Goal: Task Accomplishment & Management: Complete application form

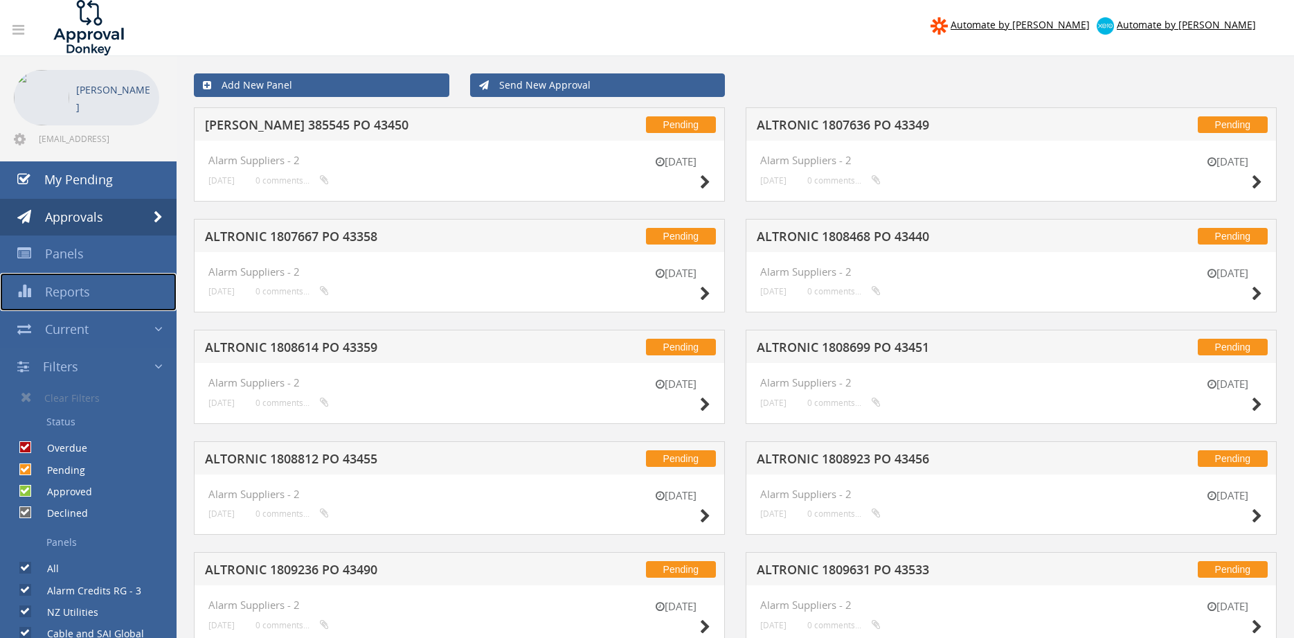
click at [78, 294] on span "Reports" at bounding box center [67, 291] width 45 height 17
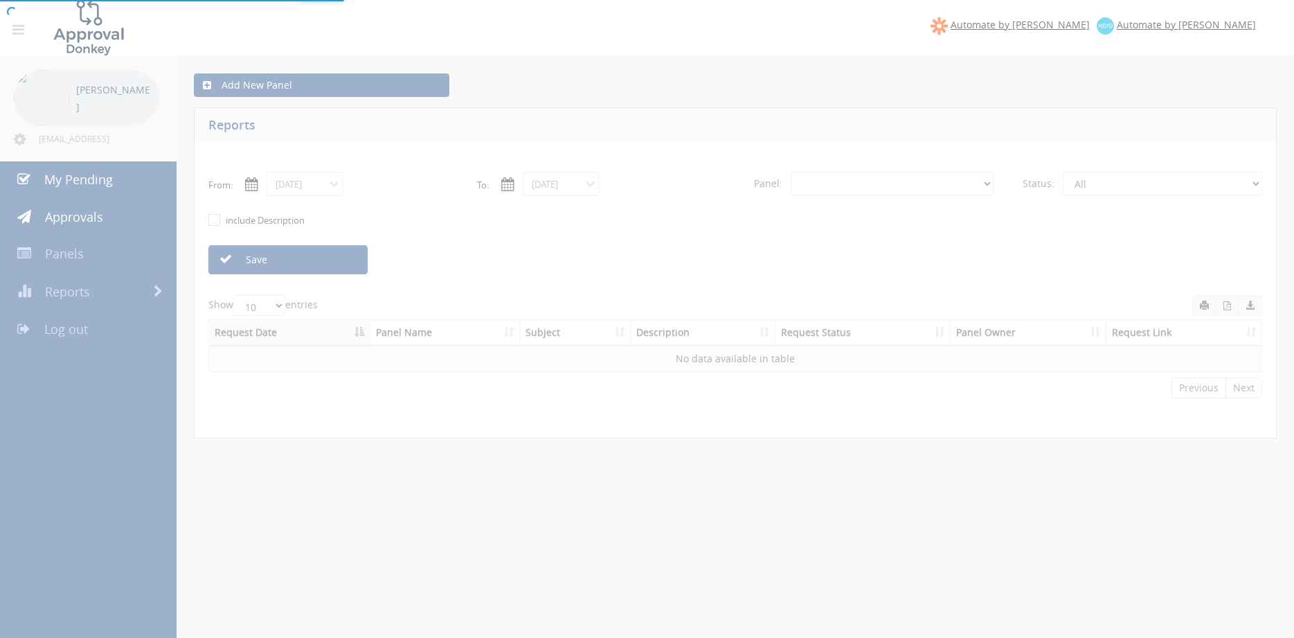
select select "number:0"
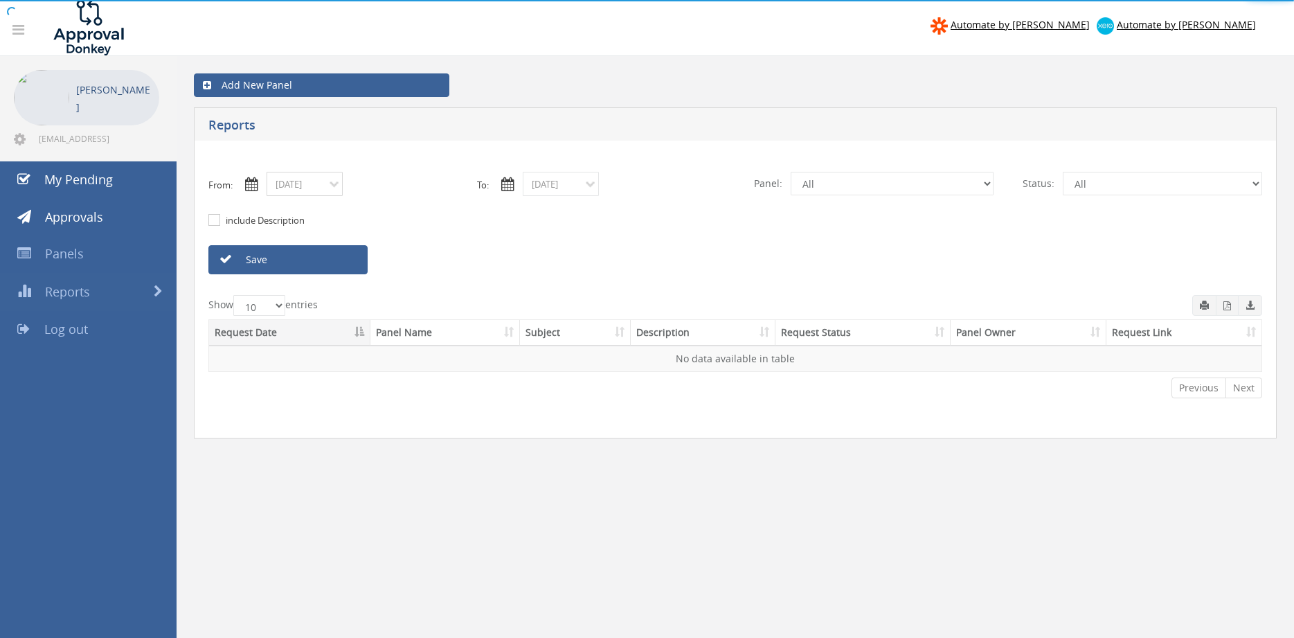
click at [323, 187] on input "09/22/2025" at bounding box center [305, 184] width 76 height 24
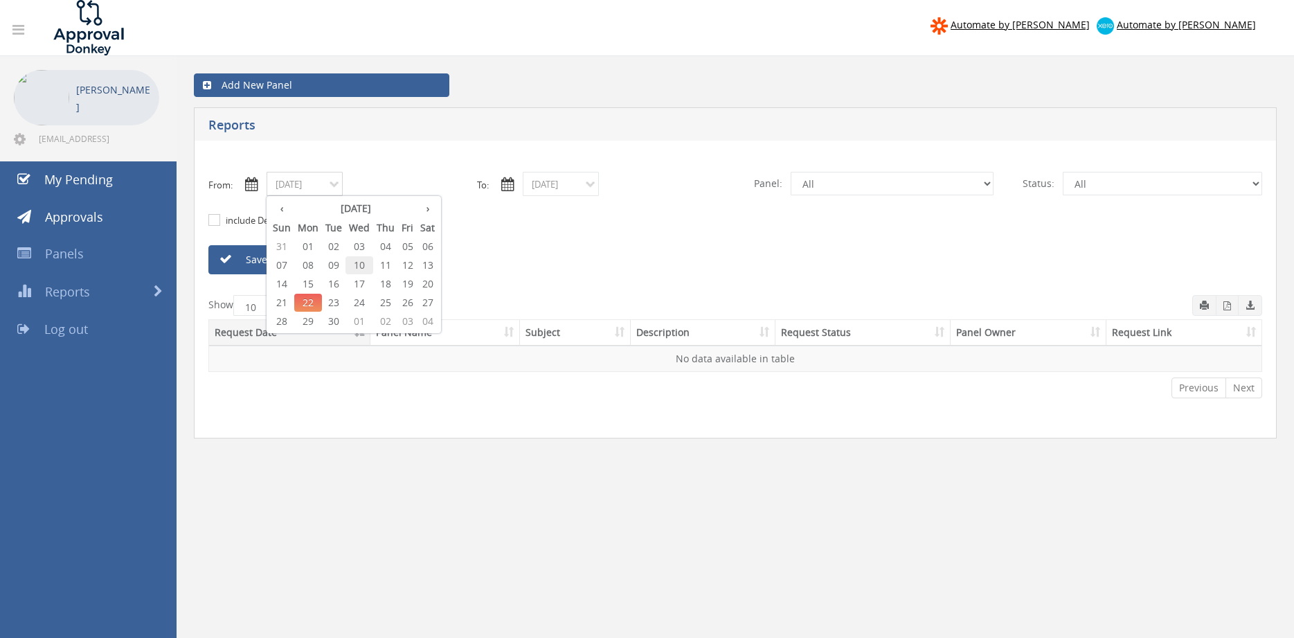
click at [361, 264] on span "10" at bounding box center [359, 265] width 28 height 18
type input "09/10/2025"
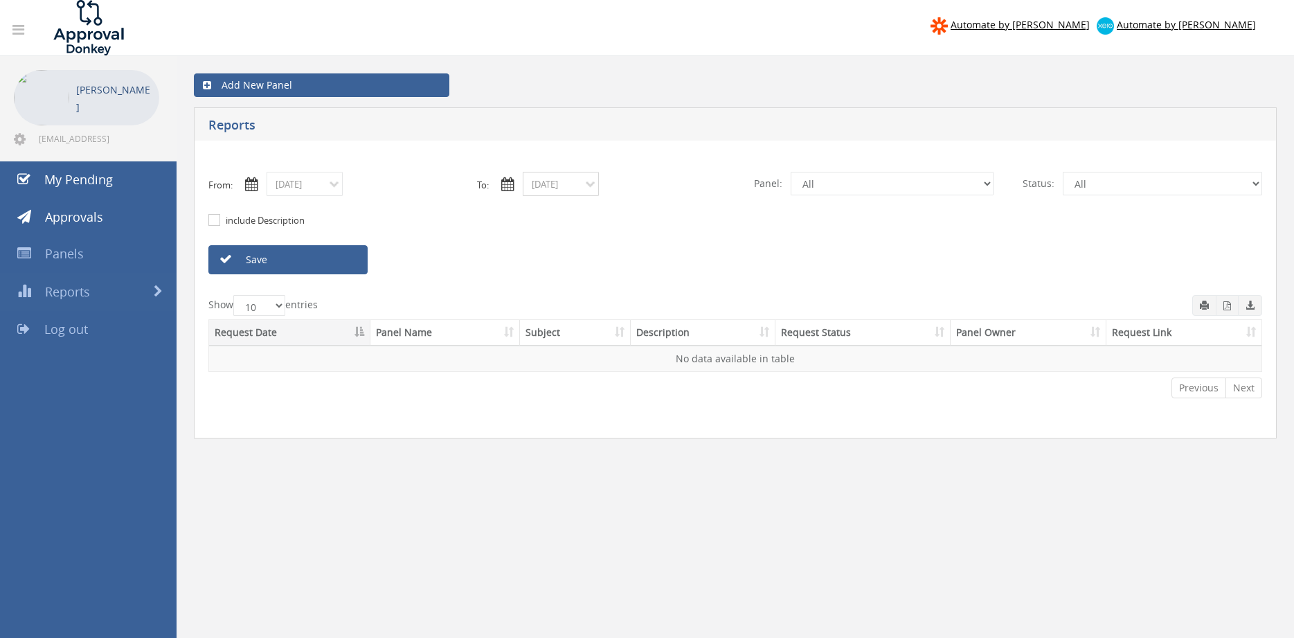
click at [584, 183] on input "09/22/2025" at bounding box center [561, 184] width 76 height 24
click at [621, 264] on span "10" at bounding box center [616, 265] width 28 height 18
type input "09/10/2025"
select select "number:9632"
click option "Suppliers" at bounding box center [0, 0] width 0 height 0
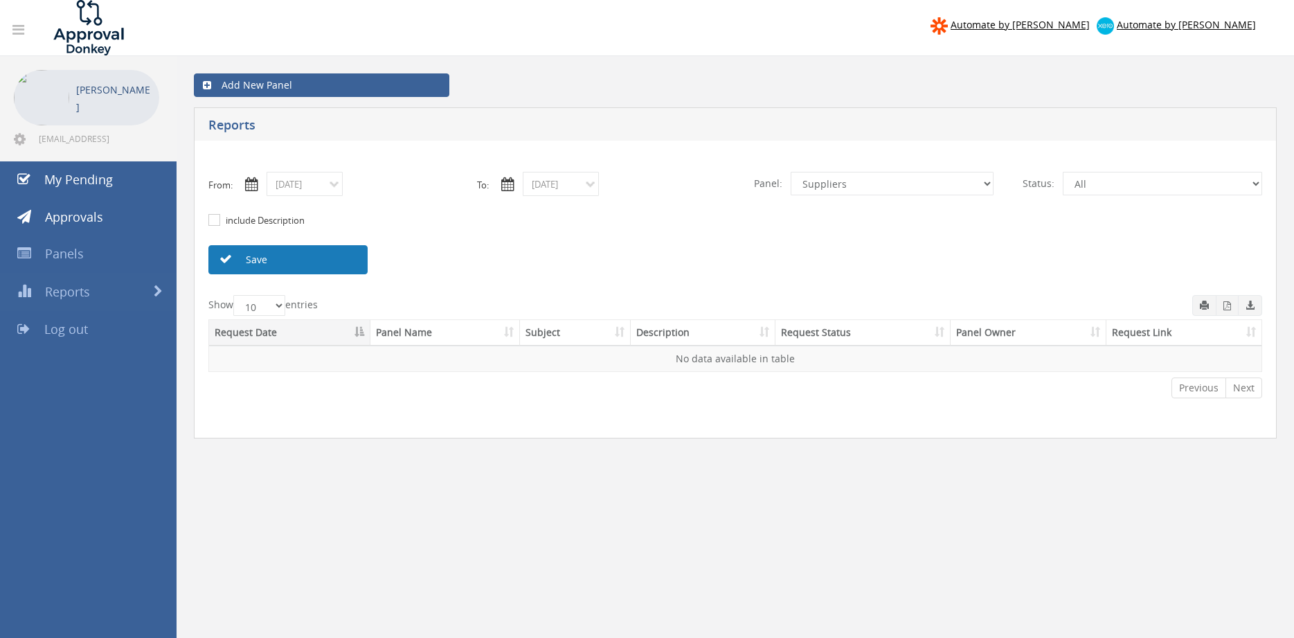
click at [319, 260] on link "Save" at bounding box center [287, 259] width 159 height 29
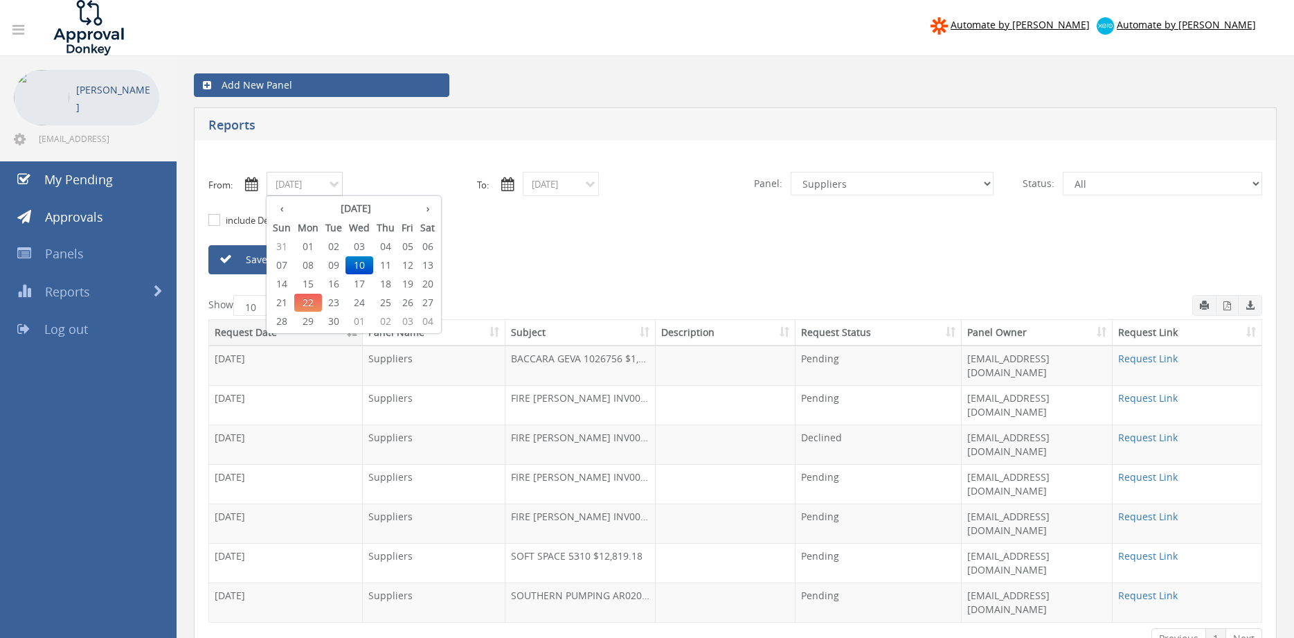
click at [316, 187] on input "09/10/2025" at bounding box center [305, 184] width 76 height 24
click at [386, 264] on span "11" at bounding box center [385, 265] width 25 height 18
type input "09/11/2025"
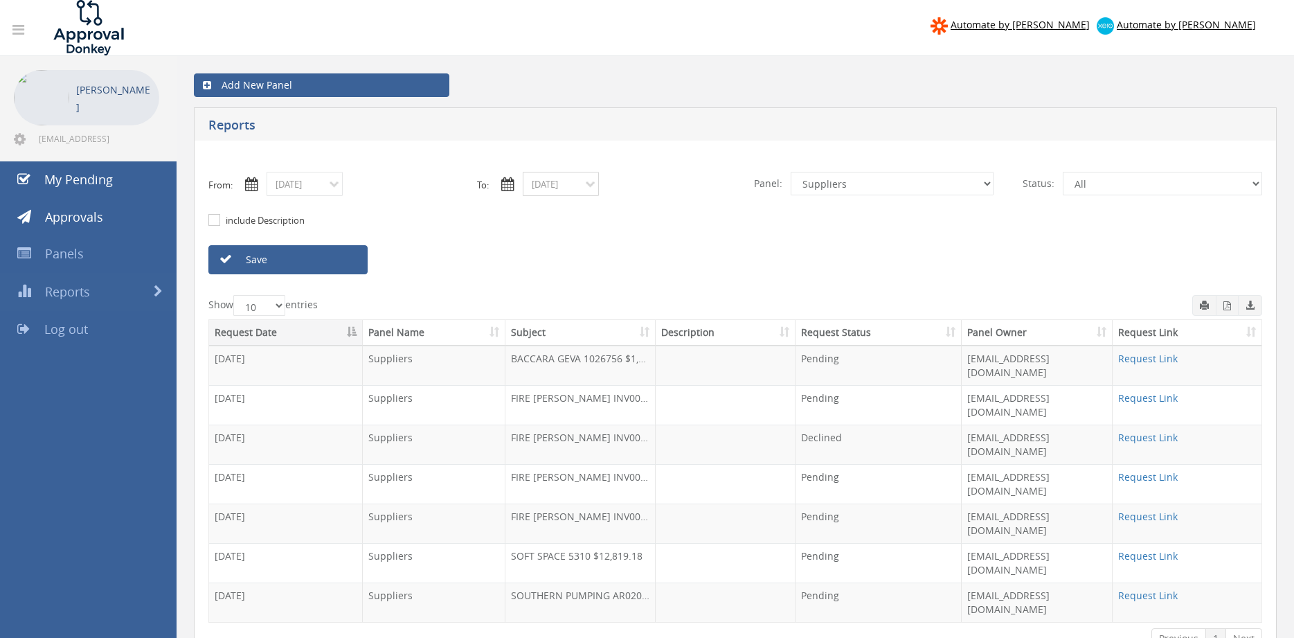
click at [565, 186] on input "09/10/2025" at bounding box center [561, 184] width 76 height 24
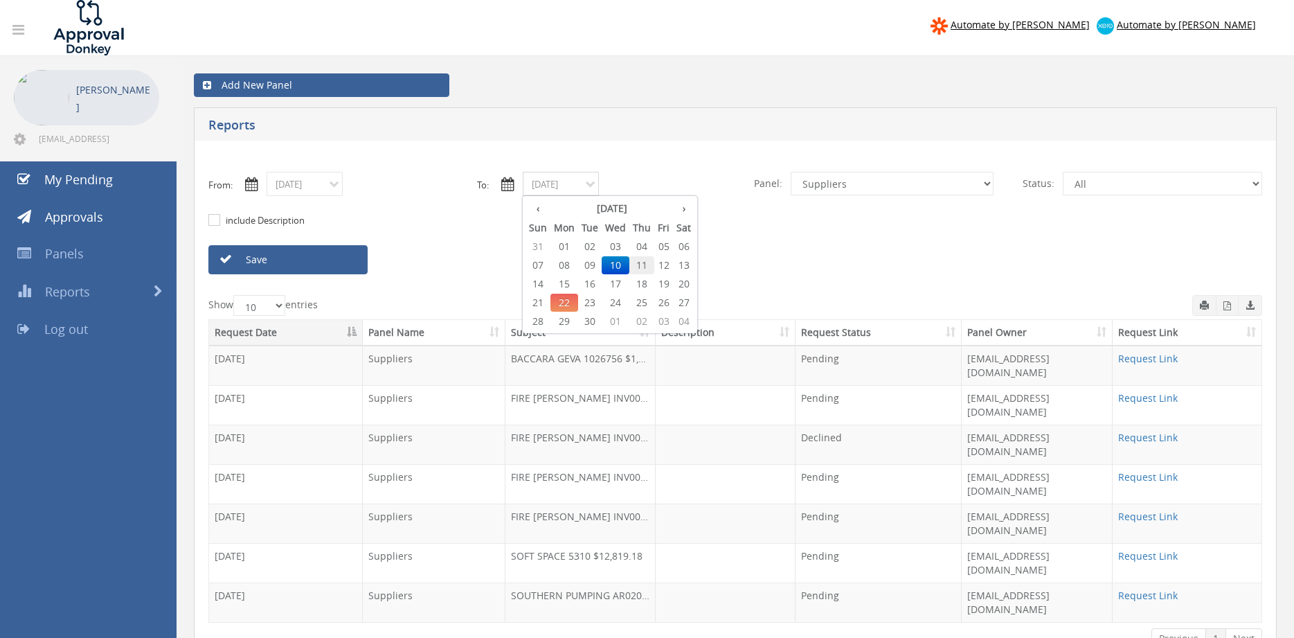
click at [642, 264] on span "11" at bounding box center [641, 265] width 25 height 18
type input "09/11/2025"
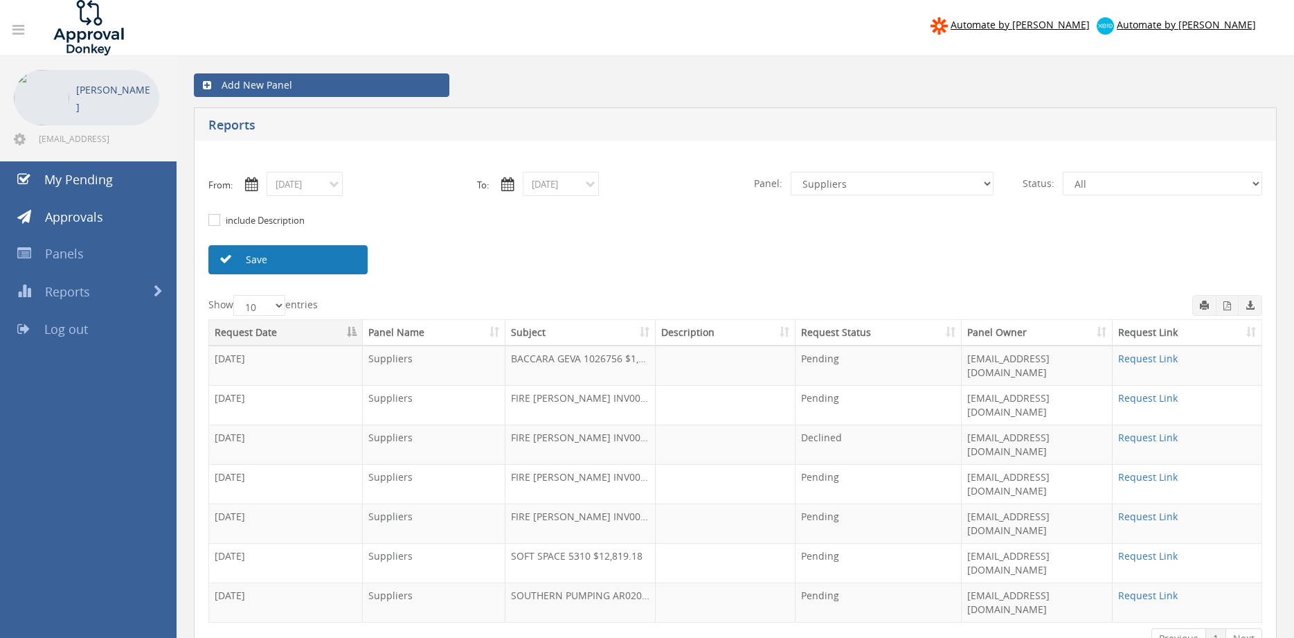
click at [340, 261] on link "Save" at bounding box center [287, 259] width 159 height 29
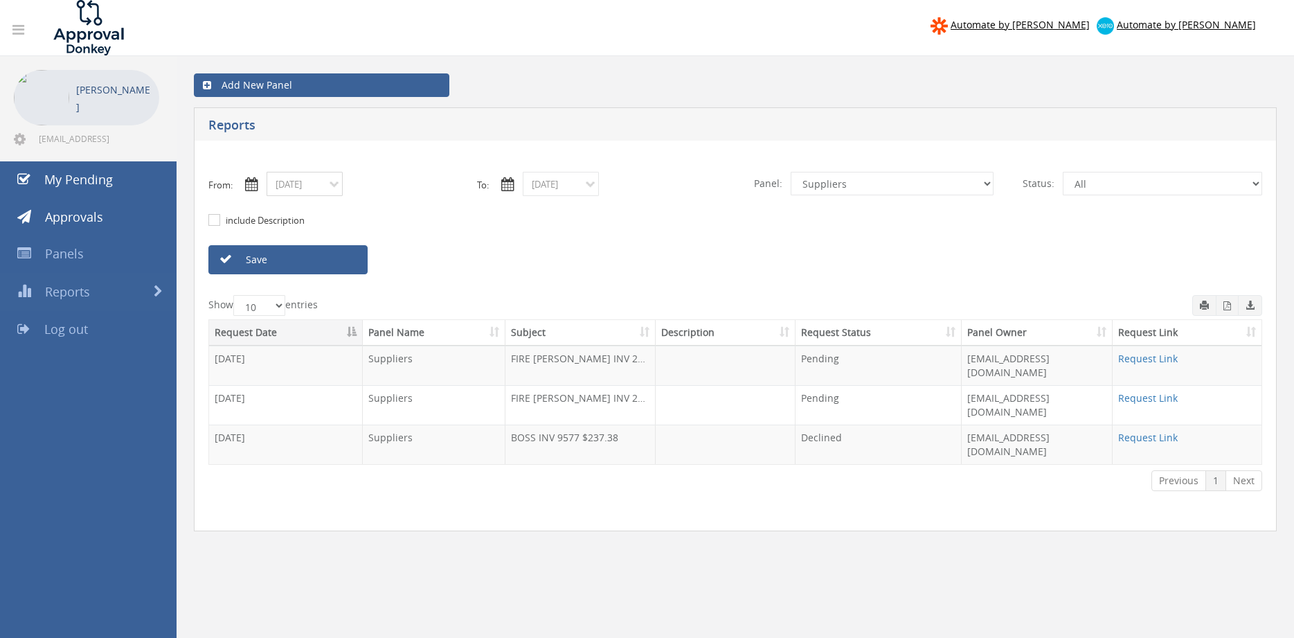
click at [317, 187] on input "09/11/2025" at bounding box center [305, 184] width 76 height 24
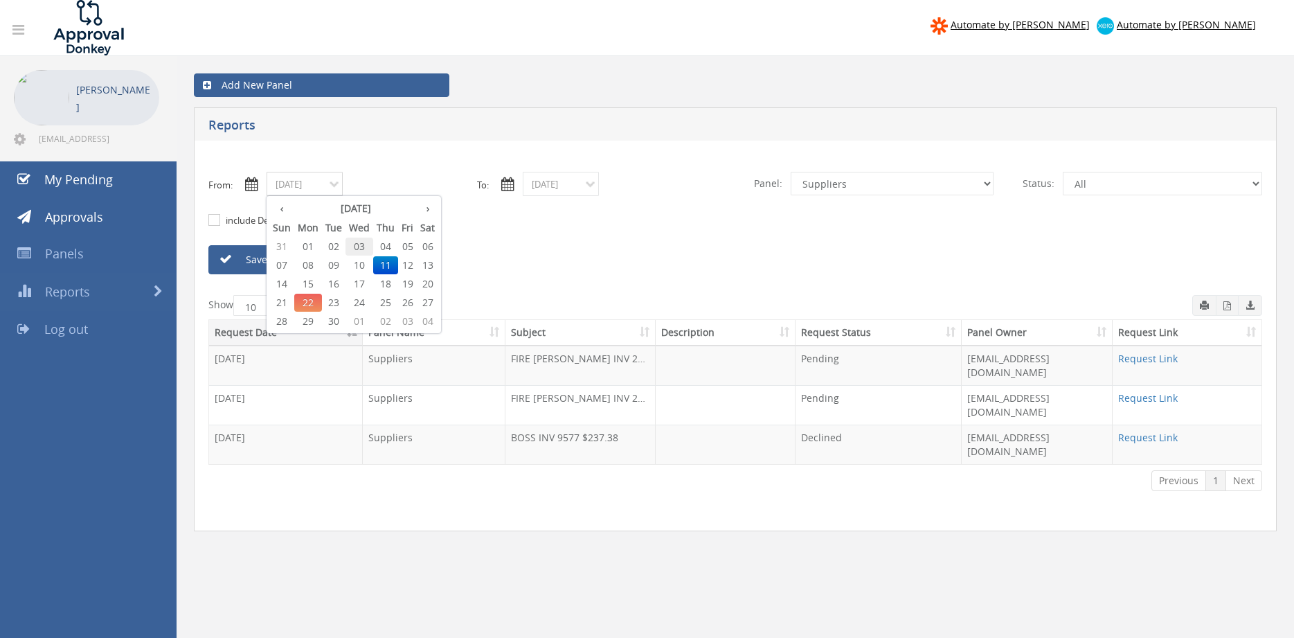
drag, startPoint x: 359, startPoint y: 246, endPoint x: 513, endPoint y: 219, distance: 156.0
click at [360, 245] on span "03" at bounding box center [359, 246] width 28 height 18
type input "09/03/2025"
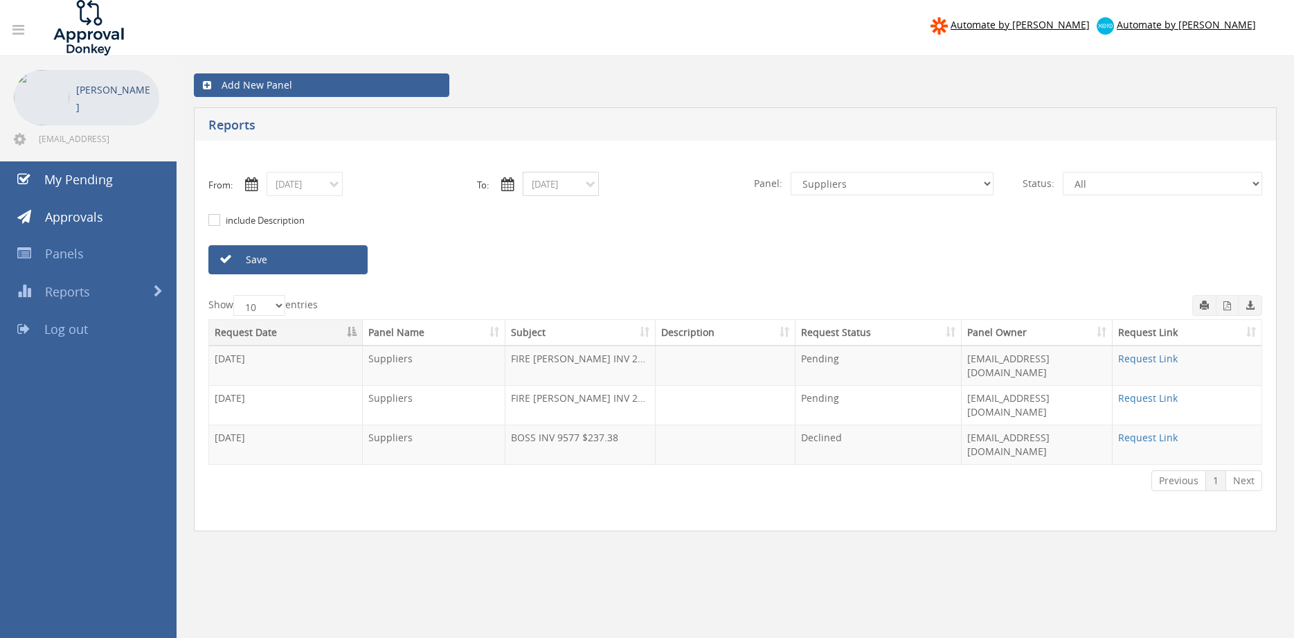
click at [549, 188] on input "09/11/2025" at bounding box center [561, 184] width 76 height 24
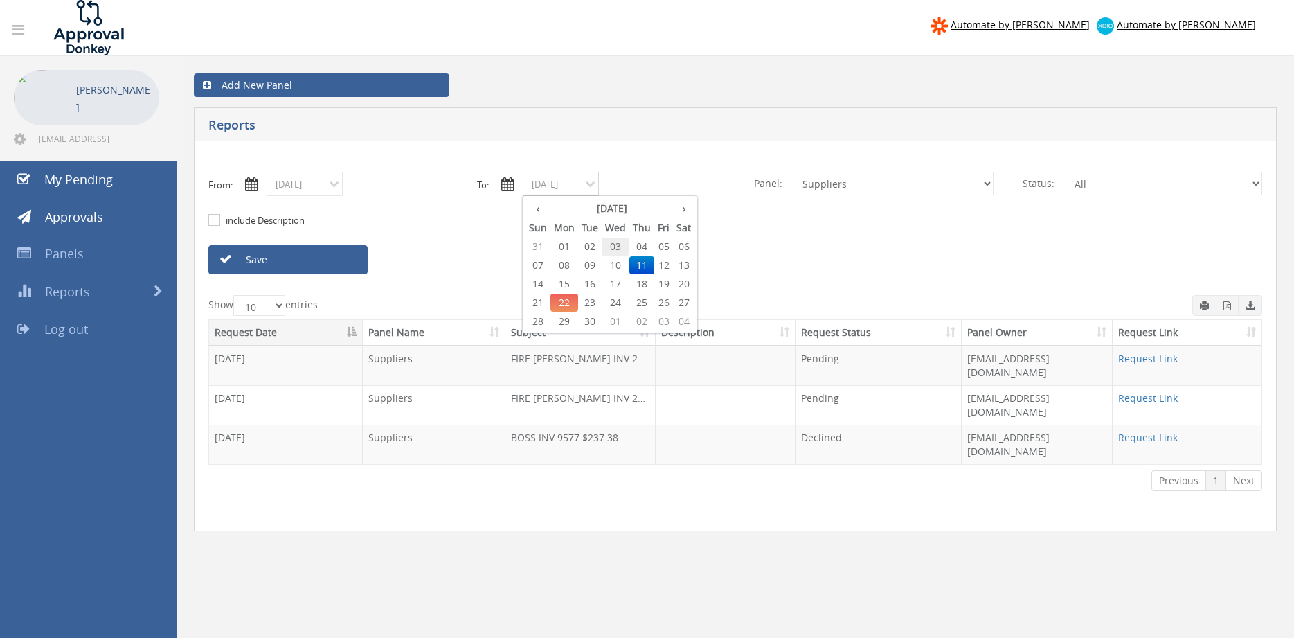
click at [615, 246] on span "03" at bounding box center [616, 246] width 28 height 18
type input "09/03/2025"
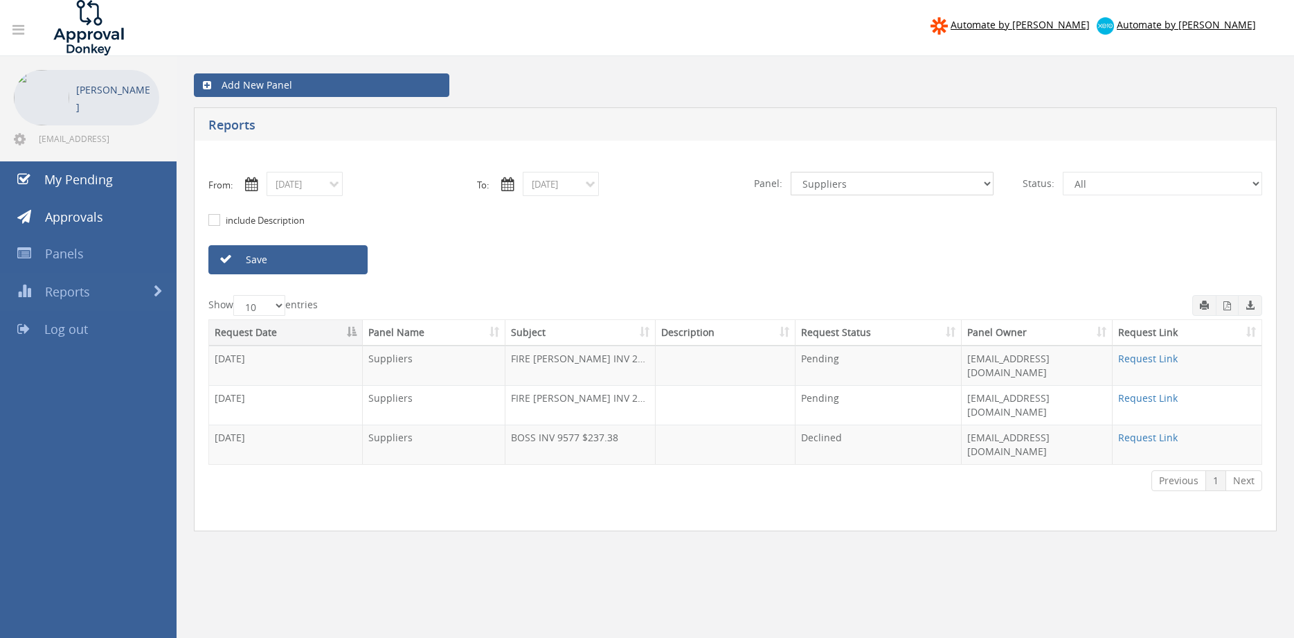
click at [791, 172] on select "All Alarm Credits RG - 3 NZ Utilities Cable and SAI Global NZ Alarms-1 NZ FX Pa…" at bounding box center [892, 184] width 203 height 24
select select "number:9744"
click option "Flamestop Utilities" at bounding box center [0, 0] width 0 height 0
click at [345, 261] on link "Save" at bounding box center [287, 259] width 159 height 29
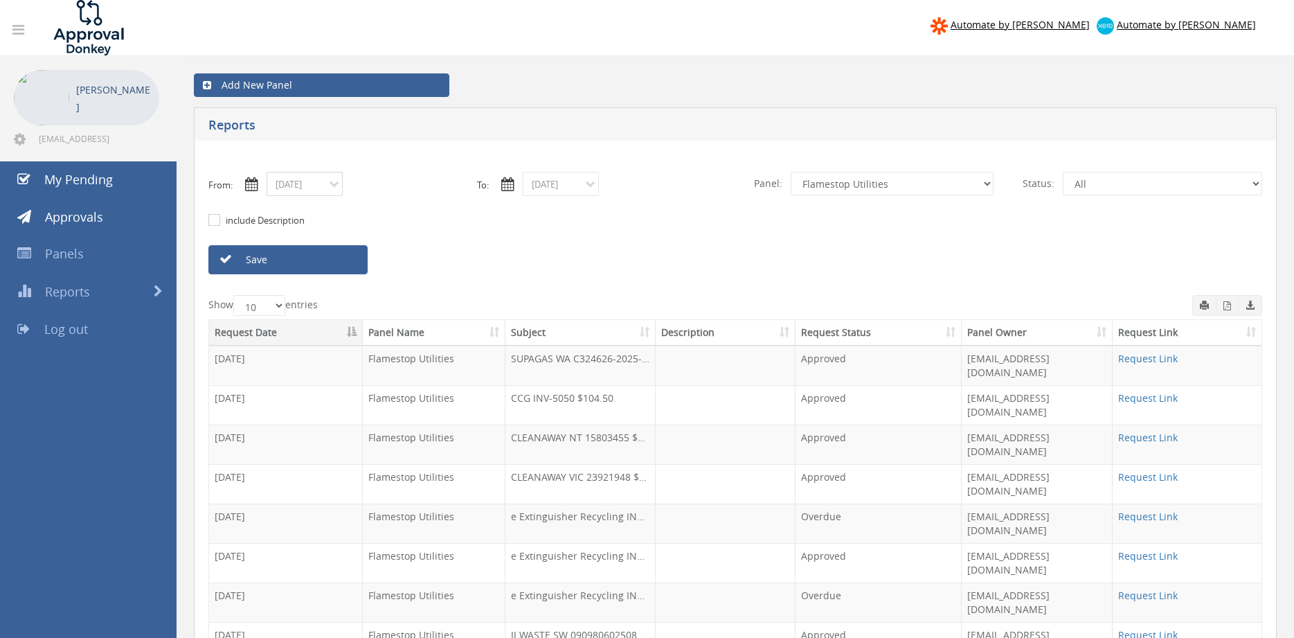
click at [327, 188] on input "09/03/2025" at bounding box center [305, 184] width 76 height 24
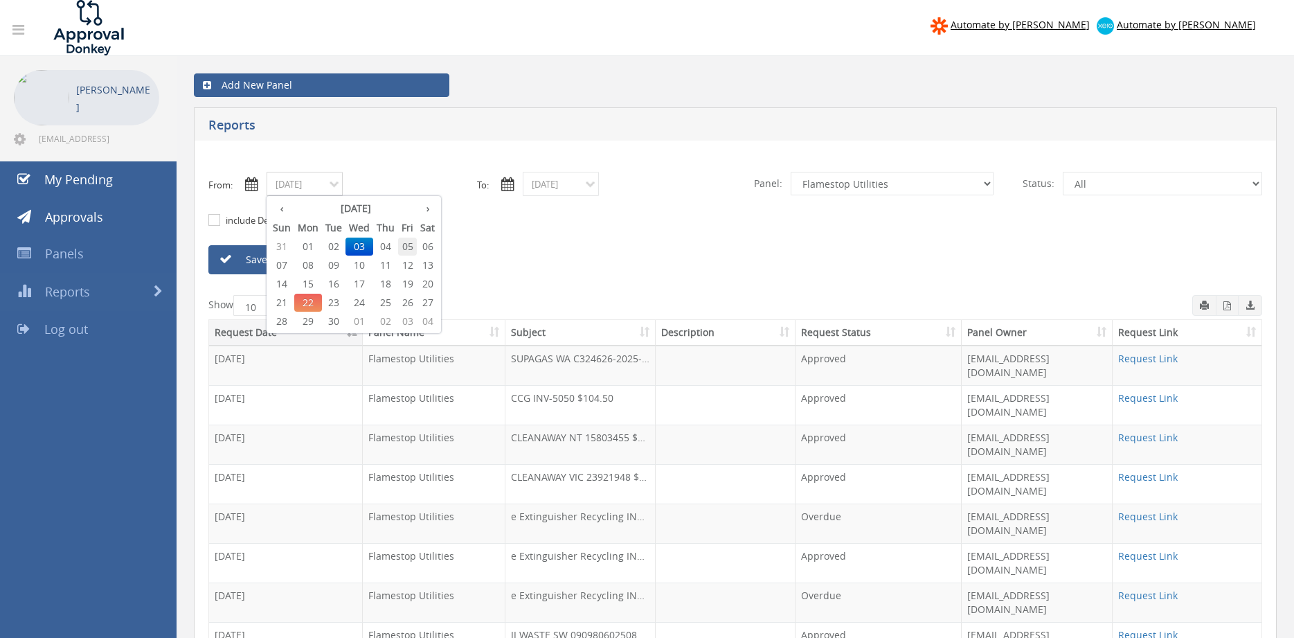
click at [412, 248] on span "05" at bounding box center [407, 246] width 19 height 18
type input "09/05/2025"
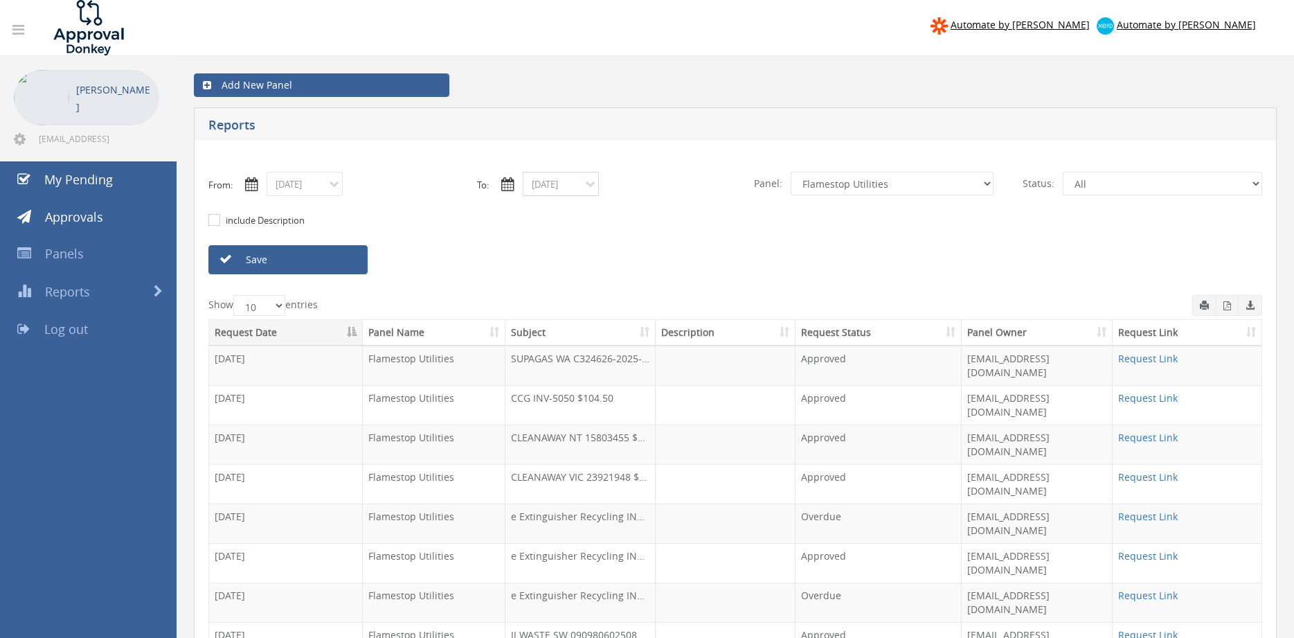
click at [555, 185] on input "09/03/2025" at bounding box center [561, 184] width 76 height 24
click at [665, 246] on span "05" at bounding box center [663, 246] width 19 height 18
type input "09/05/2025"
click at [791, 172] on select "All Alarm Credits RG - 3 NZ Utilities Cable and SAI Global NZ Alarms-1 NZ FX Pa…" at bounding box center [892, 184] width 203 height 24
select select "number:9739"
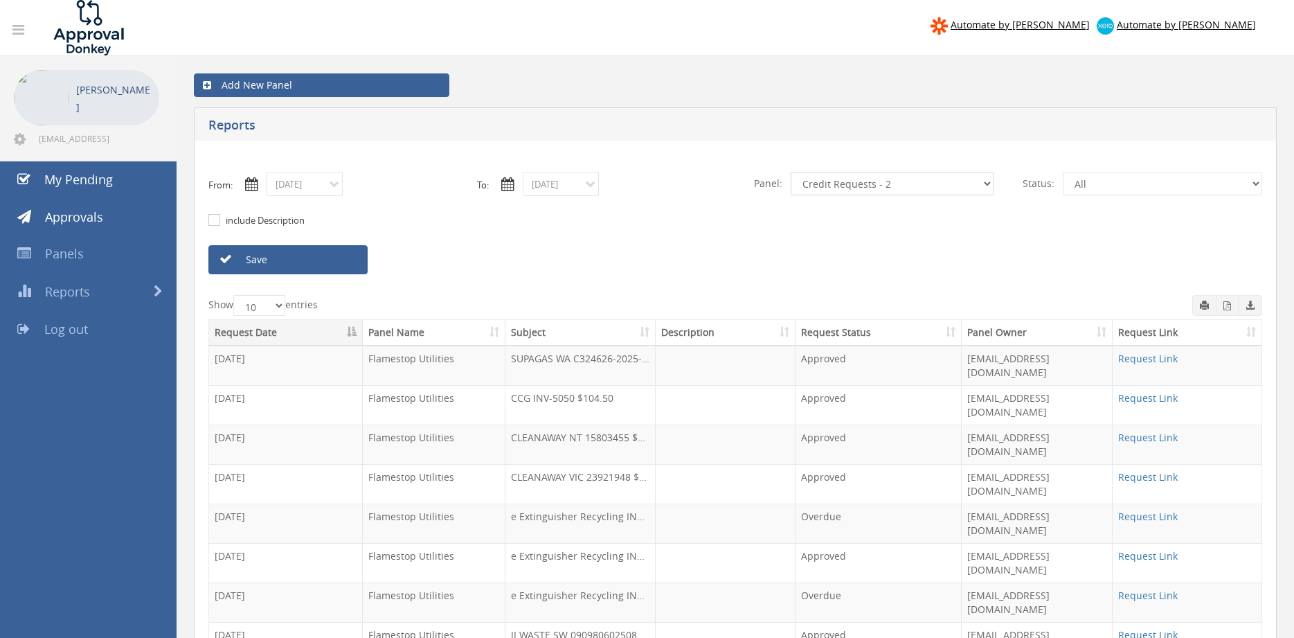
click option "Credit Requests - 2" at bounding box center [0, 0] width 0 height 0
click at [339, 264] on link "Save" at bounding box center [287, 259] width 159 height 29
drag, startPoint x: 306, startPoint y: 183, endPoint x: 321, endPoint y: 193, distance: 18.4
click at [305, 183] on input "09/05/2025" at bounding box center [305, 184] width 76 height 24
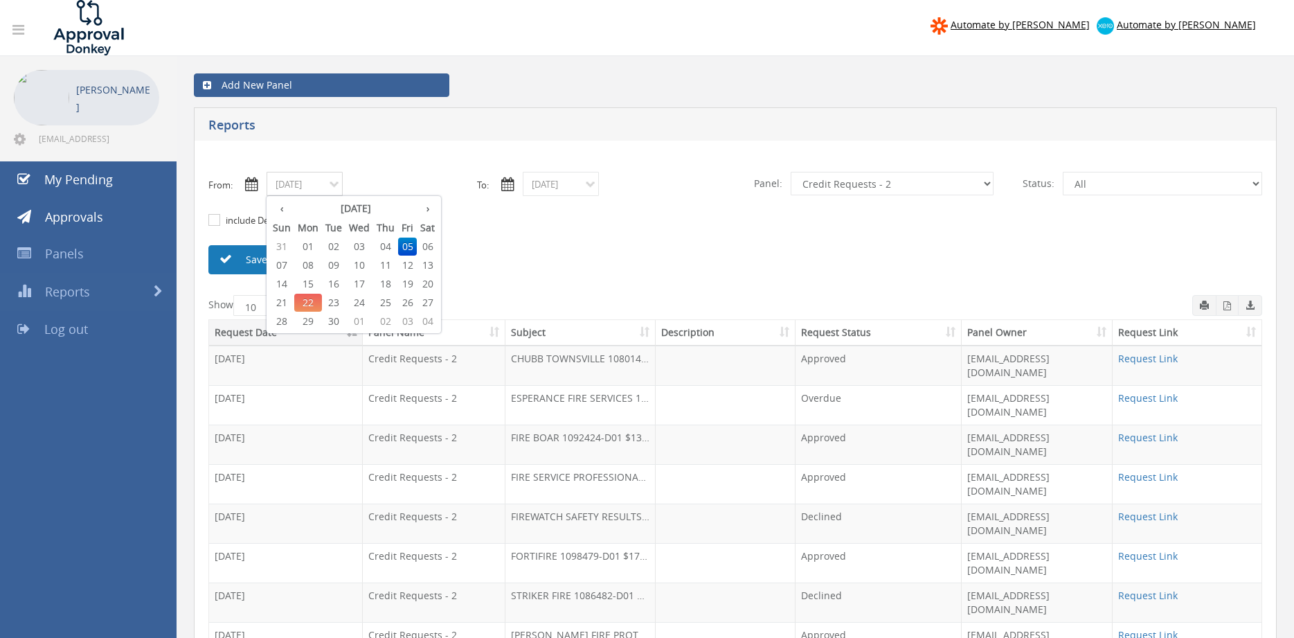
click at [363, 266] on span "10" at bounding box center [359, 265] width 28 height 18
type input "09/10/2025"
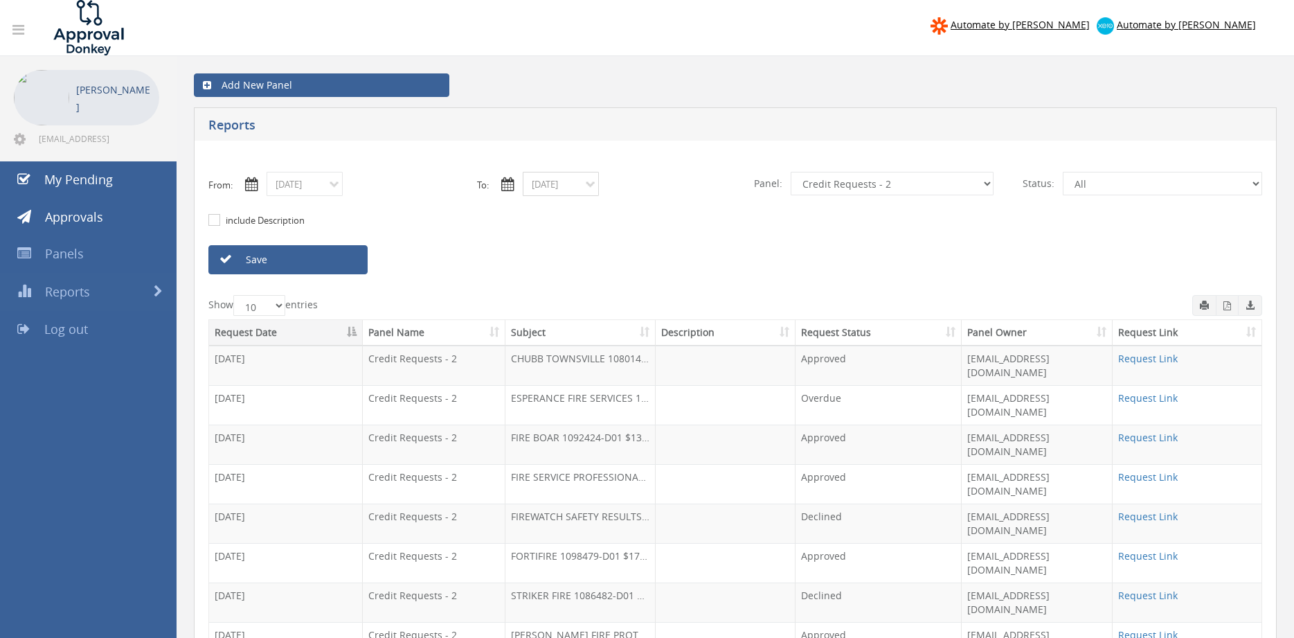
click at [554, 189] on input "09/05/2025" at bounding box center [561, 184] width 76 height 24
click at [615, 268] on span "10" at bounding box center [616, 265] width 28 height 18
type input "09/10/2025"
click at [339, 259] on link "Save" at bounding box center [287, 259] width 159 height 29
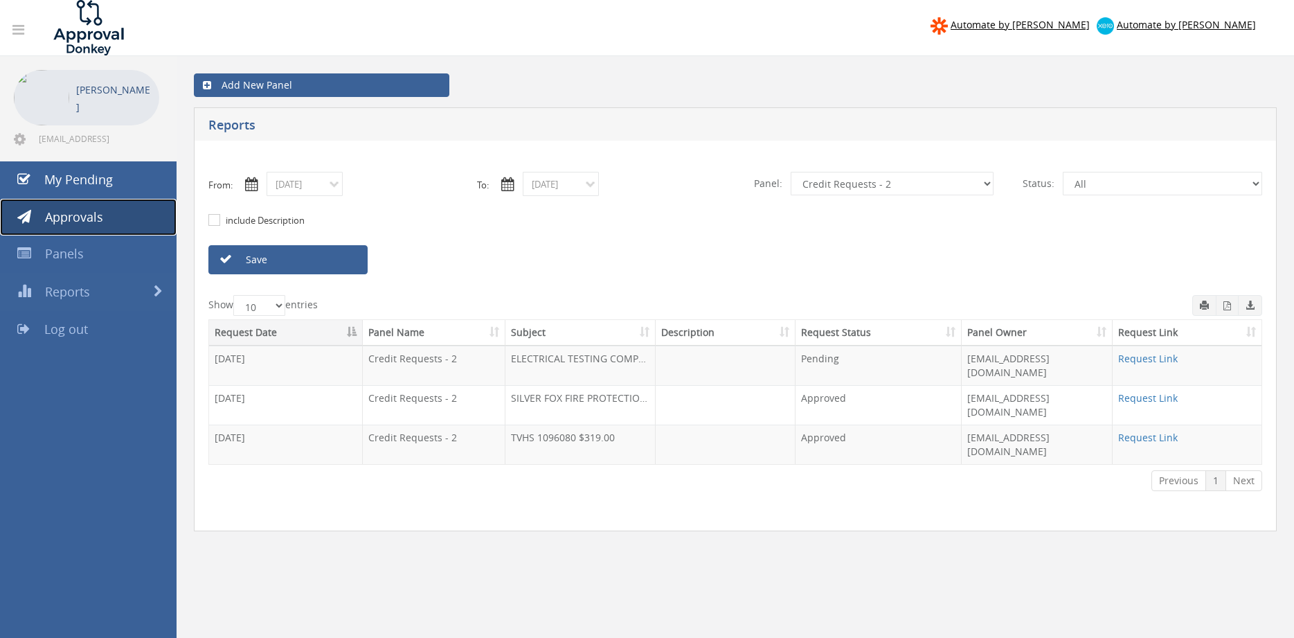
click at [93, 217] on span "Approvals" at bounding box center [74, 216] width 58 height 17
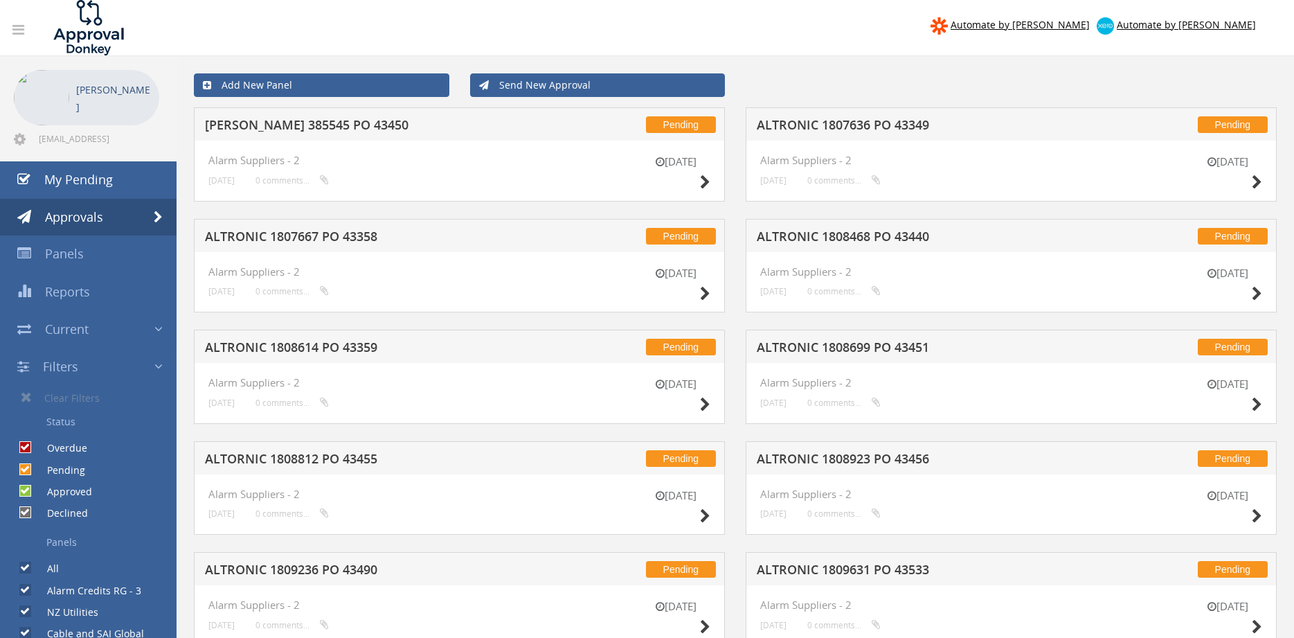
click at [552, 91] on link "Send New Approval" at bounding box center [597, 85] width 255 height 24
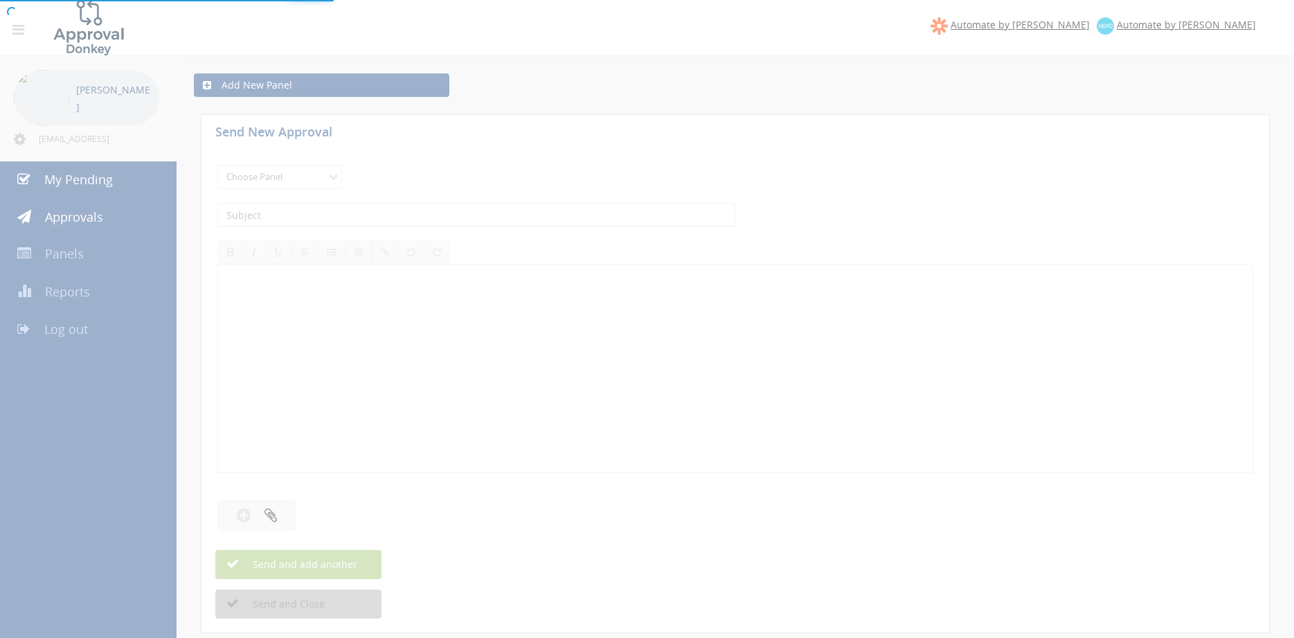
click at [327, 177] on div at bounding box center [647, 319] width 1294 height 638
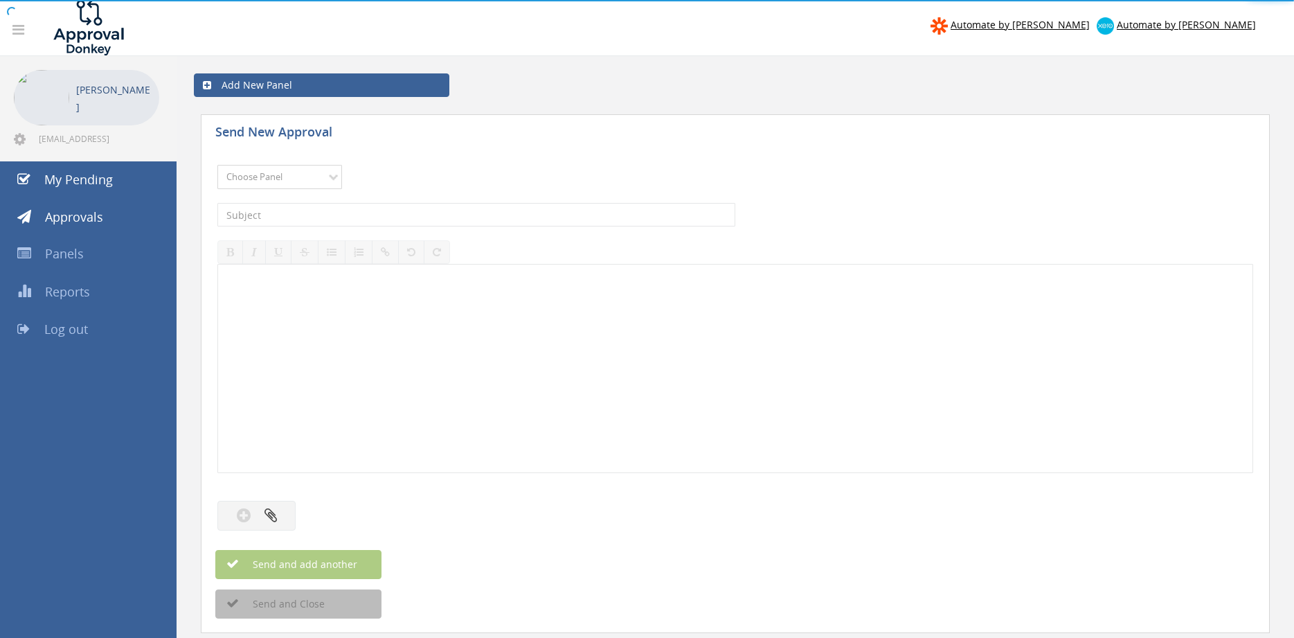
click at [217, 165] on select "Choose Panel Alarm Credits RG - 3 NZ Utilities Cable and SAI Global NZ Alarms-1…" at bounding box center [279, 177] width 125 height 24
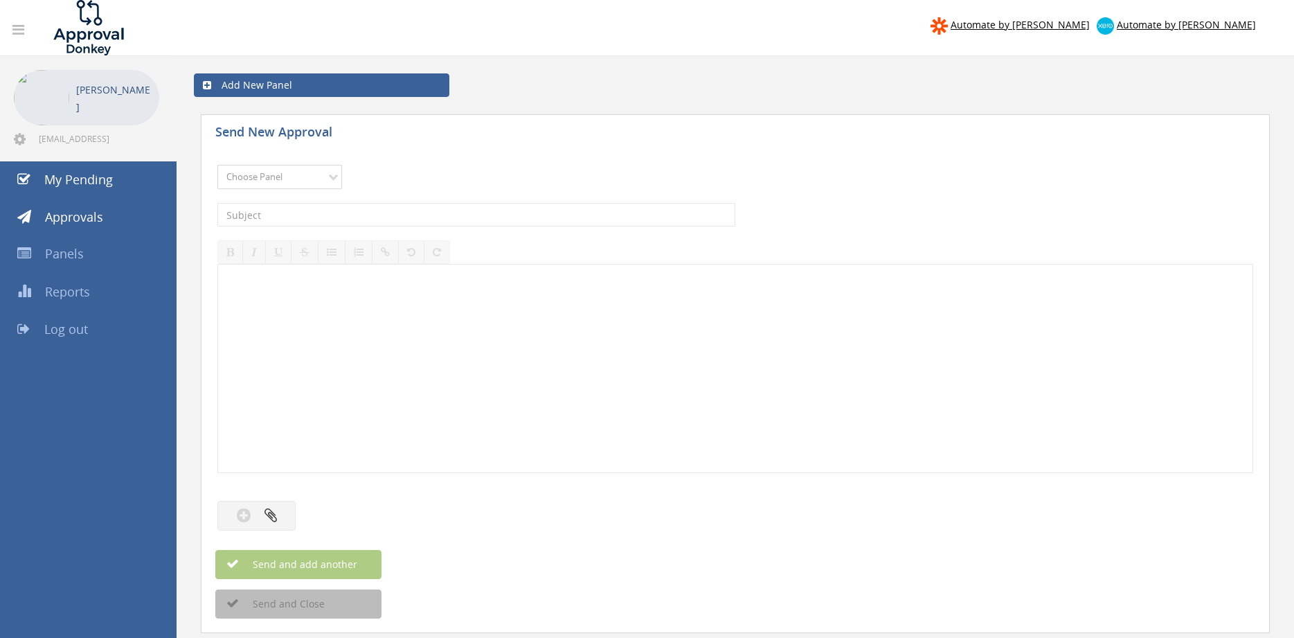
select select "9632"
click option "Suppliers" at bounding box center [0, 0] width 0 height 0
click at [395, 210] on input "text" at bounding box center [476, 215] width 518 height 24
type input "VIKING INV00126488 $489.50"
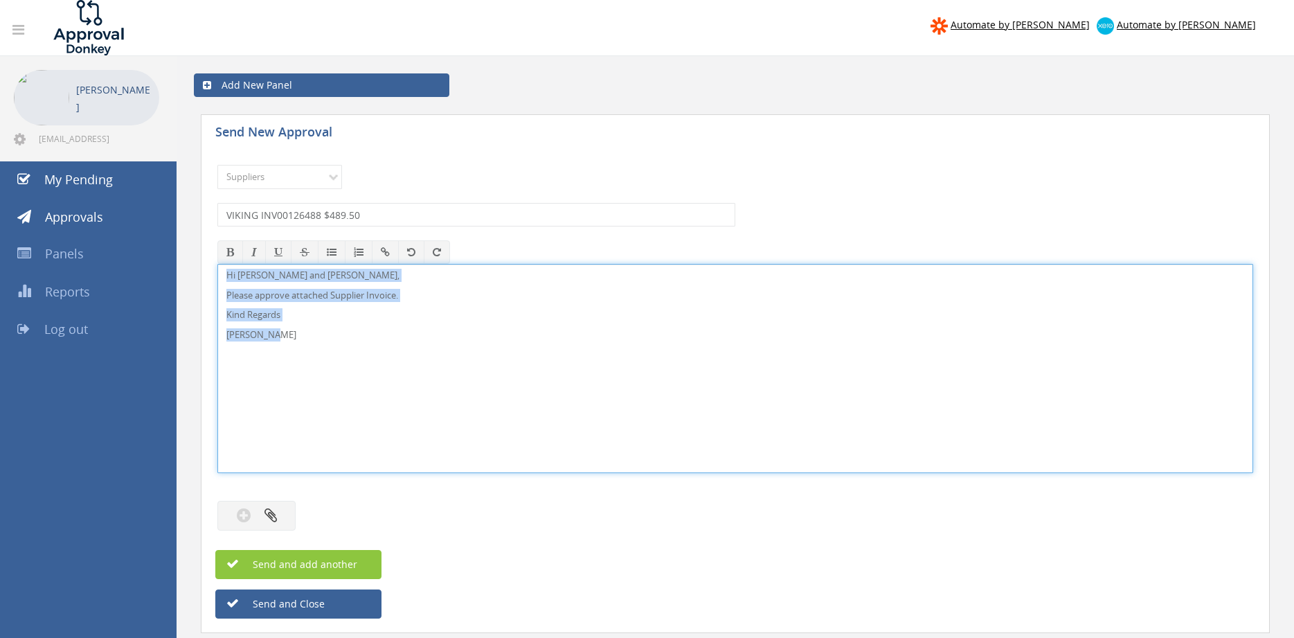
drag, startPoint x: 302, startPoint y: 334, endPoint x: 215, endPoint y: 258, distance: 115.8
click at [217, 264] on div "Hi Maddie and Ben, Please approve attached Supplier Invoice. Kind Regards Pam W…" at bounding box center [735, 368] width 1036 height 209
copy div "Hi Maddie and Ben, Please approve attached Supplier Invoice. Kind Regards Pam W…"
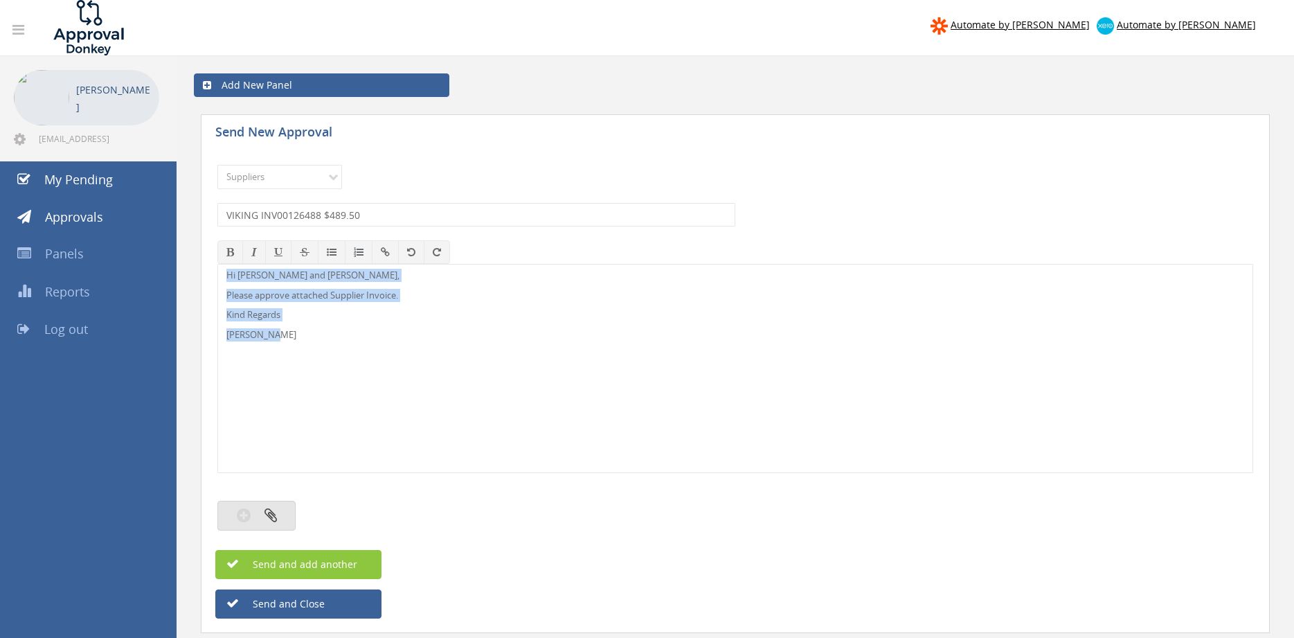
click at [283, 512] on button "button" at bounding box center [256, 515] width 78 height 30
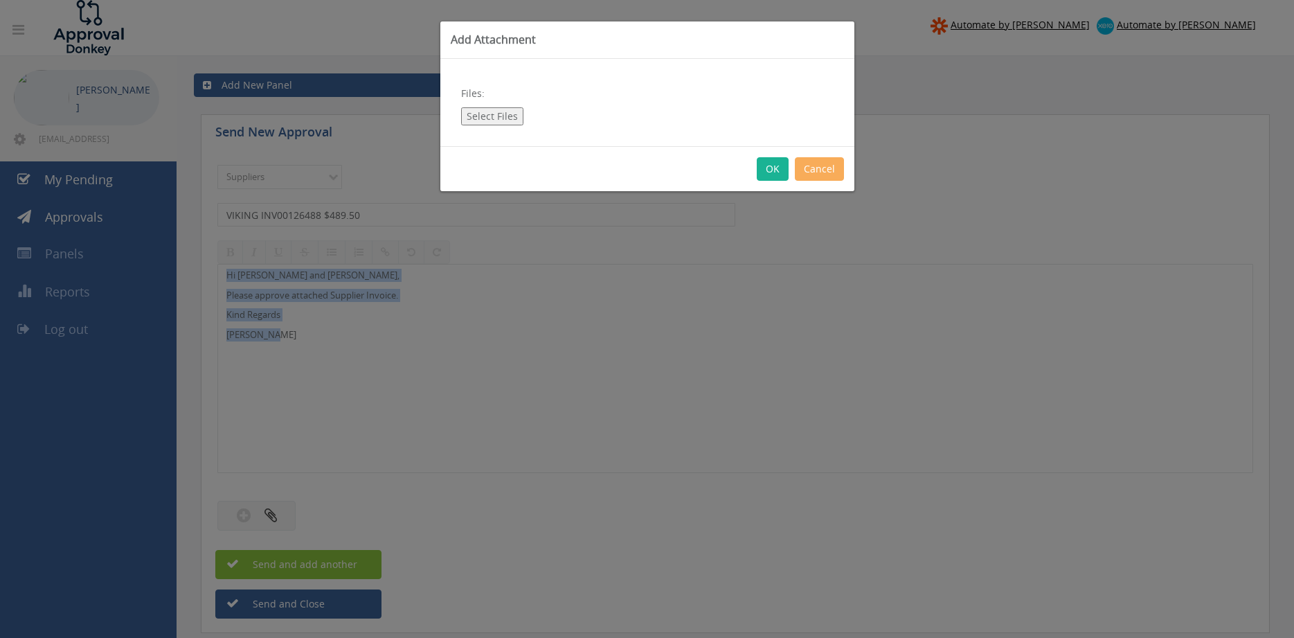
click at [508, 118] on button "Select Files" at bounding box center [492, 116] width 62 height 18
type input "C:\fakepath\VIKING INV00126488 10.09.25 PO 42717.pdf"
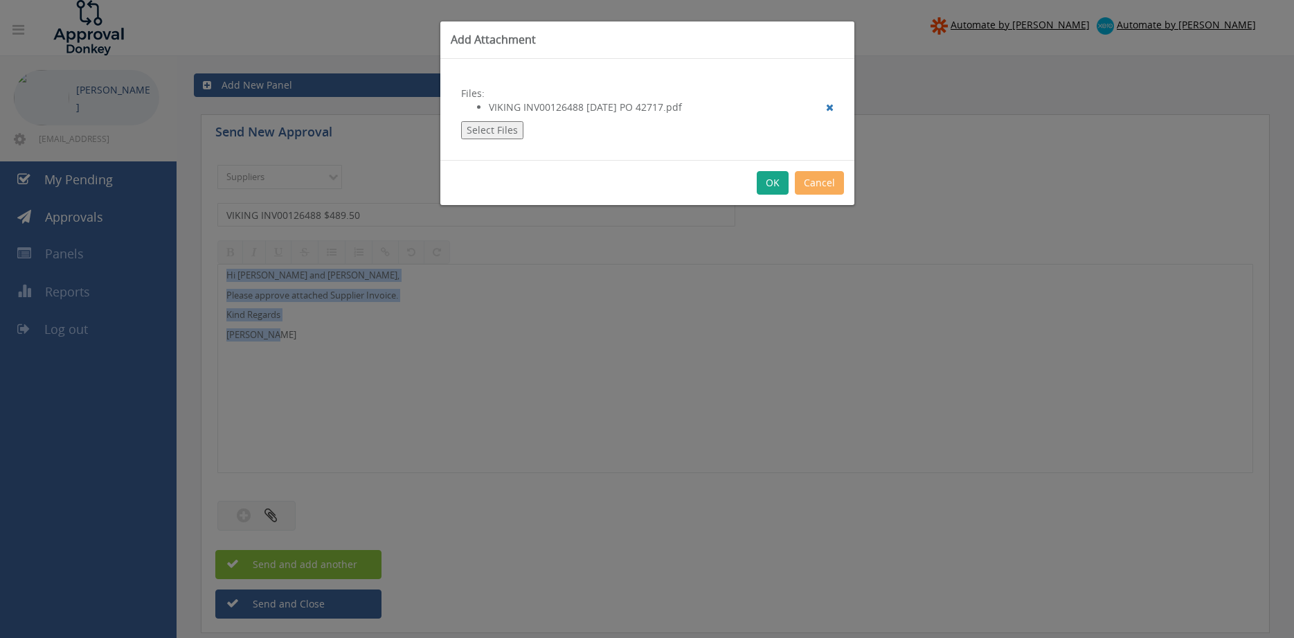
click at [775, 183] on button "OK" at bounding box center [773, 183] width 32 height 24
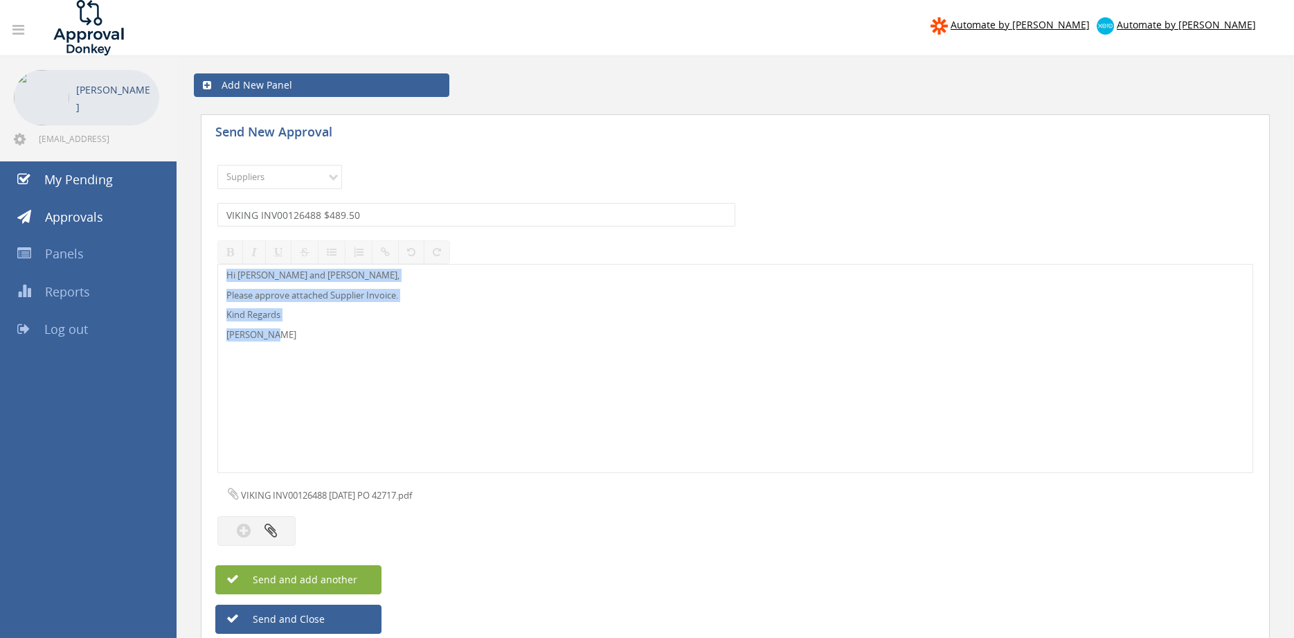
click at [343, 577] on span "Send and add another" at bounding box center [290, 578] width 134 height 13
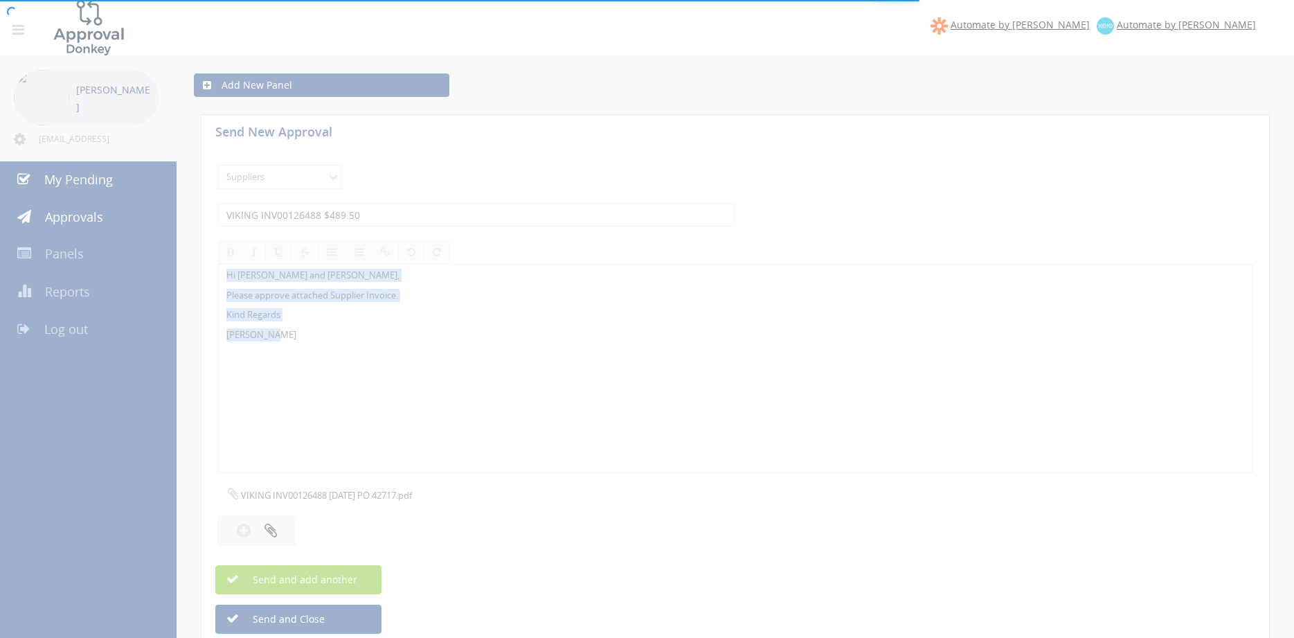
select select
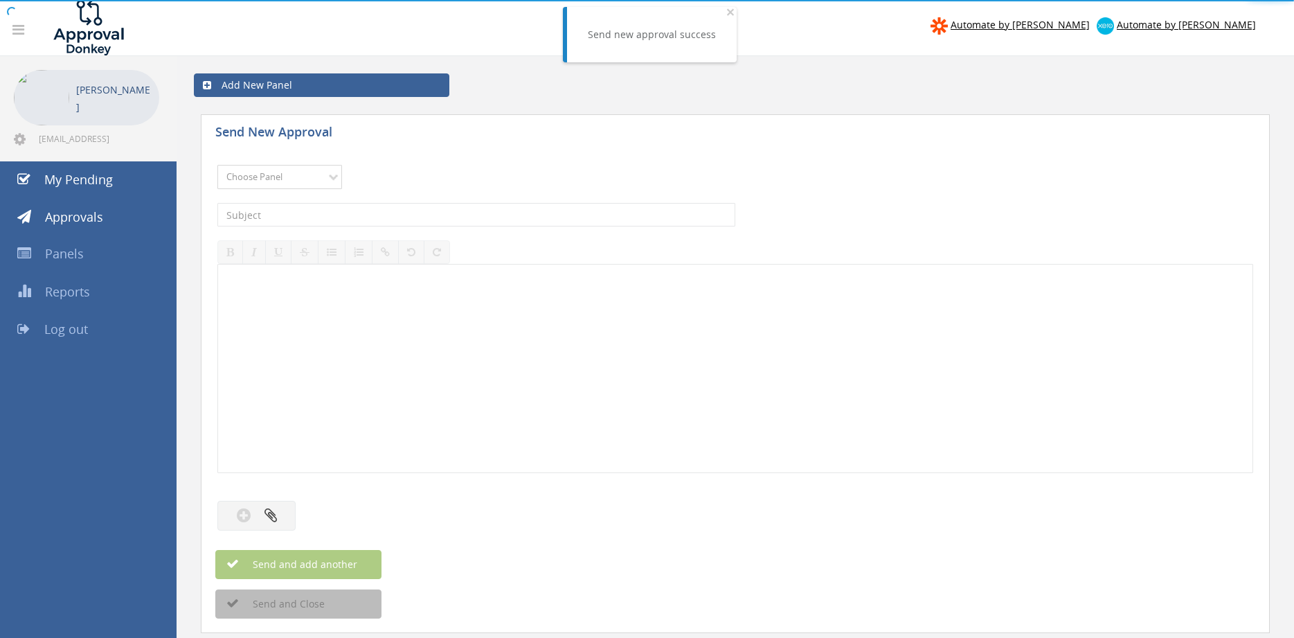
click at [217, 165] on select "Choose Panel Alarm Credits RG - 3 NZ Utilities Cable and SAI Global NZ Alarms-1…" at bounding box center [279, 177] width 125 height 24
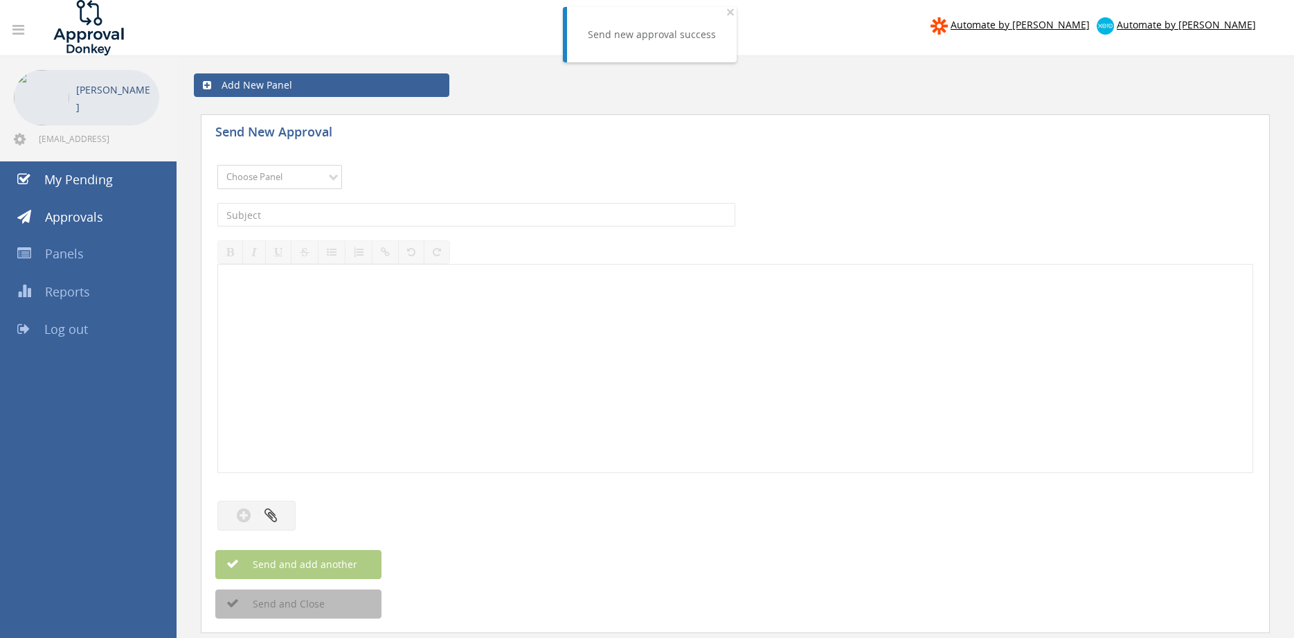
select select "9632"
click option "Suppliers" at bounding box center [0, 0] width 0 height 0
click at [401, 220] on input "text" at bounding box center [476, 215] width 518 height 24
type input "v"
type input "VIKING INV00126446 $1,267.20"
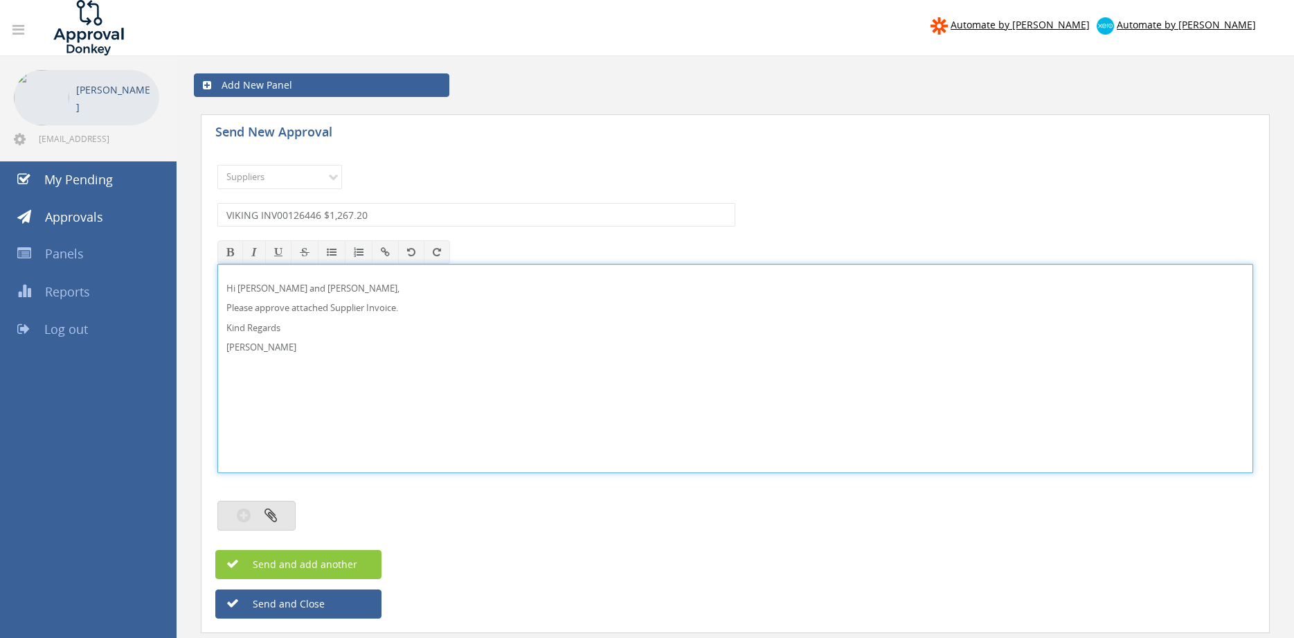
click at [281, 517] on button "button" at bounding box center [256, 515] width 78 height 30
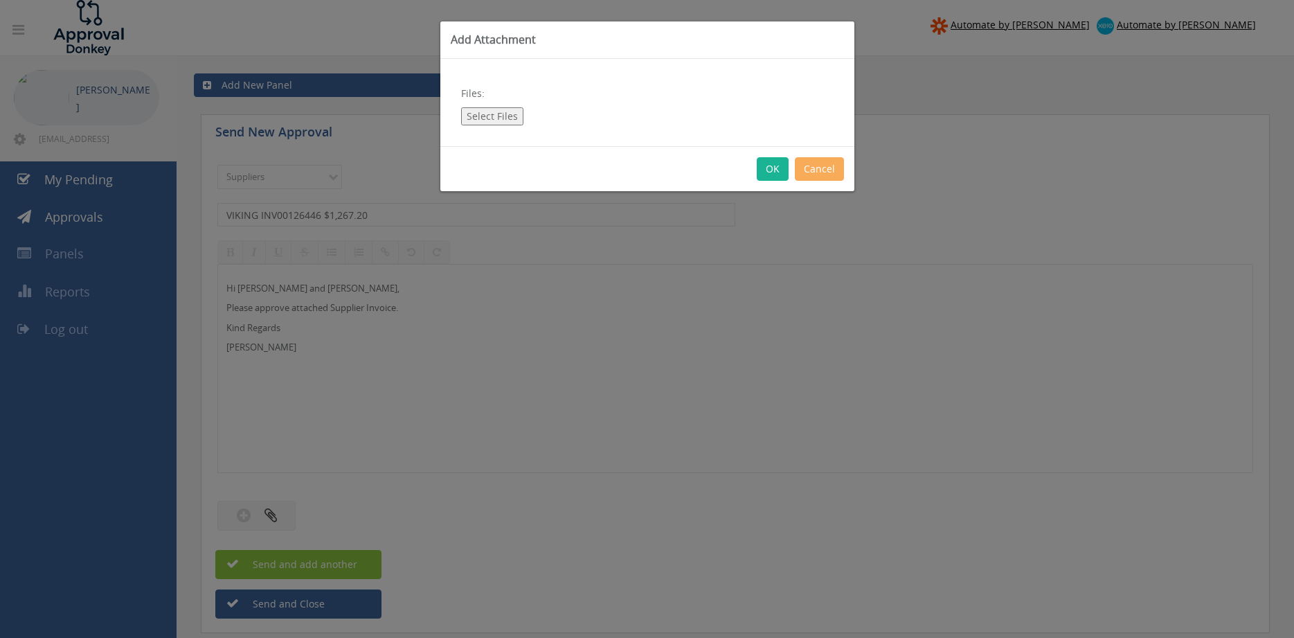
click at [499, 121] on button "Select Files" at bounding box center [492, 116] width 62 height 18
type input "C:\fakepath\VIKING INV00126446 04.09.25 PO 43302.pdf"
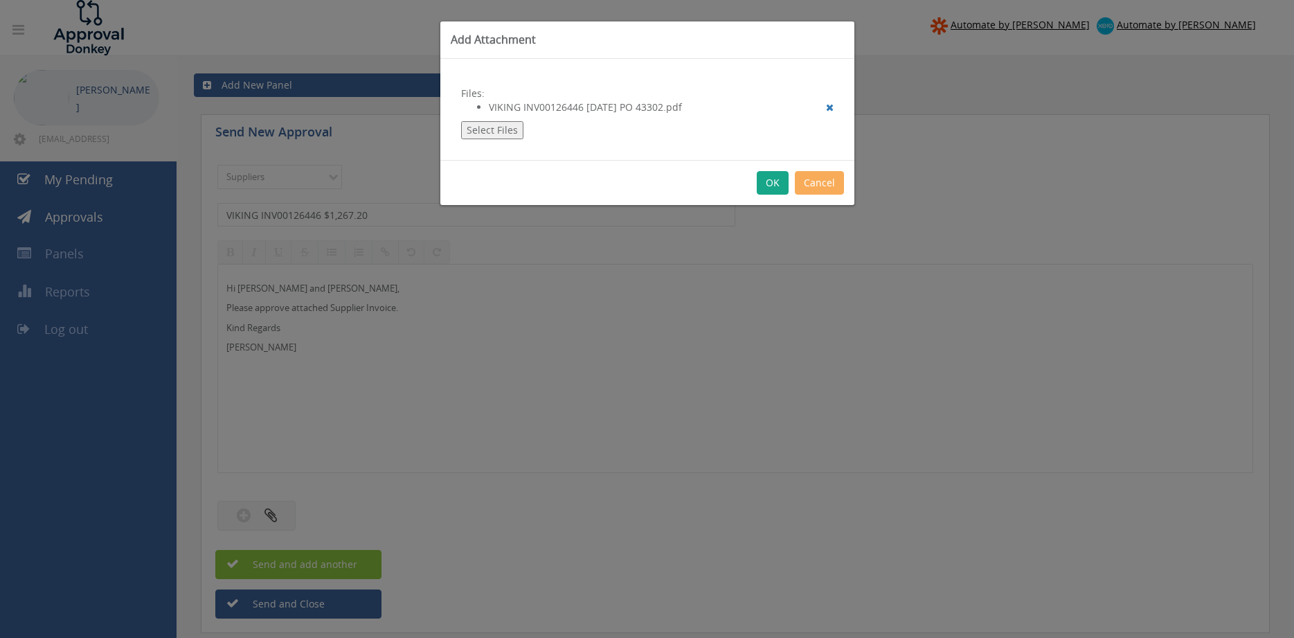
click at [770, 186] on button "OK" at bounding box center [773, 183] width 32 height 24
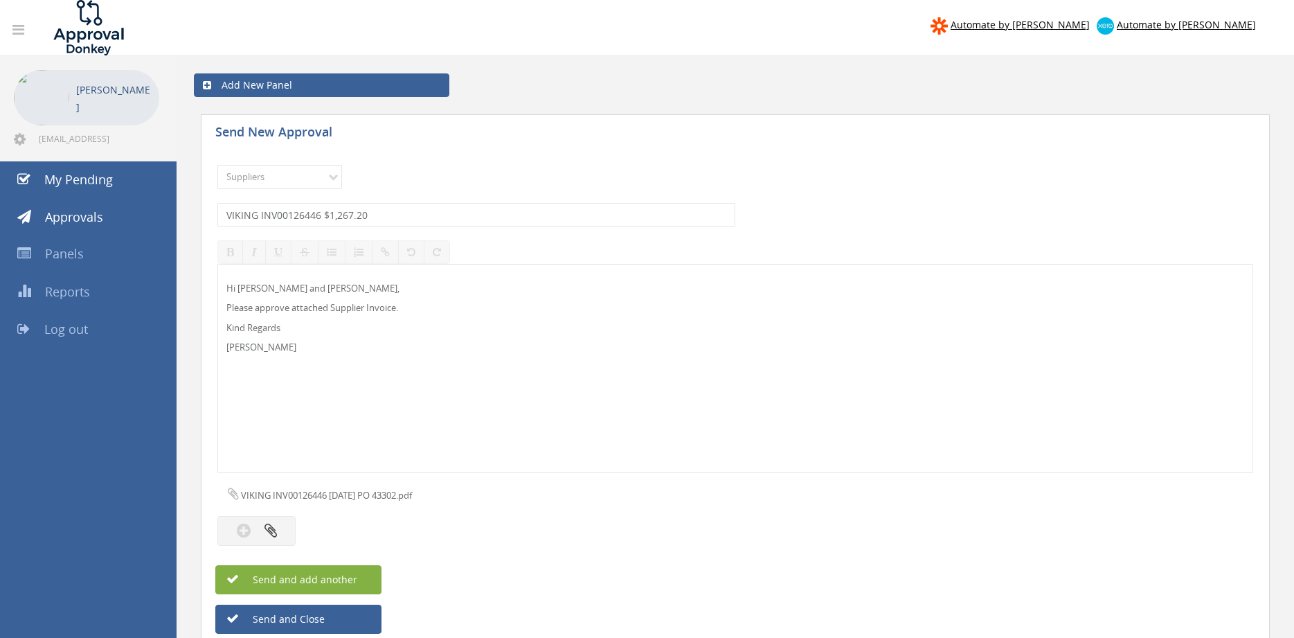
click at [352, 577] on span "Send and add another" at bounding box center [290, 578] width 134 height 13
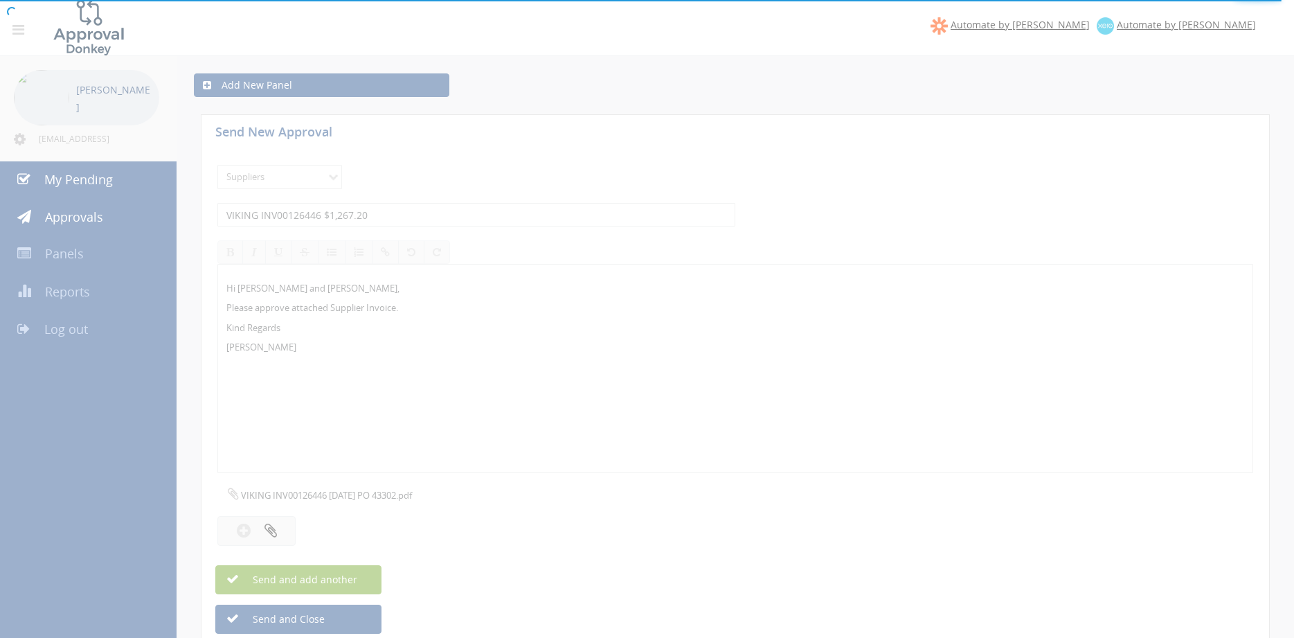
select select
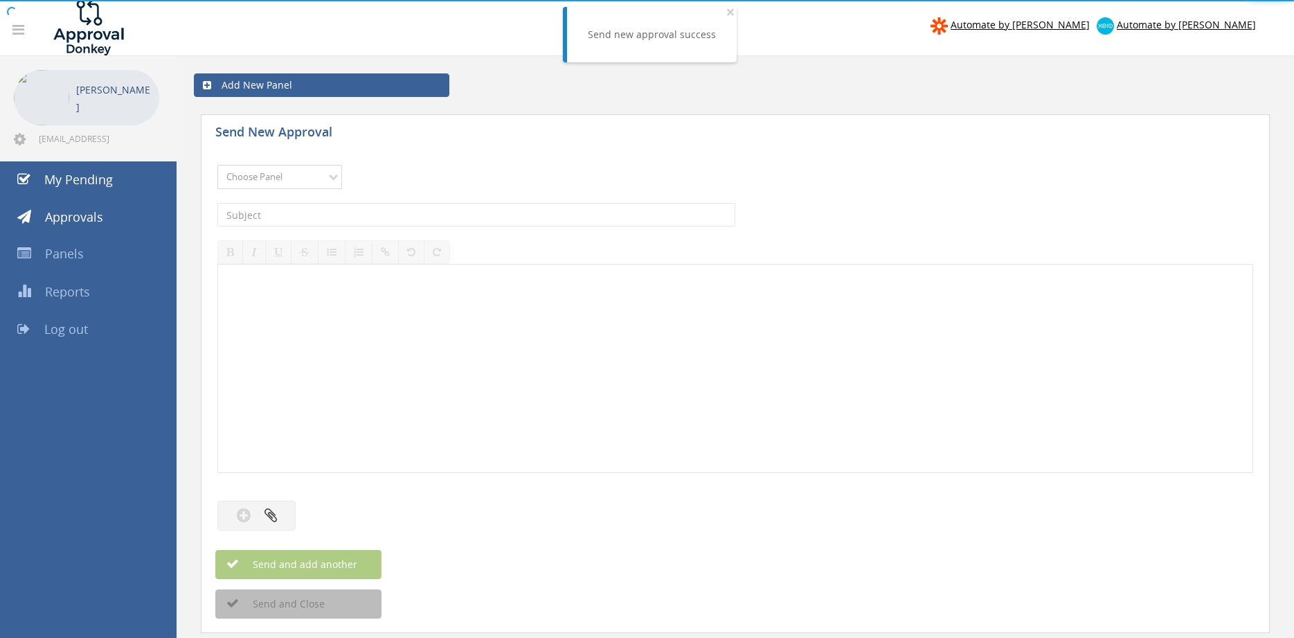
click at [217, 165] on select "Choose Panel Alarm Credits RG - 3 NZ Utilities Cable and SAI Global NZ Alarms-1…" at bounding box center [279, 177] width 125 height 24
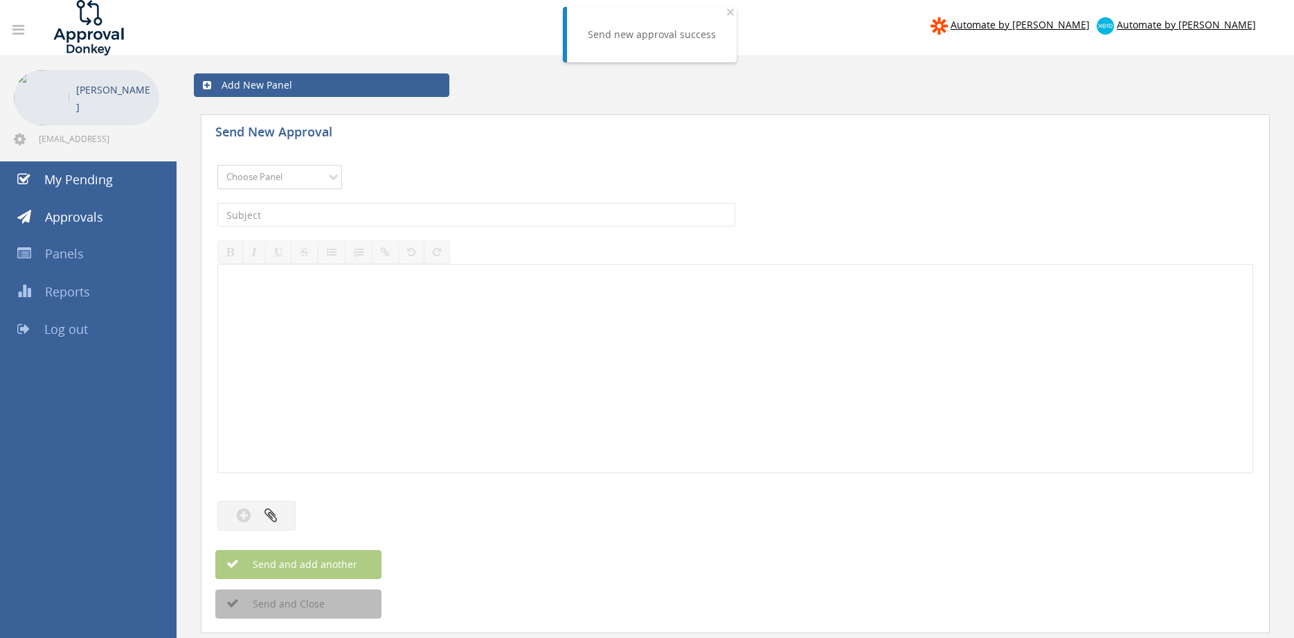
select select "9632"
click option "Suppliers" at bounding box center [0, 0] width 0 height 0
click at [384, 222] on input "text" at bounding box center [476, 215] width 518 height 24
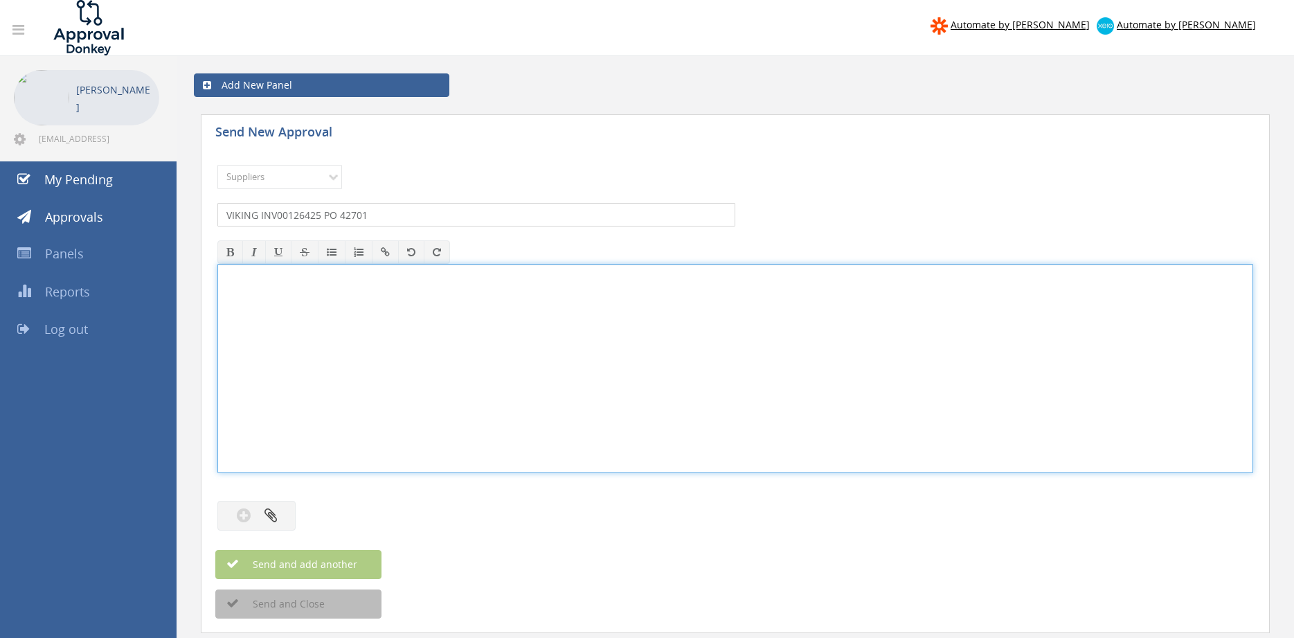
click at [413, 213] on input "VIKING INV00126425 PO 42701" at bounding box center [476, 215] width 518 height 24
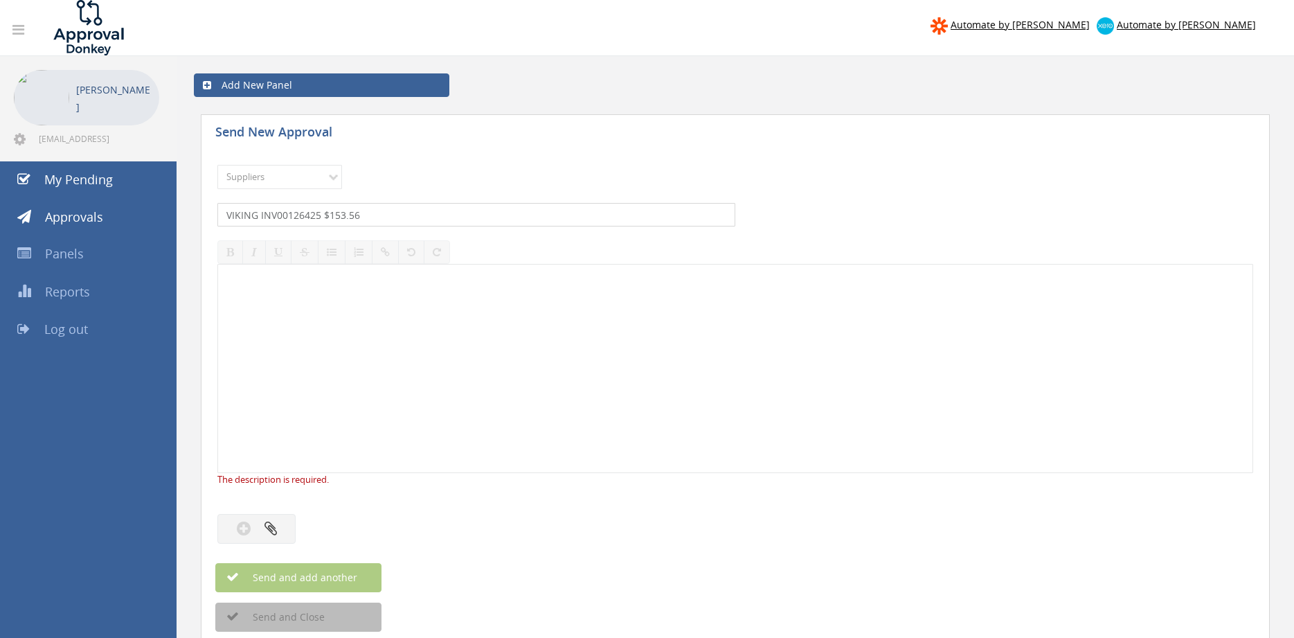
type input "VIKING INV00126425 $153.56"
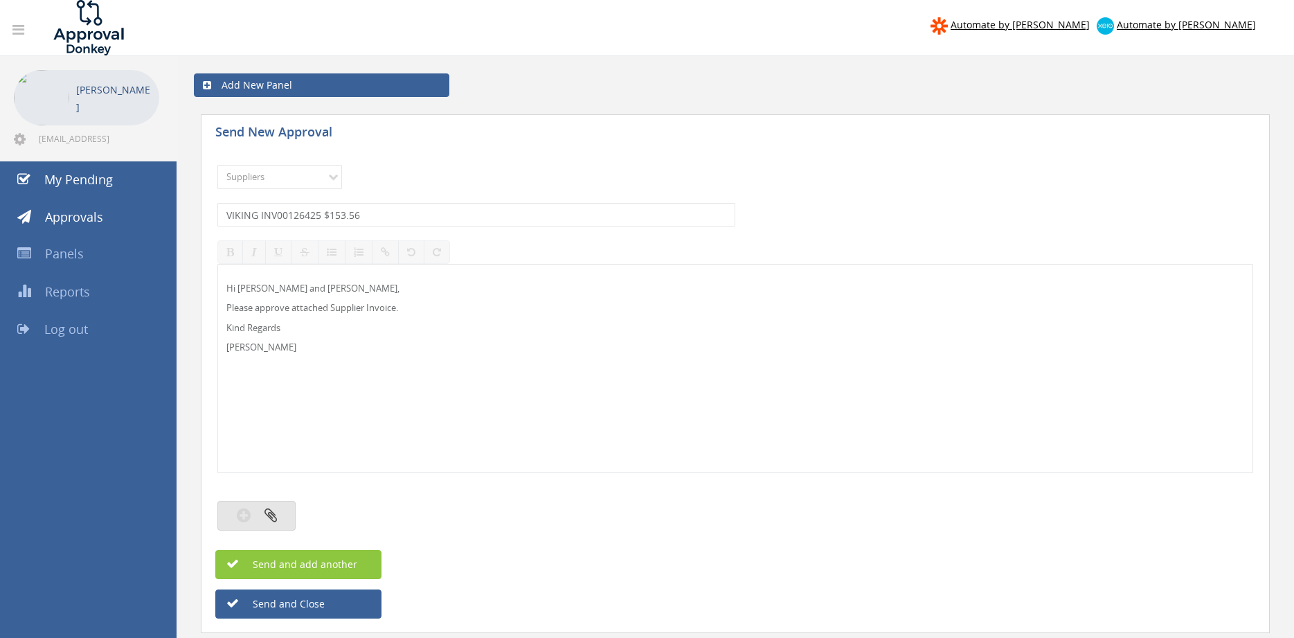
click at [276, 523] on button "button" at bounding box center [256, 515] width 78 height 30
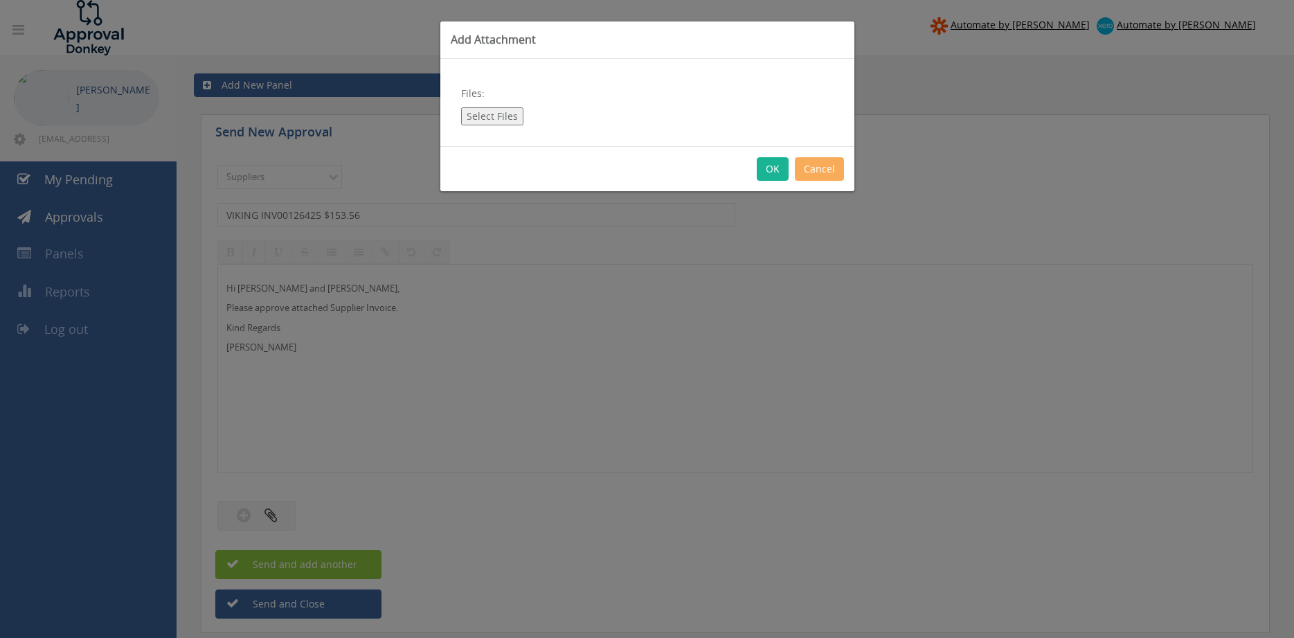
click at [497, 119] on button "Select Files" at bounding box center [492, 116] width 62 height 18
type input "C:\fakepath\VIKING INV00126425 04.09.25 PO 42701.pdf"
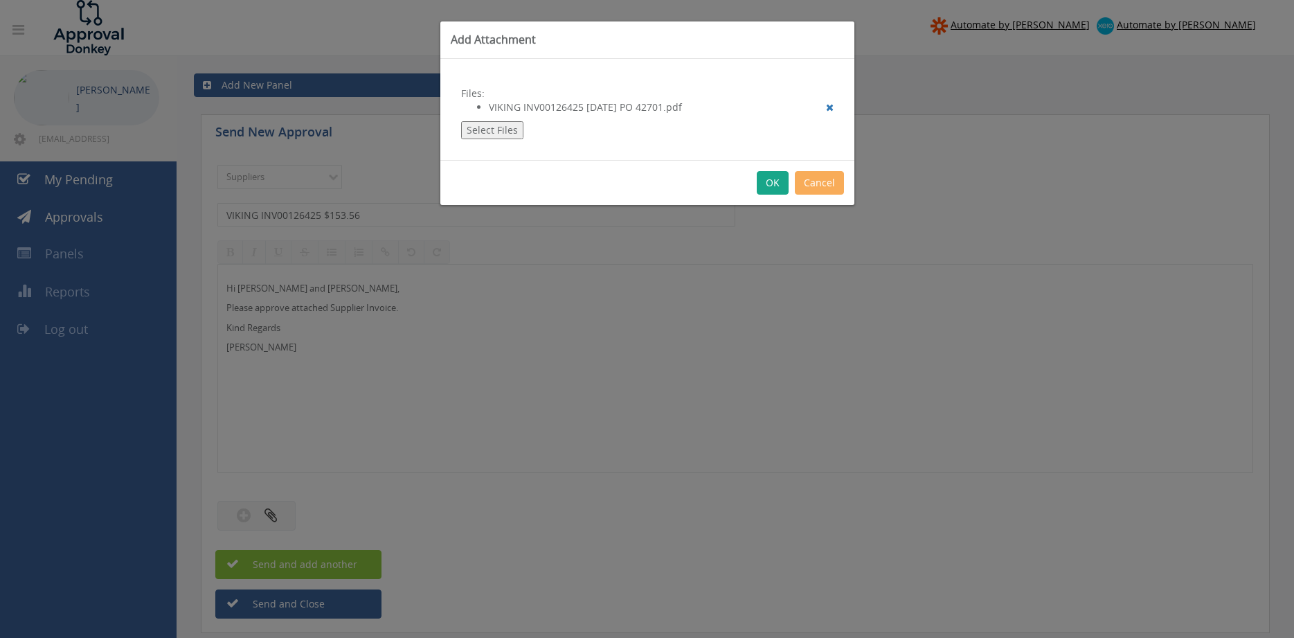
drag, startPoint x: 771, startPoint y: 188, endPoint x: 798, endPoint y: 208, distance: 33.2
click at [771, 188] on button "OK" at bounding box center [773, 183] width 32 height 24
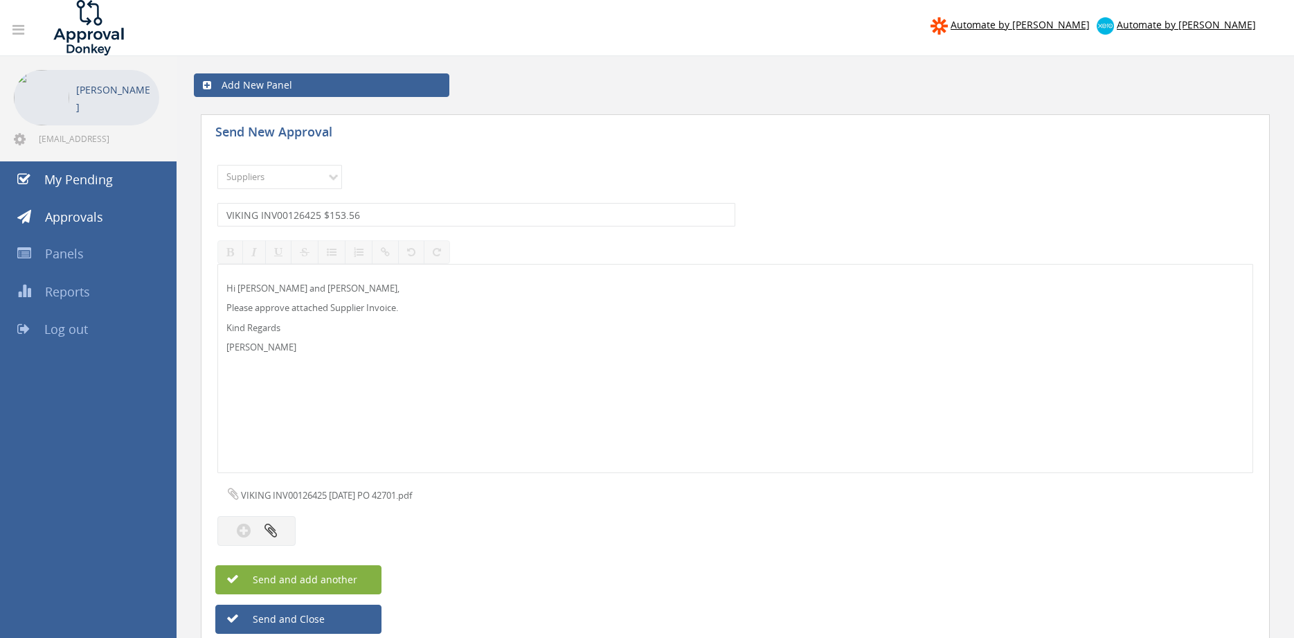
click at [359, 572] on button "Send and add another" at bounding box center [298, 579] width 166 height 29
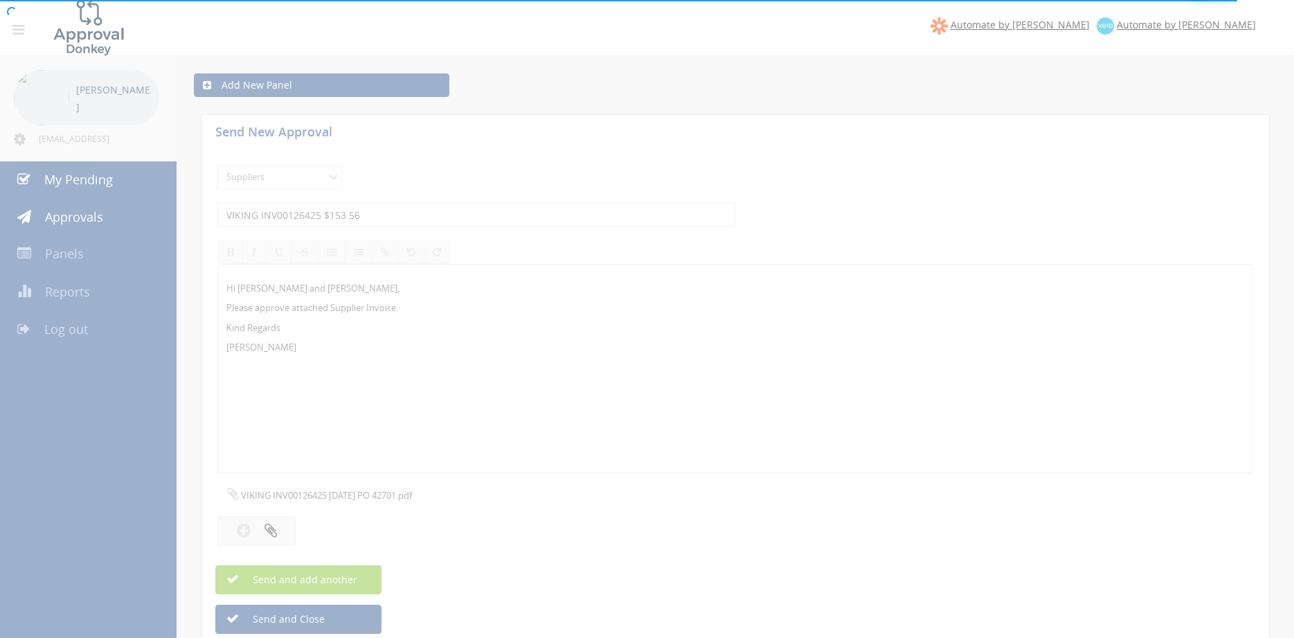
select select
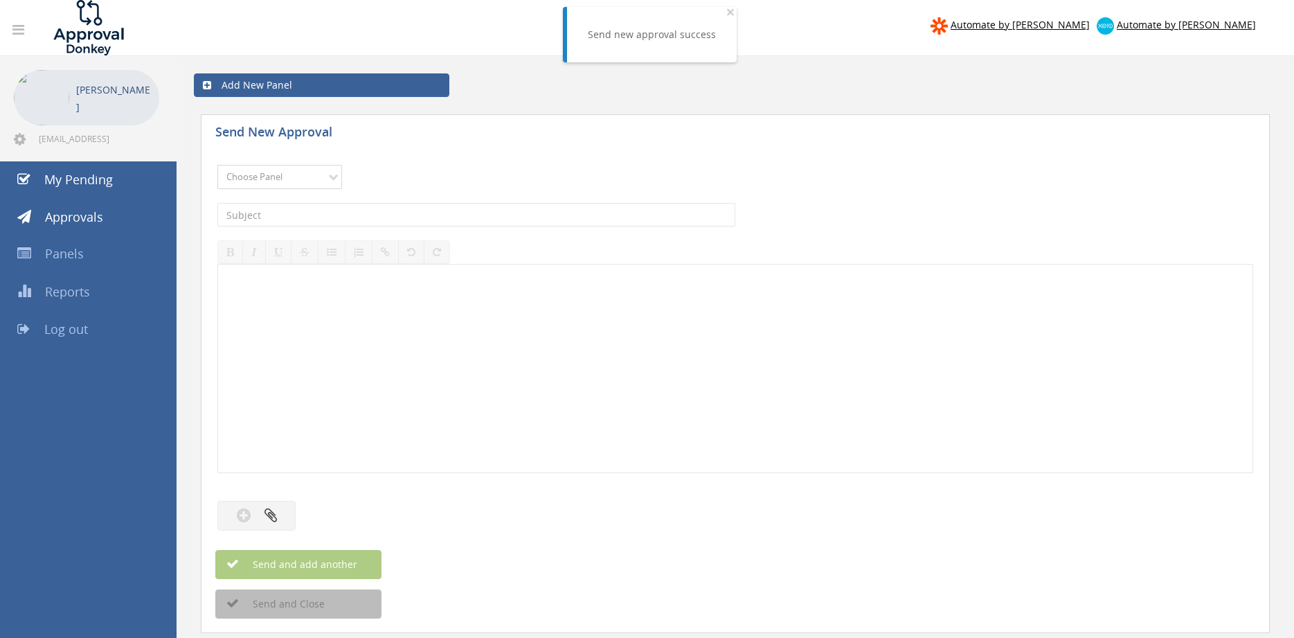
click at [217, 165] on select "Choose Panel Alarm Credits RG - 3 NZ Utilities Cable and SAI Global NZ Alarms-1…" at bounding box center [279, 177] width 125 height 24
select select "9632"
click option "Suppliers" at bounding box center [0, 0] width 0 height 0
click at [404, 217] on input "text" at bounding box center [476, 215] width 518 height 24
type input "TYCO 1881105 PO 43324"
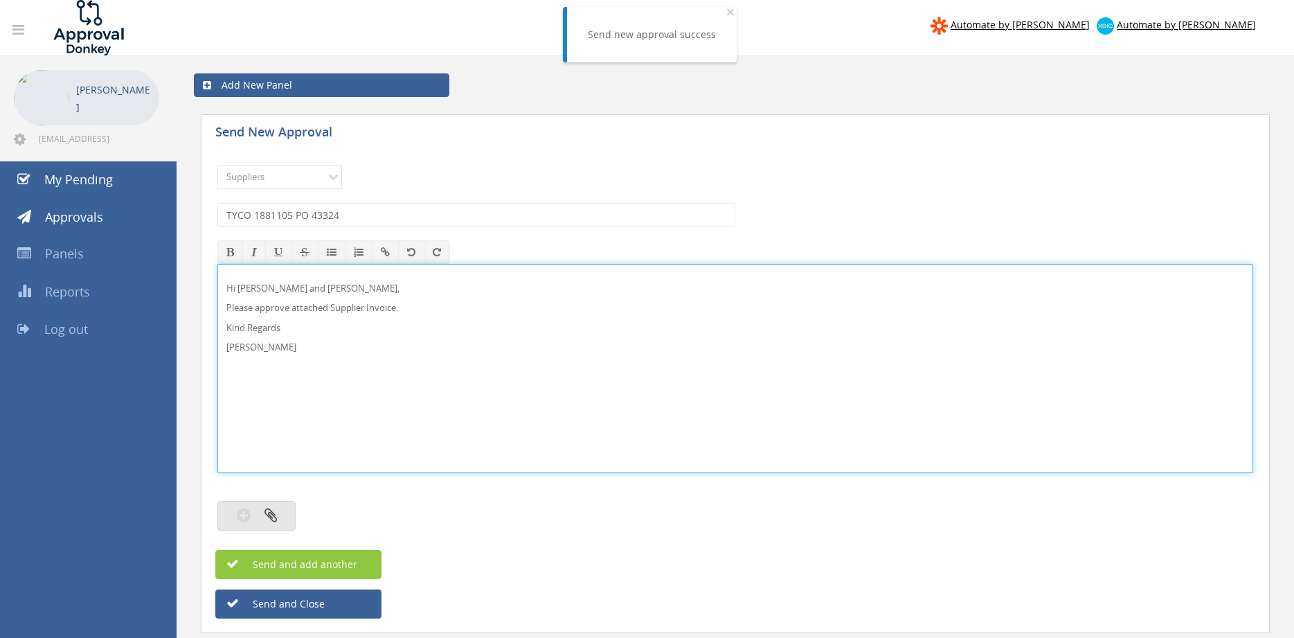
click at [283, 514] on button "button" at bounding box center [256, 515] width 78 height 30
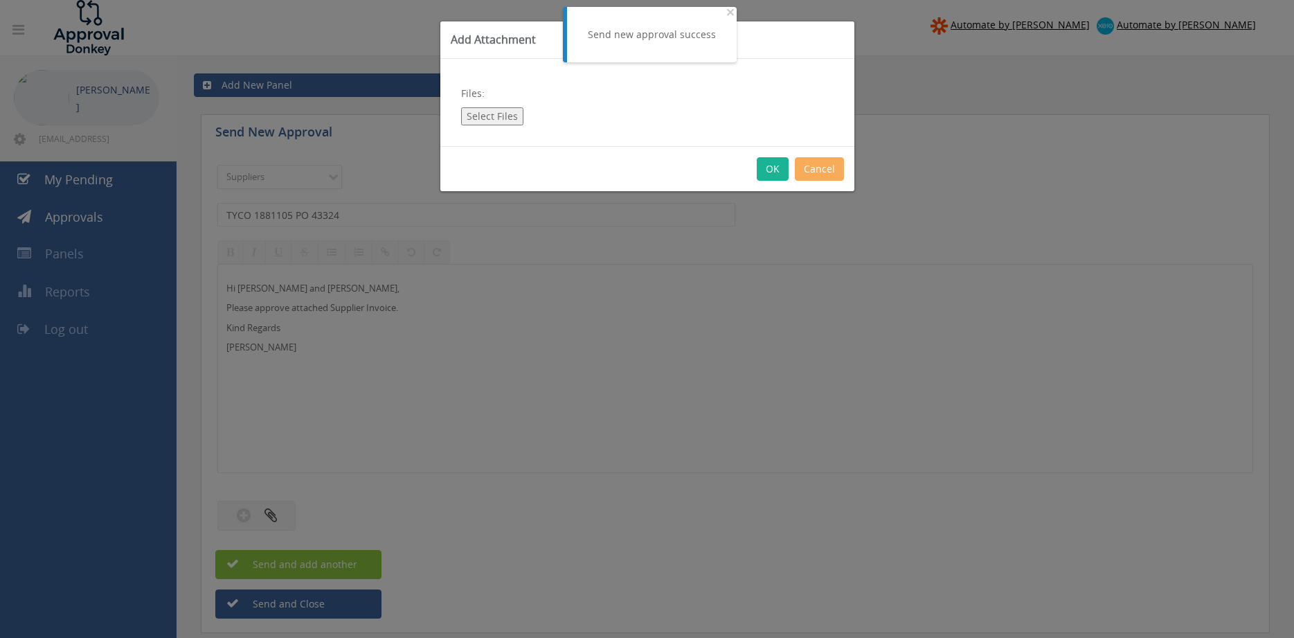
click at [510, 121] on button "Select Files" at bounding box center [492, 116] width 62 height 18
type input "C:\fakepath\TYCO 1881105 08.09.25 PO 43324.pdf"
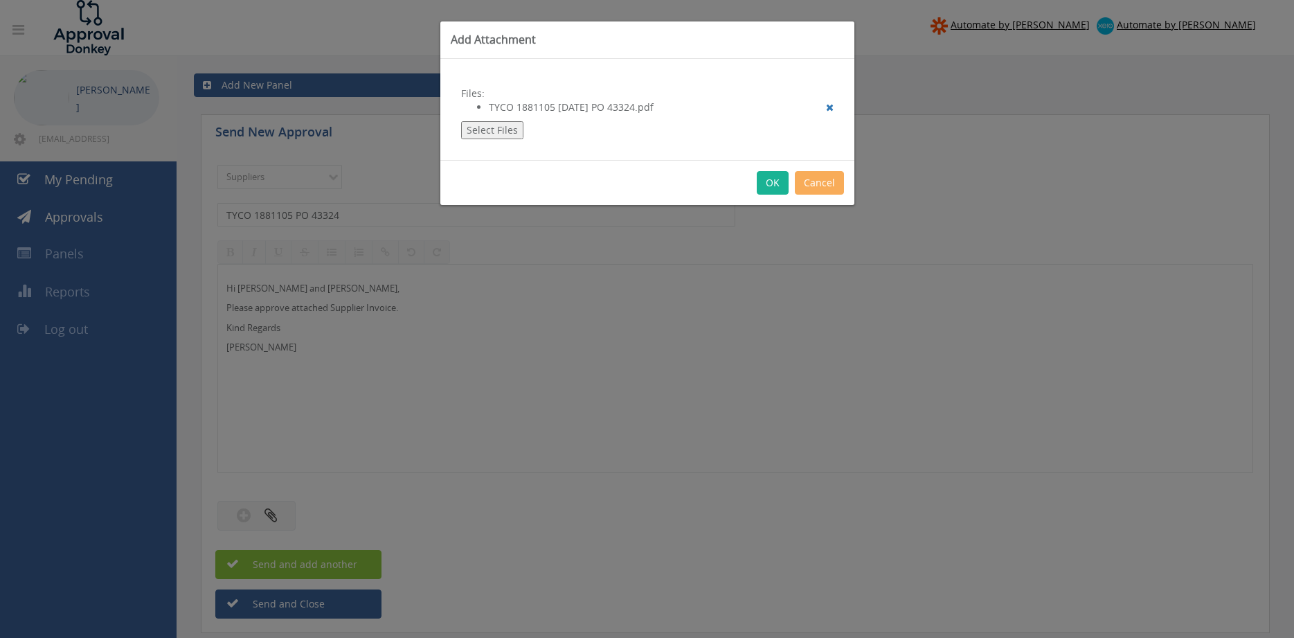
click at [757, 183] on div "OK Cancel" at bounding box center [647, 182] width 414 height 45
click at [766, 185] on button "OK" at bounding box center [773, 183] width 32 height 24
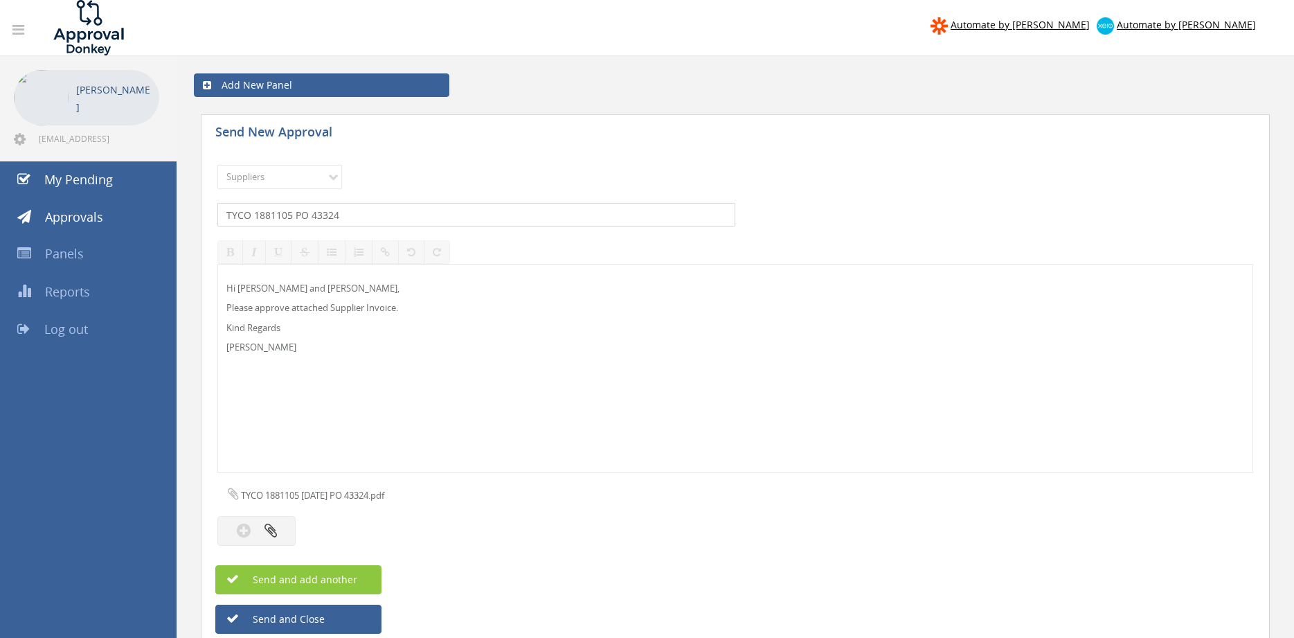
click at [369, 221] on input "TYCO 1881105 PO 43324" at bounding box center [476, 215] width 518 height 24
type input "TYCO 1881105 $3,456.20"
click at [332, 575] on span "Send and add another" at bounding box center [290, 578] width 134 height 13
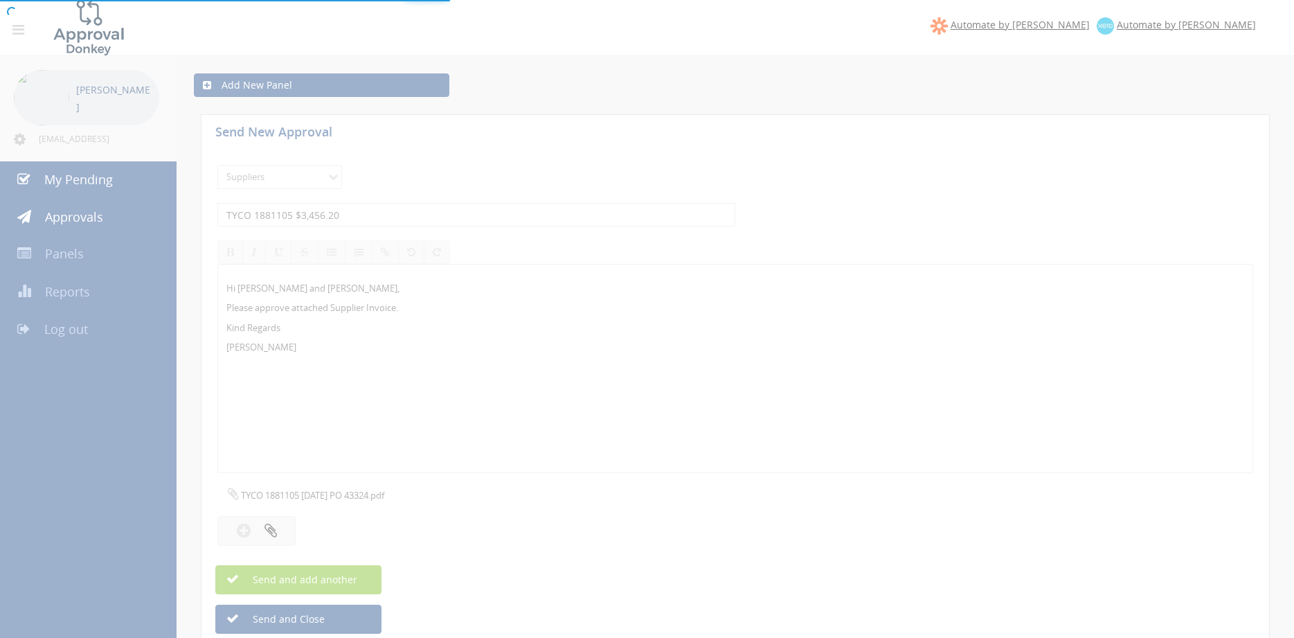
select select
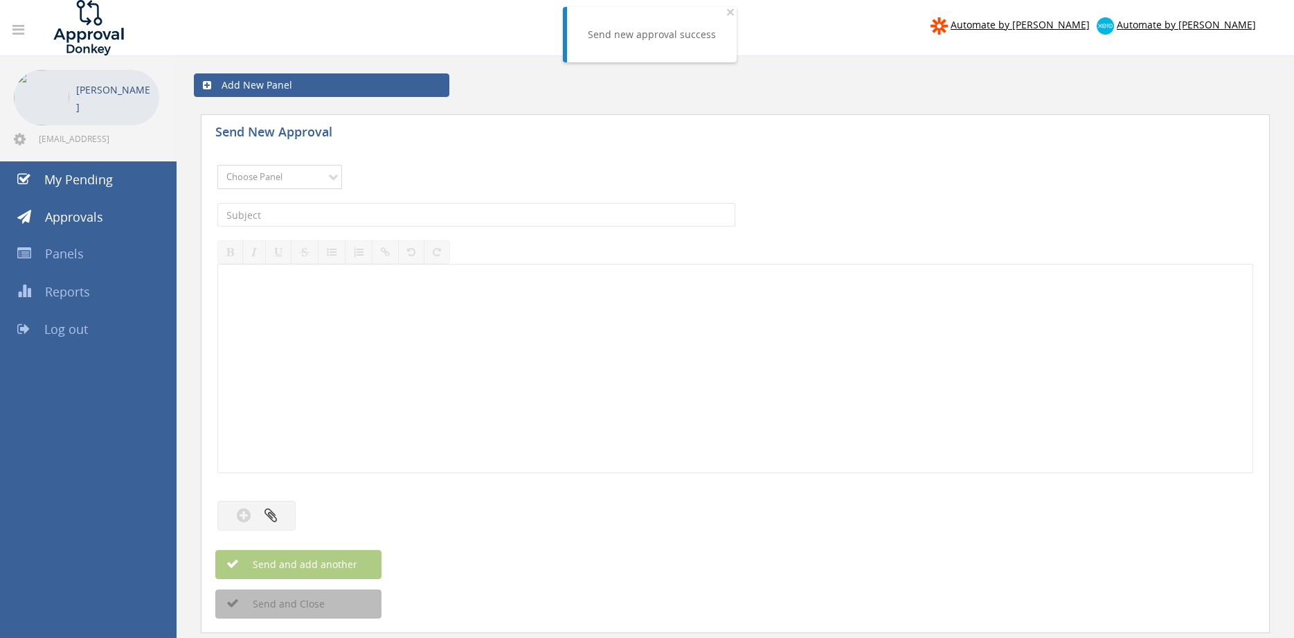
select select "9632"
click option "Suppliers" at bounding box center [0, 0] width 0 height 0
click at [390, 212] on input "text" at bounding box center [476, 215] width 518 height 24
type input "I"
type input "TYCO 1880844 $698.50"
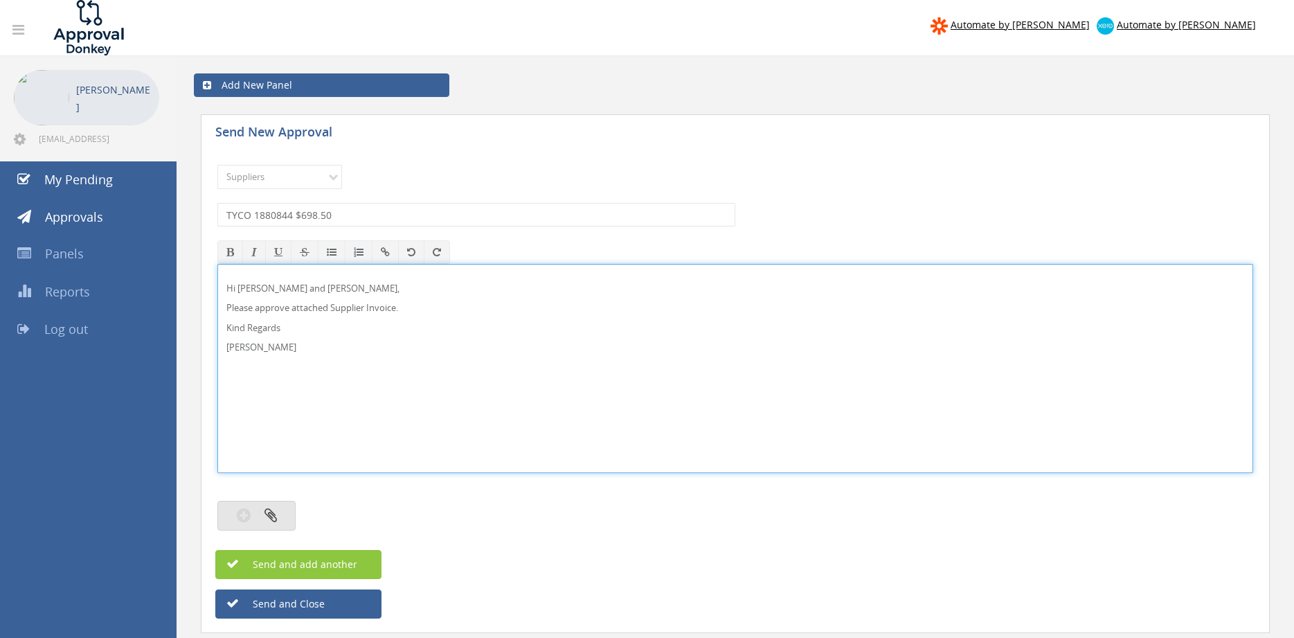
click at [276, 504] on button "button" at bounding box center [256, 515] width 78 height 30
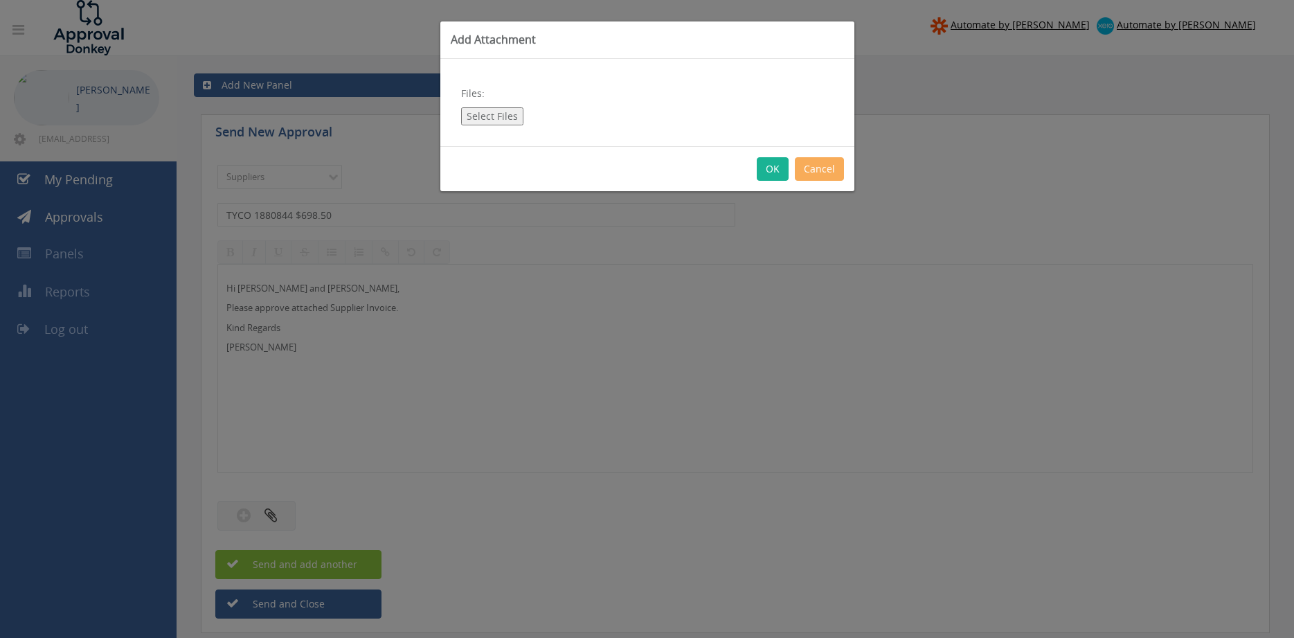
click at [505, 111] on button "Select Files" at bounding box center [492, 116] width 62 height 18
type input "C:\fakepath\TYCO 1880844 02.09.25 PO 43274.pdf"
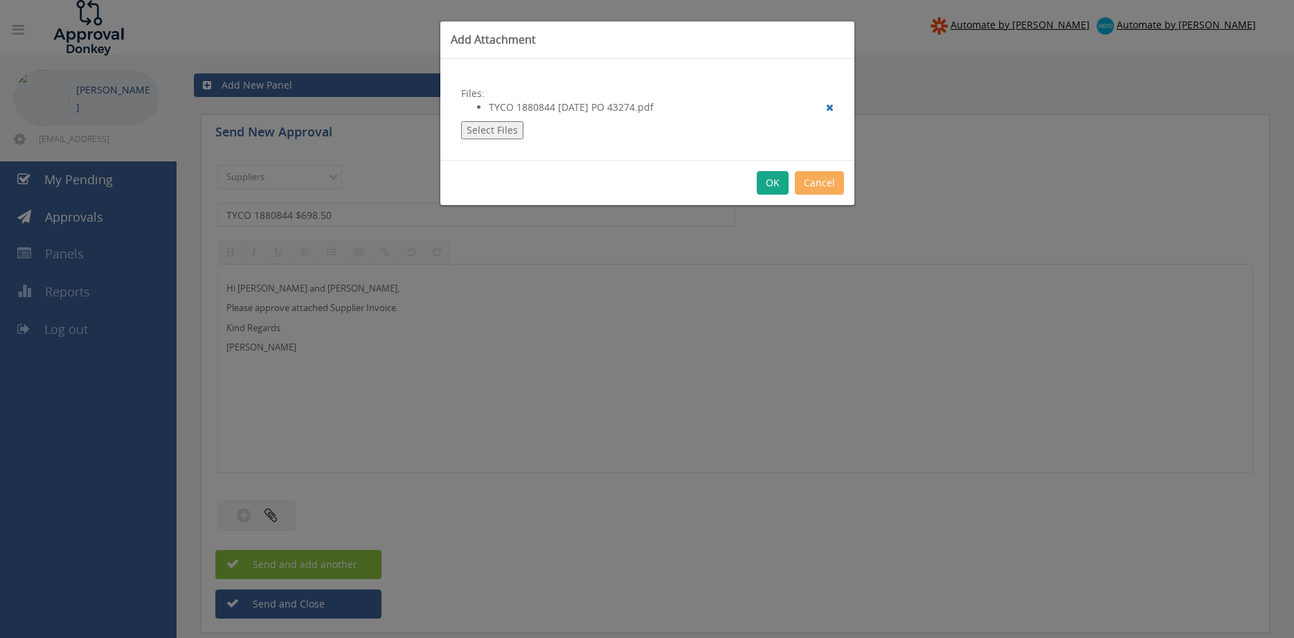
click at [768, 184] on button "OK" at bounding box center [773, 183] width 32 height 24
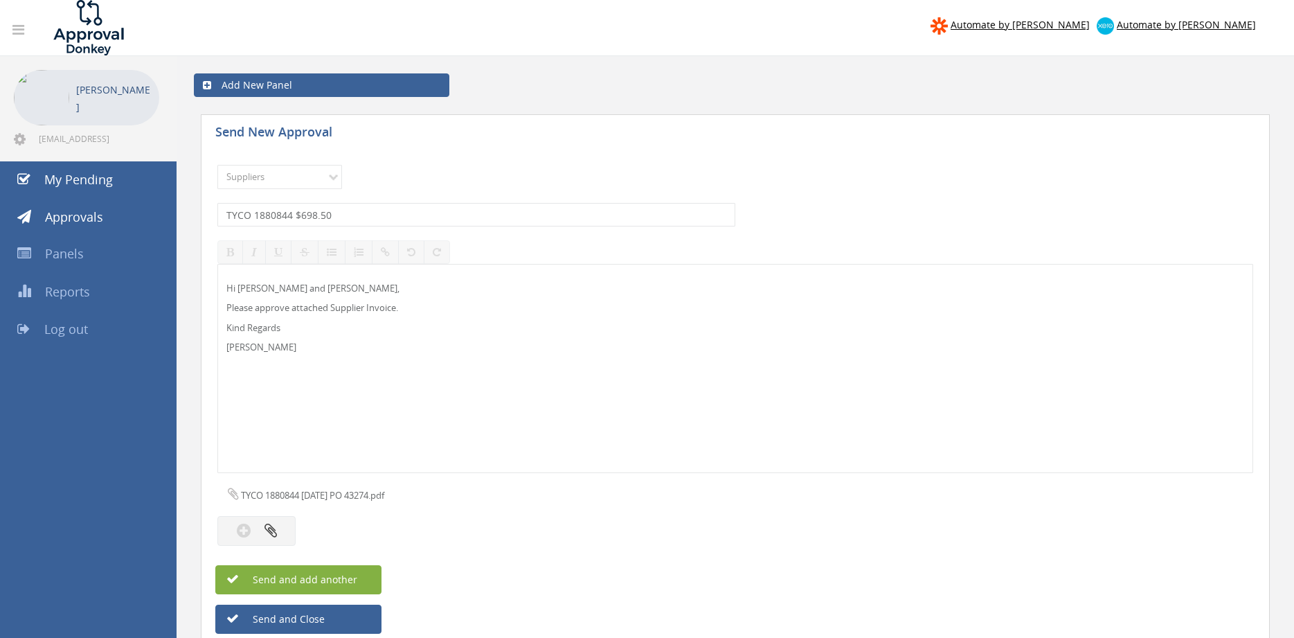
click at [362, 575] on button "Send and add another" at bounding box center [298, 579] width 166 height 29
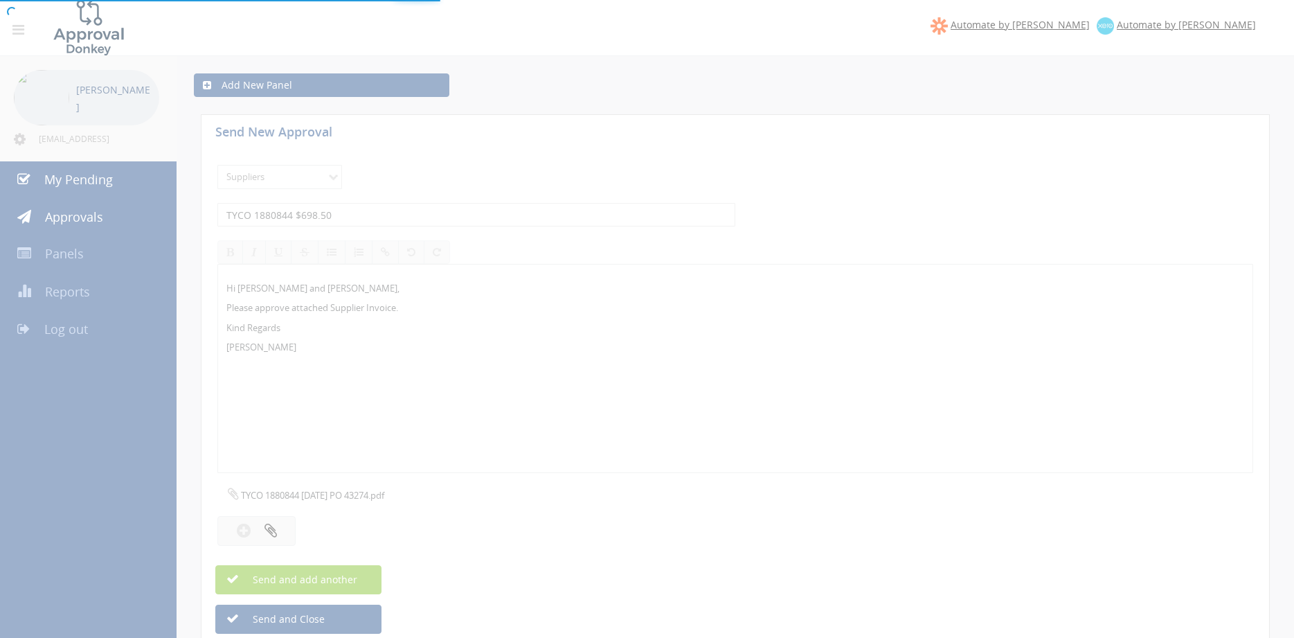
select select
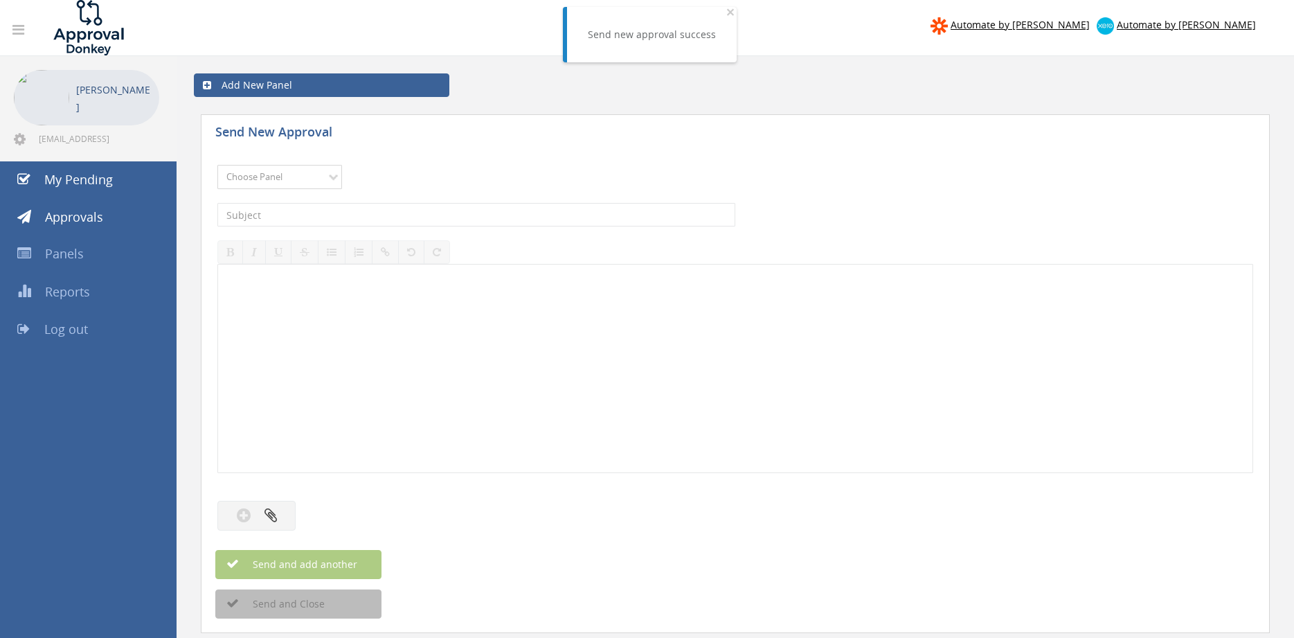
click at [217, 165] on select "Choose Panel Alarm Credits RG - 3 NZ Utilities Cable and SAI Global NZ Alarms-1…" at bounding box center [279, 177] width 125 height 24
select select "9632"
click option "Suppliers" at bounding box center [0, 0] width 0 height 0
click at [413, 218] on input "text" at bounding box center [476, 215] width 518 height 24
type input "FIRE [PERSON_NAME] INV000204244 $59.40"
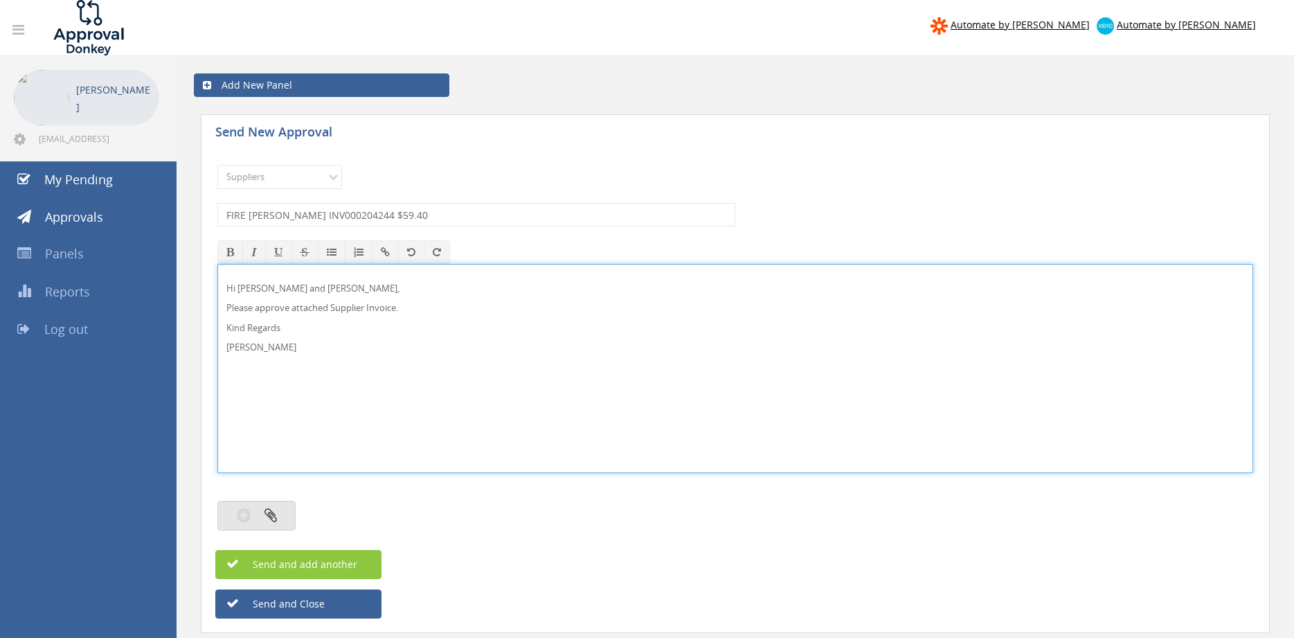
click at [277, 518] on button "button" at bounding box center [256, 515] width 78 height 30
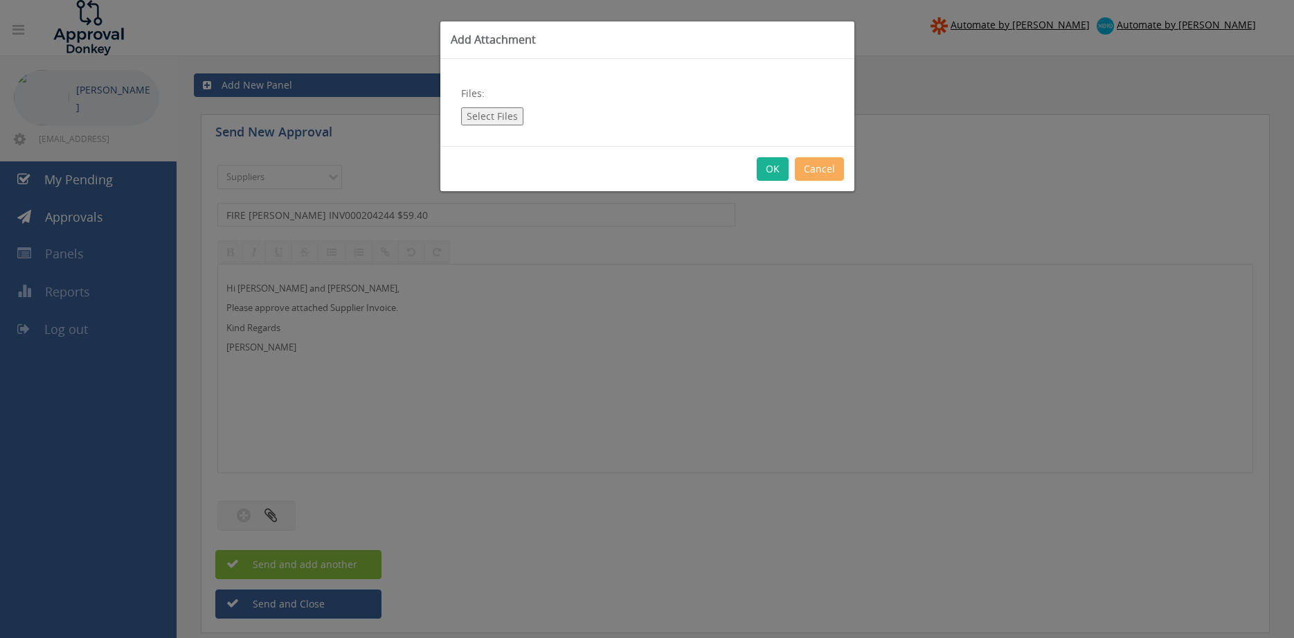
click at [498, 114] on button "Select Files" at bounding box center [492, 116] width 62 height 18
type input "C:\fakepath\FIRE MARSHALL INV000204244 18.09.25 PO 43435.pdf"
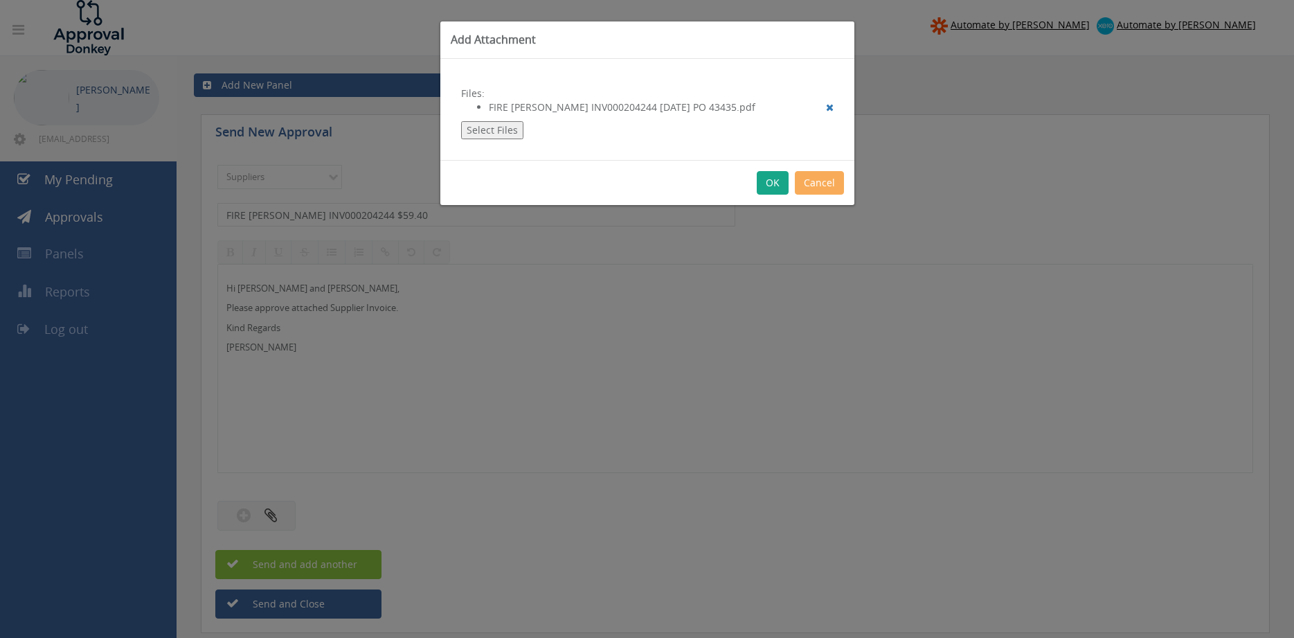
click at [770, 186] on button "OK" at bounding box center [773, 183] width 32 height 24
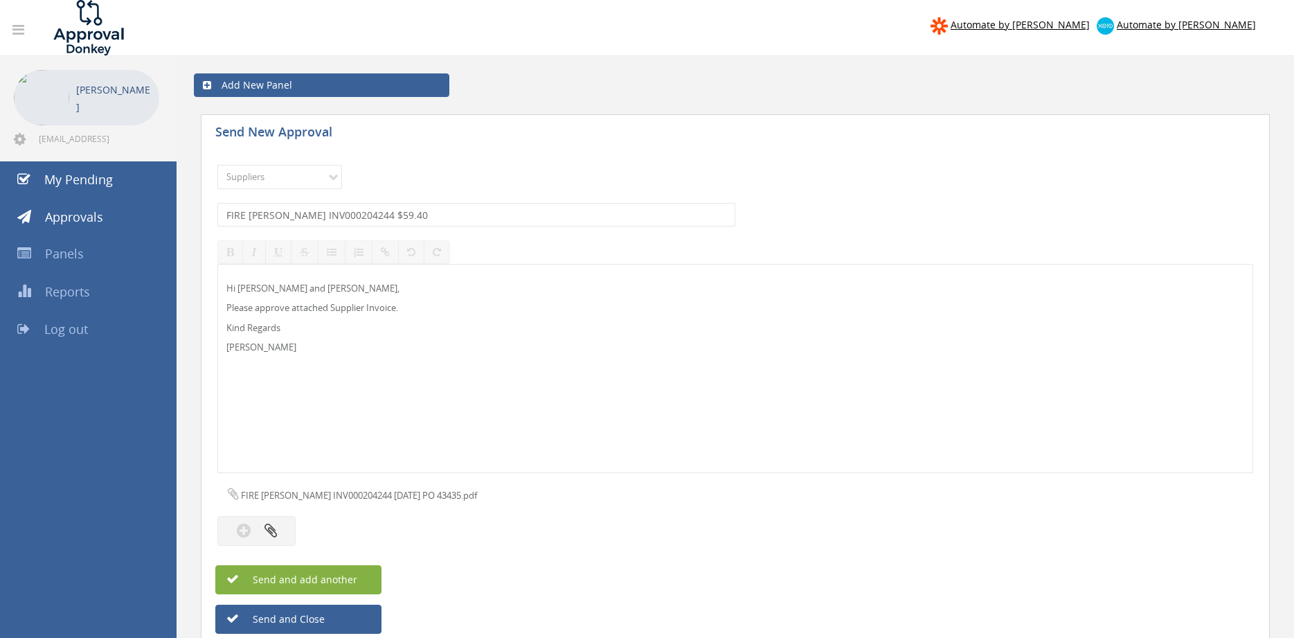
click at [354, 578] on span "Send and add another" at bounding box center [290, 578] width 134 height 13
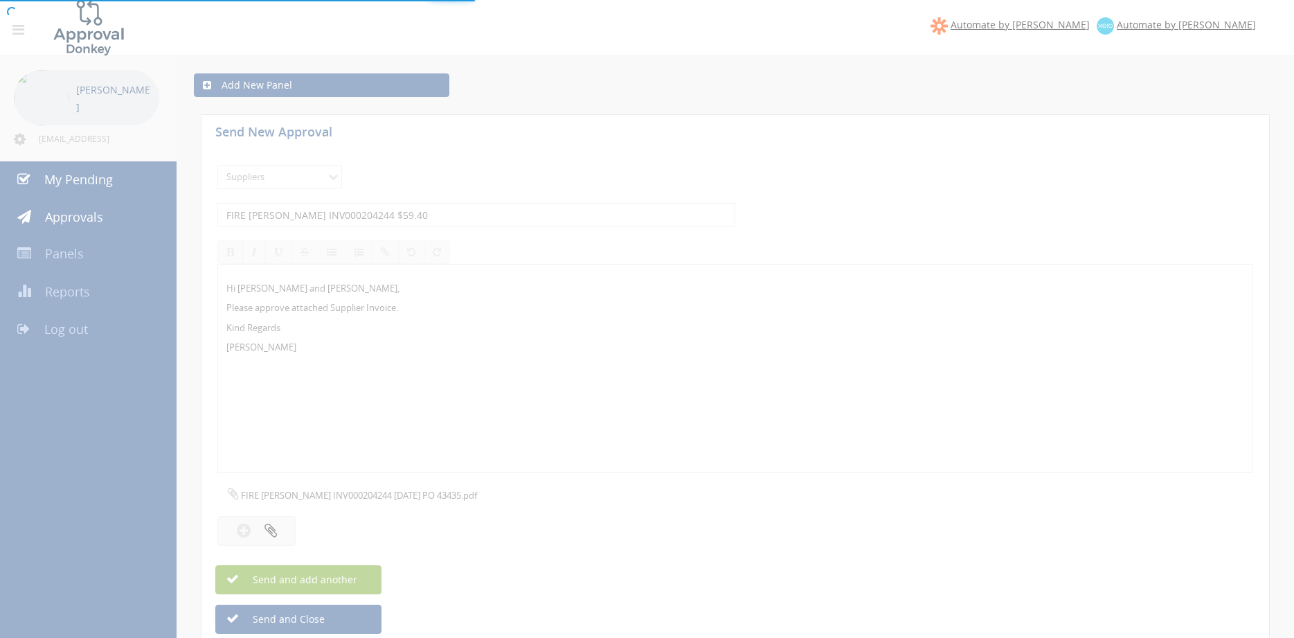
select select
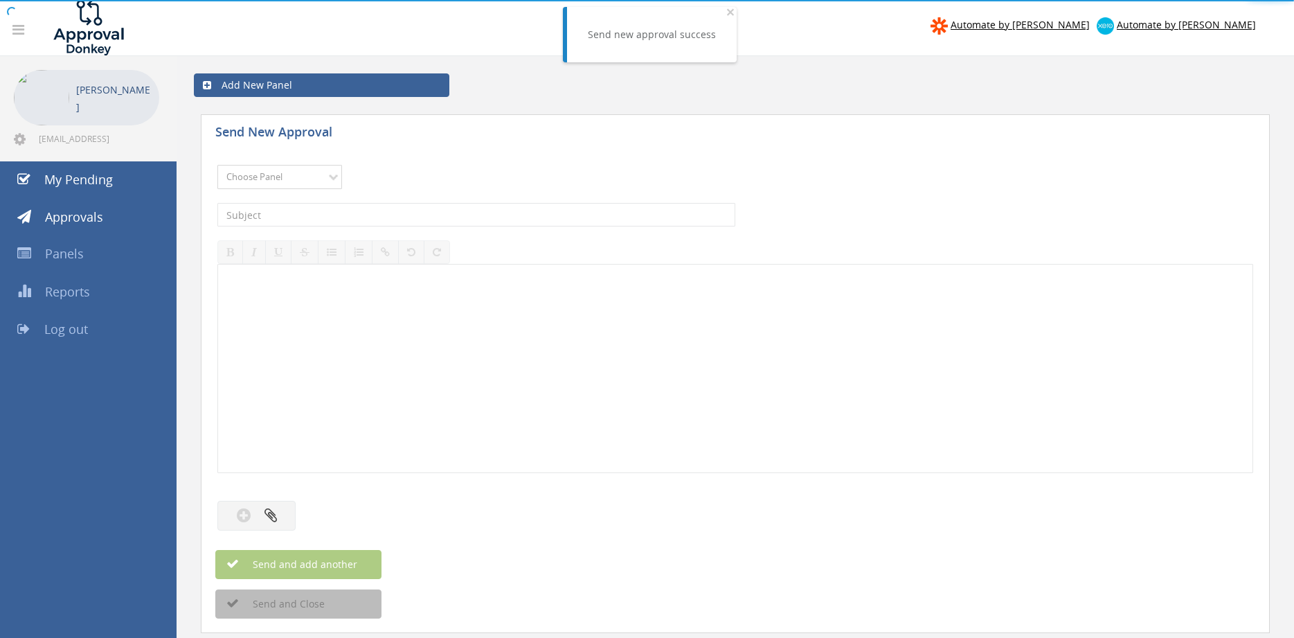
click at [217, 165] on select "Choose Panel Alarm Credits RG - 3 NZ Utilities Cable and SAI Global NZ Alarms-1…" at bounding box center [279, 177] width 125 height 24
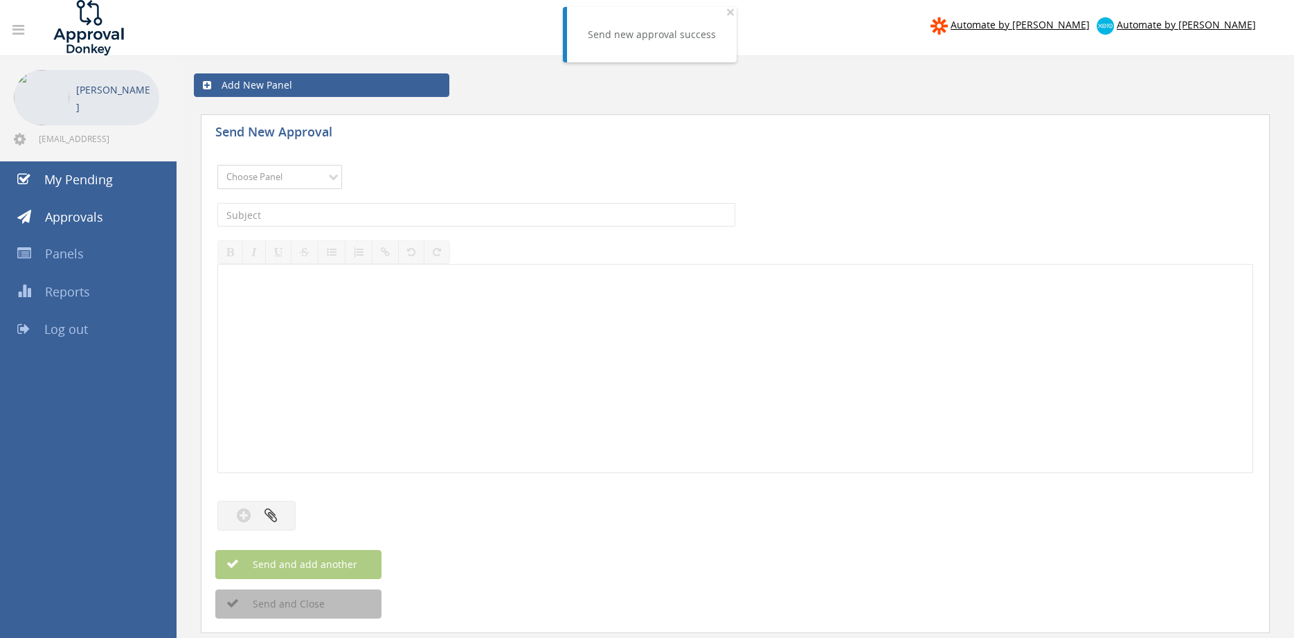
select select "9632"
click option "Suppliers" at bounding box center [0, 0] width 0 height 0
click at [427, 219] on input "text" at bounding box center [476, 215] width 518 height 24
type input "BOSS INV00010887 $1,327.26"
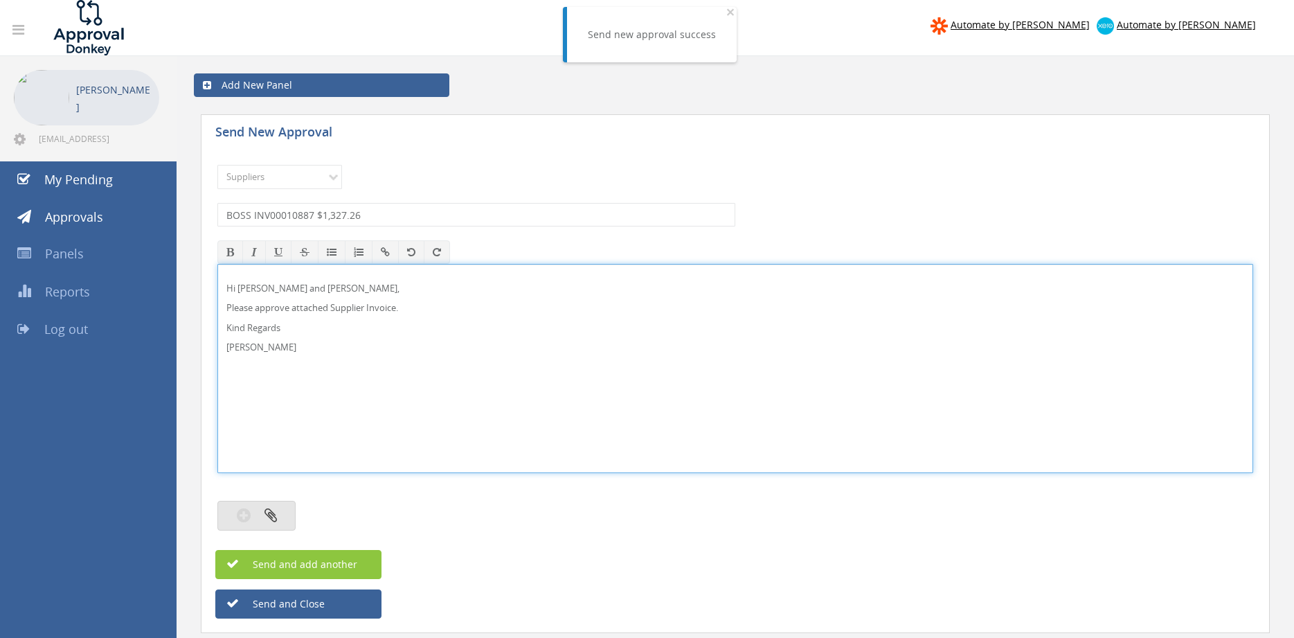
click at [277, 517] on button "button" at bounding box center [256, 515] width 78 height 30
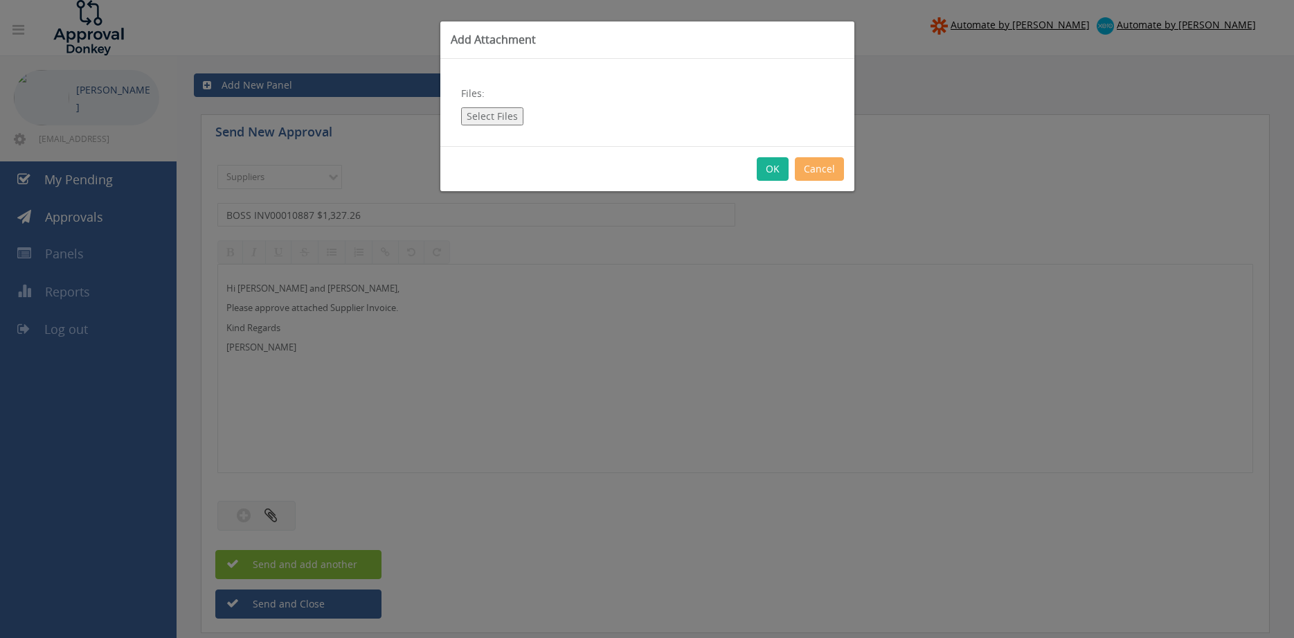
click at [494, 115] on button "Select Files" at bounding box center [492, 116] width 62 height 18
type input "C:\fakepath\BOSS INV00010887 16.09.25 PO 43483.pdf"
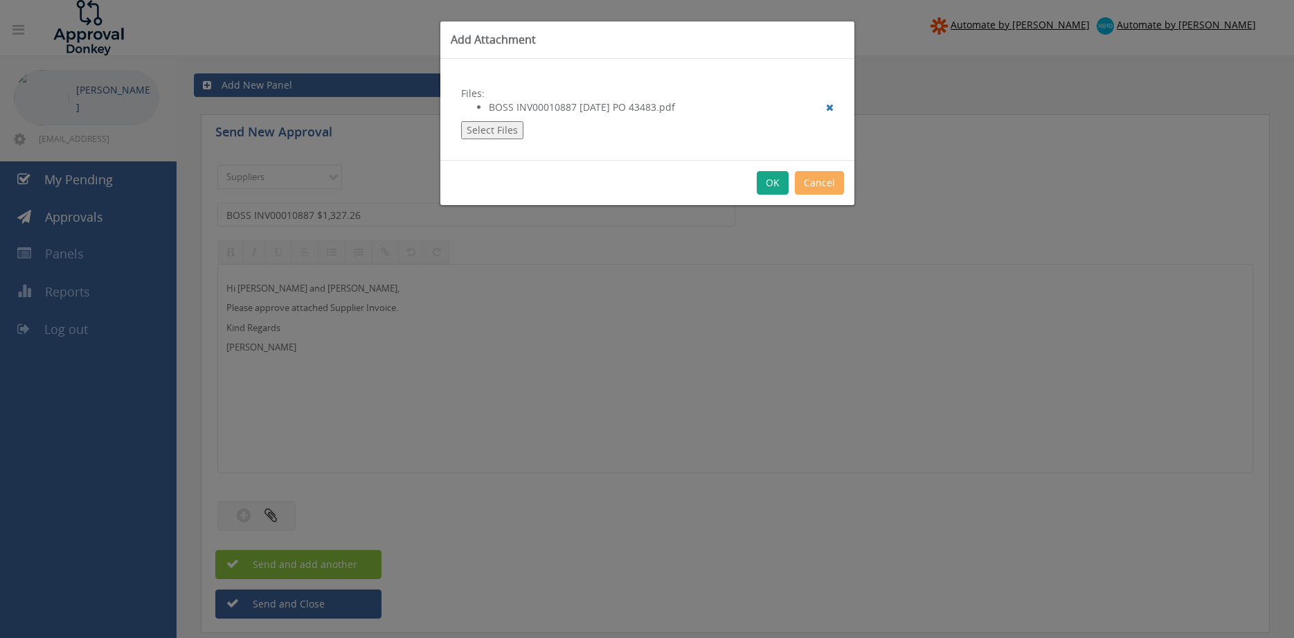
click at [770, 183] on button "OK" at bounding box center [773, 183] width 32 height 24
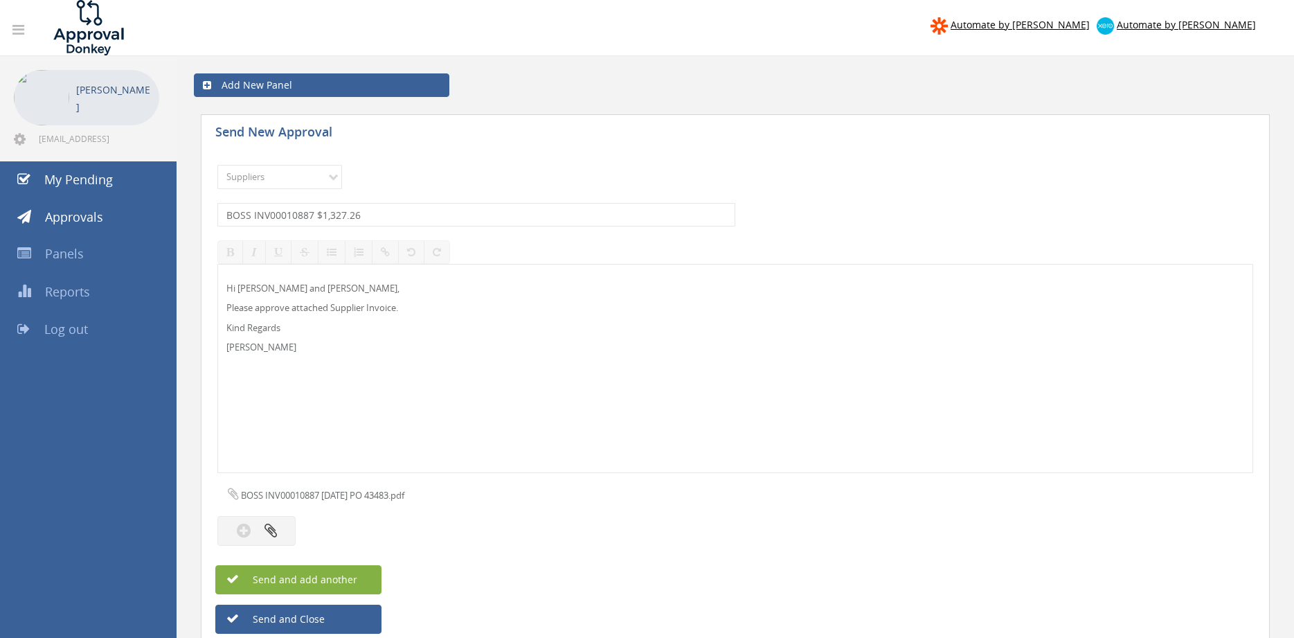
click at [352, 581] on span "Send and add another" at bounding box center [290, 578] width 134 height 13
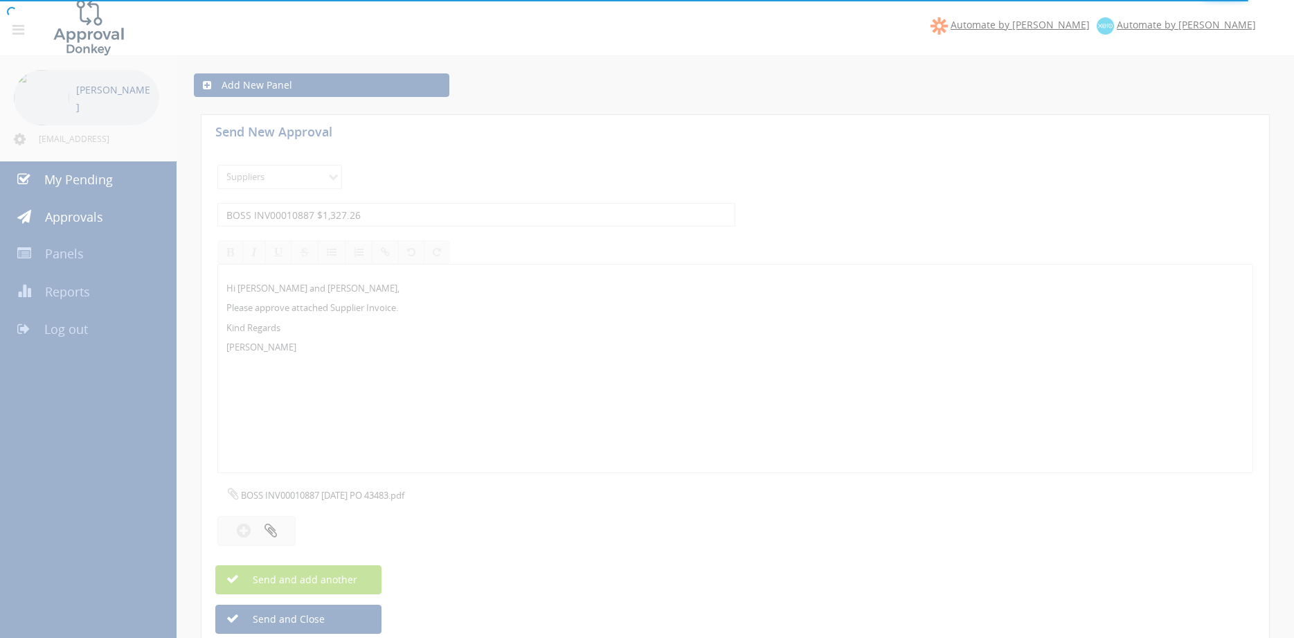
select select
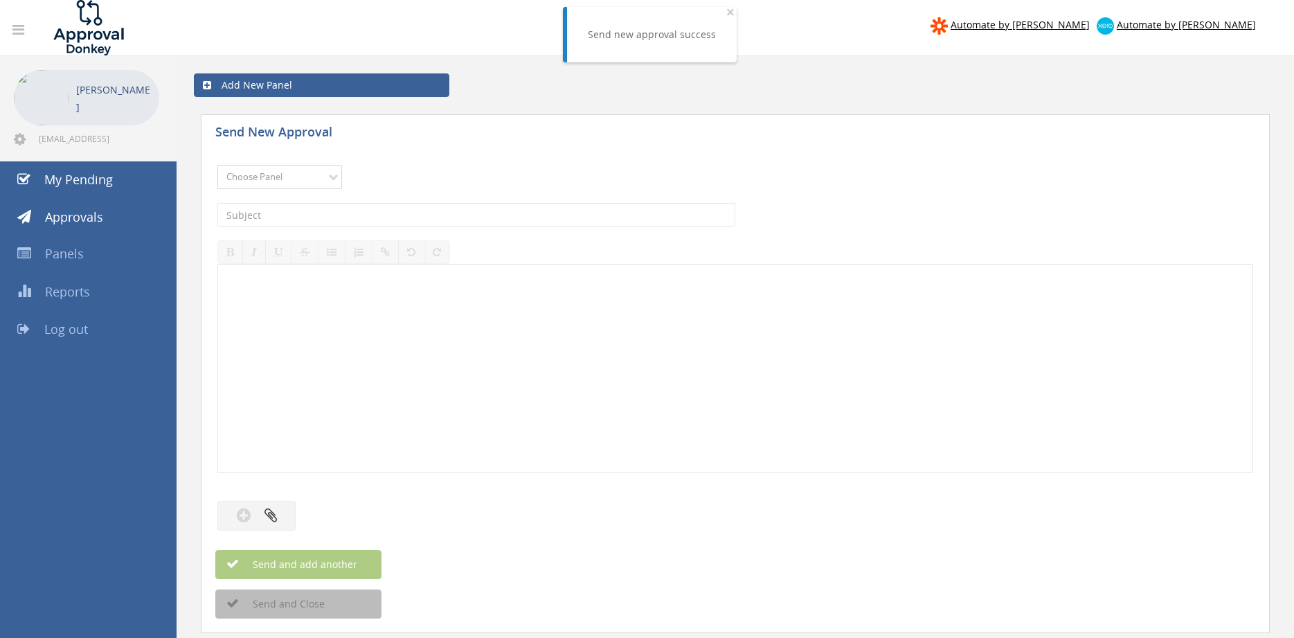
click at [217, 165] on select "Choose Panel Alarm Credits RG - 3 NZ Utilities Cable and SAI Global NZ Alarms-1…" at bounding box center [279, 177] width 125 height 24
select select "9632"
click option "Suppliers" at bounding box center [0, 0] width 0 height 0
click at [400, 211] on input "text" at bounding box center [476, 215] width 518 height 24
type input "BOSS INV00010865 $392.70"
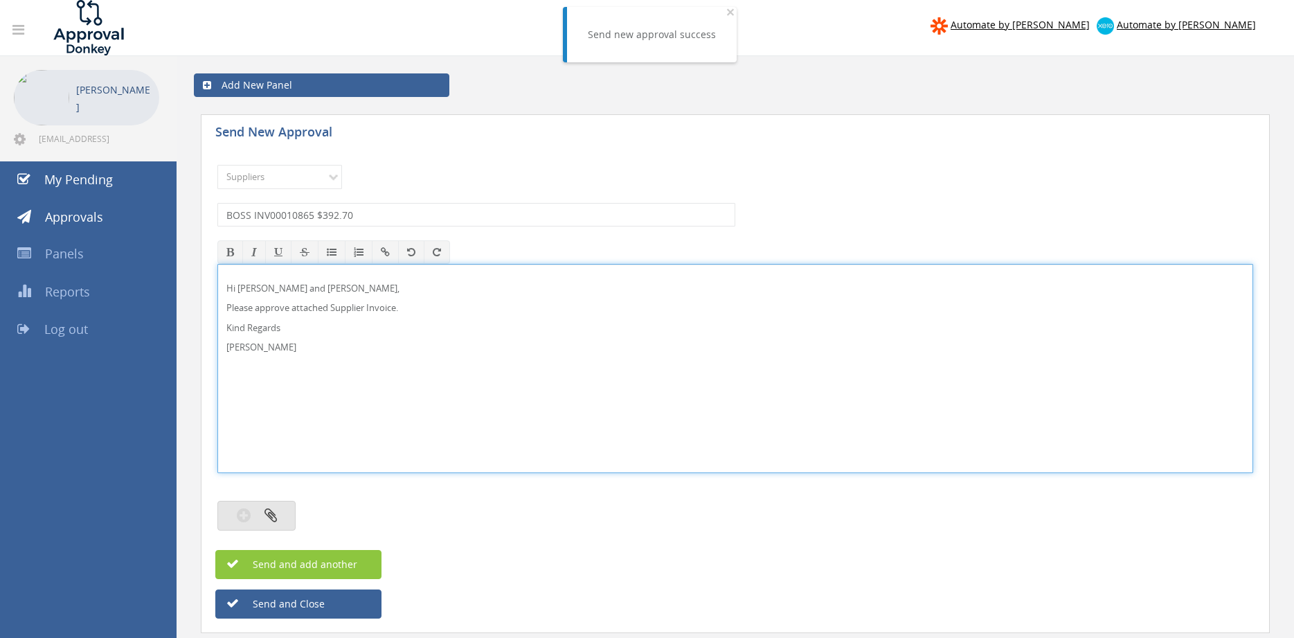
click at [276, 518] on icon "button" at bounding box center [270, 515] width 12 height 16
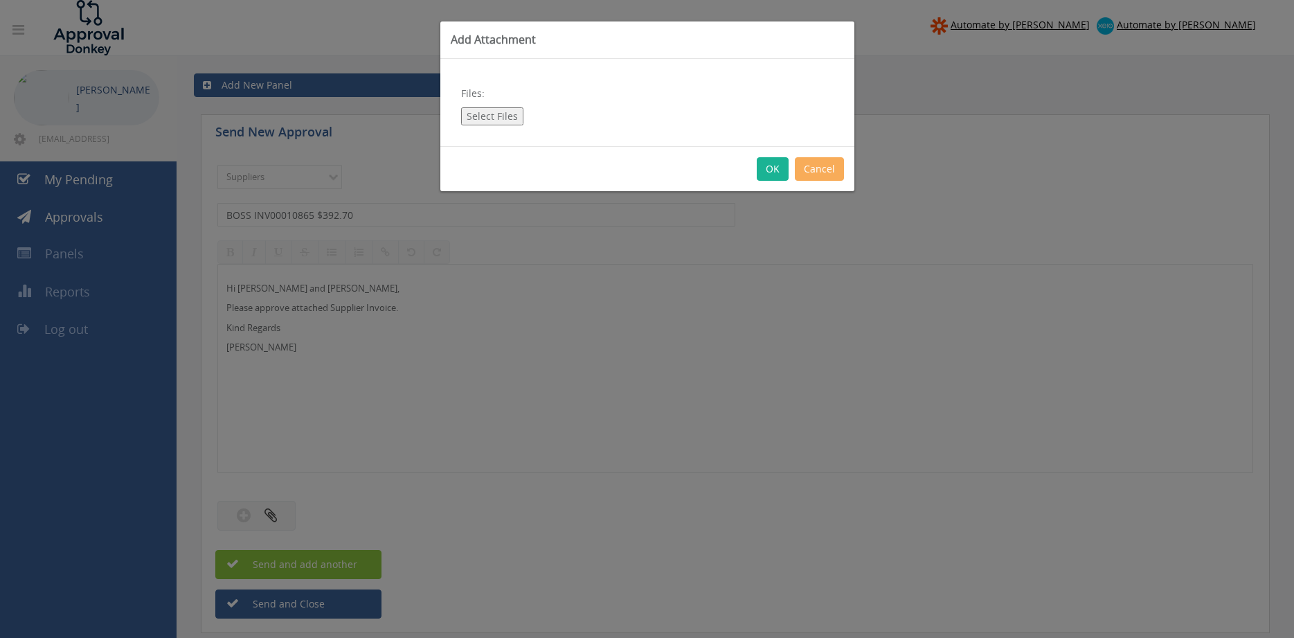
click at [507, 123] on button "Select Files" at bounding box center [492, 116] width 62 height 18
type input "C:\fakepath\BOSS INV00010865 12.09.25 PO 43453.pdf"
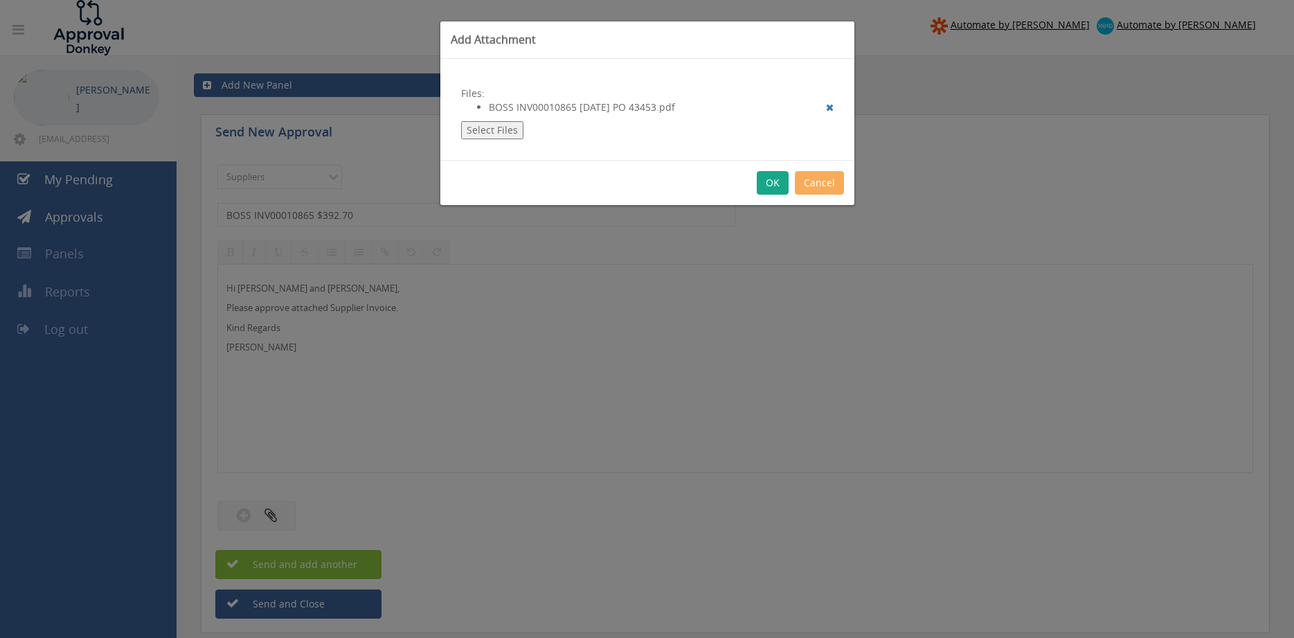
click at [774, 187] on button "OK" at bounding box center [773, 183] width 32 height 24
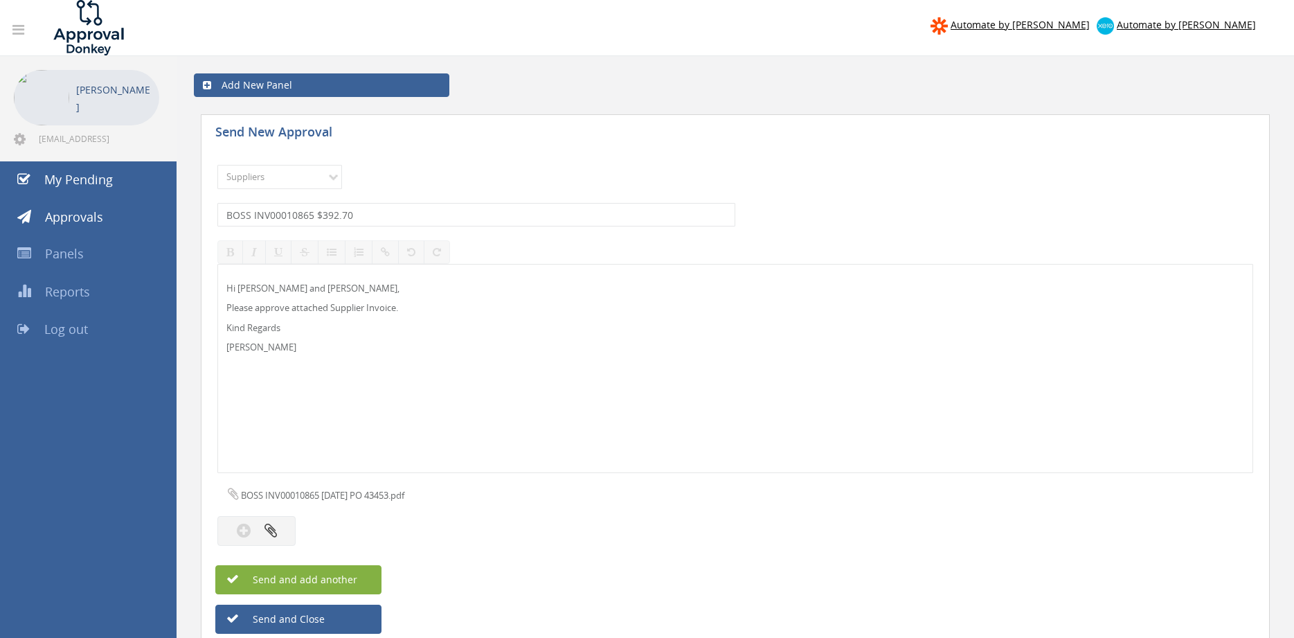
click at [361, 579] on button "Send and add another" at bounding box center [298, 579] width 166 height 29
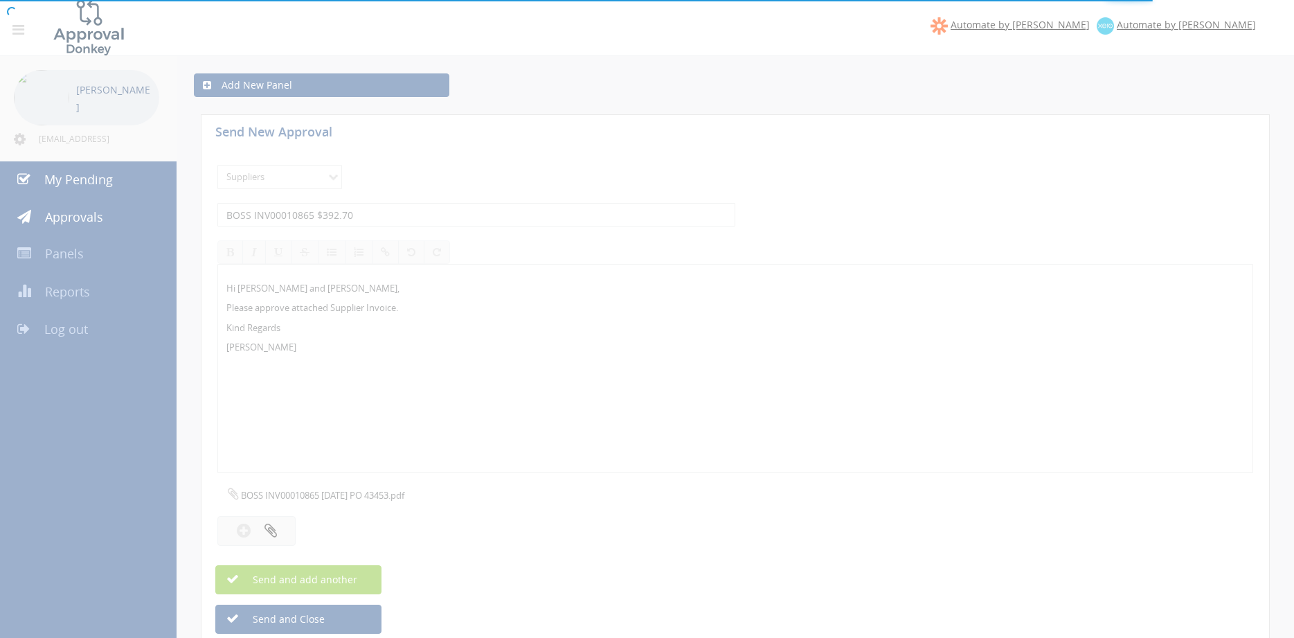
select select
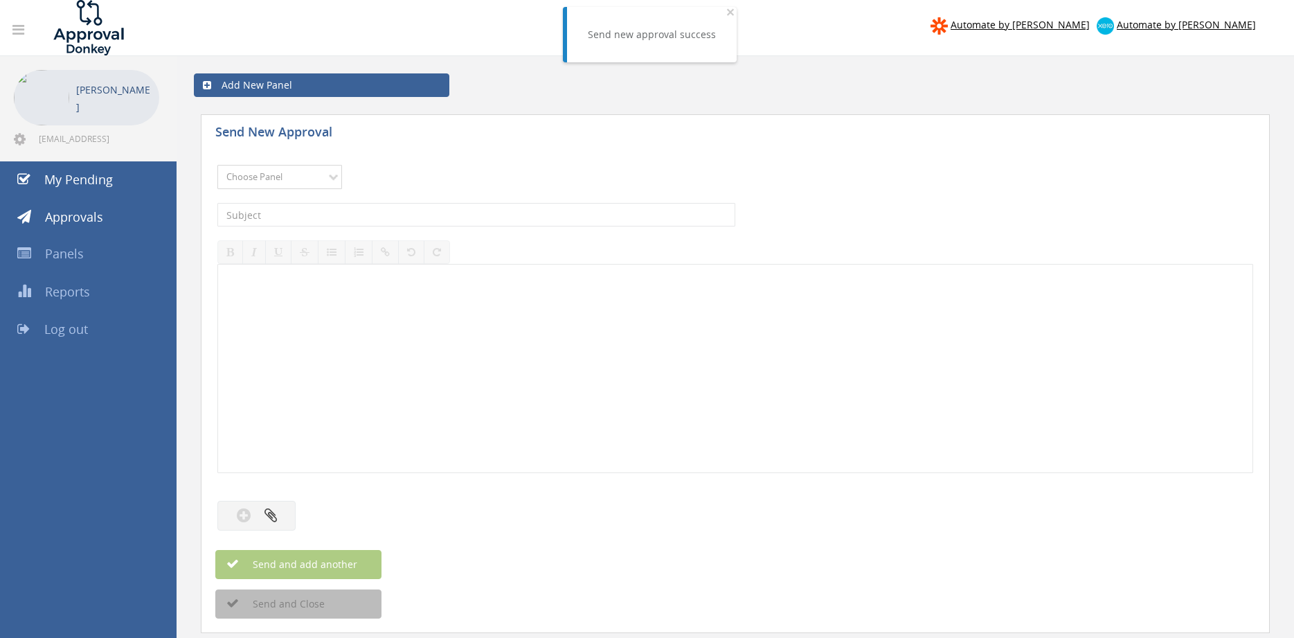
select select "9632"
click option "Suppliers" at bounding box center [0, 0] width 0 height 0
click at [390, 215] on input "text" at bounding box center [476, 215] width 518 height 24
type input "AMS INV 37604 $5,150.97"
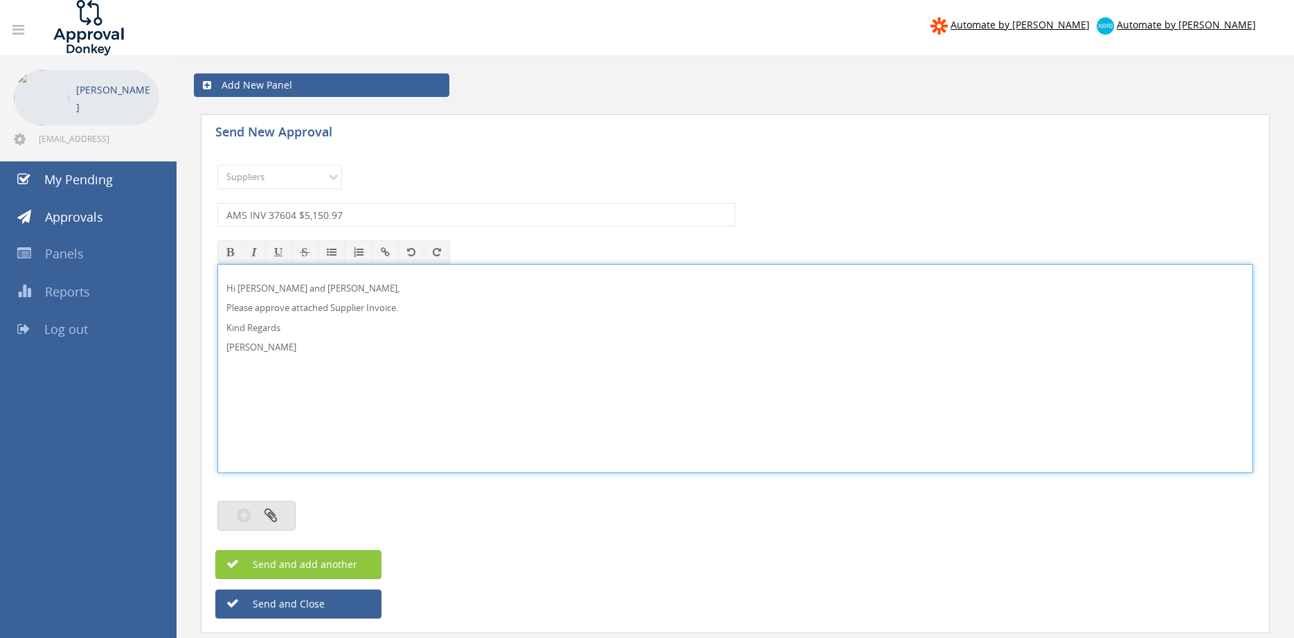
click at [277, 509] on button "button" at bounding box center [256, 515] width 78 height 30
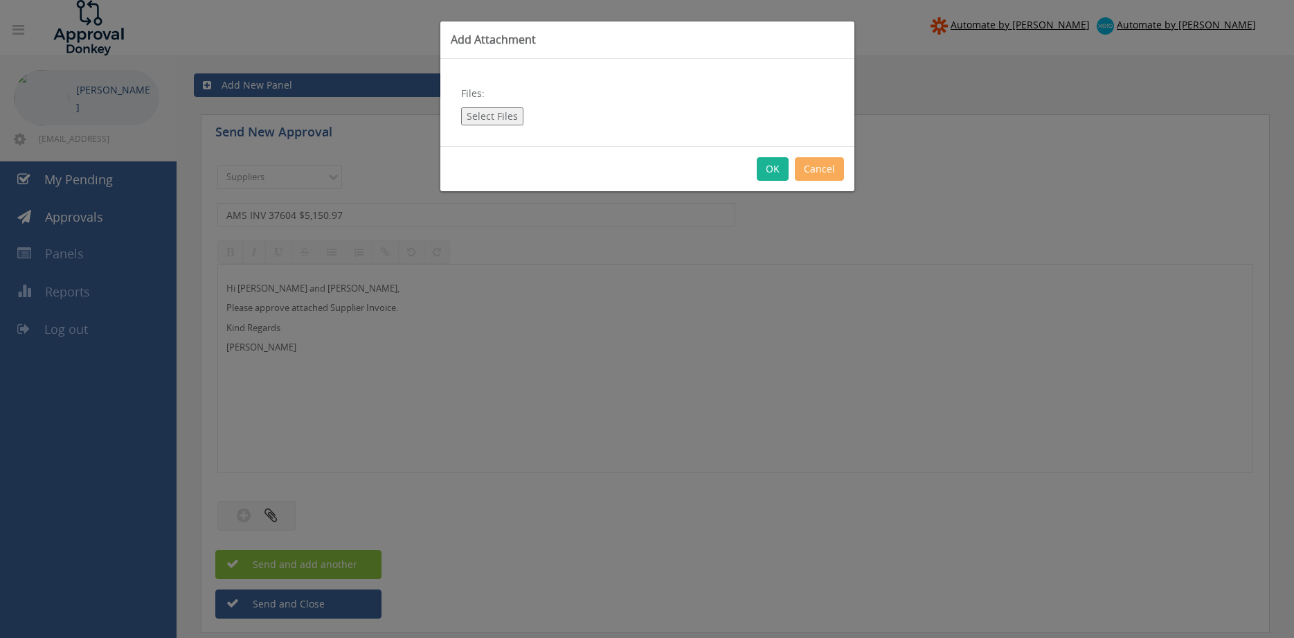
click at [507, 116] on button "Select Files" at bounding box center [492, 116] width 62 height 18
type input "C:\fakepath\AMS Inv 00037604 16.09.25 PO 43495.pdf"
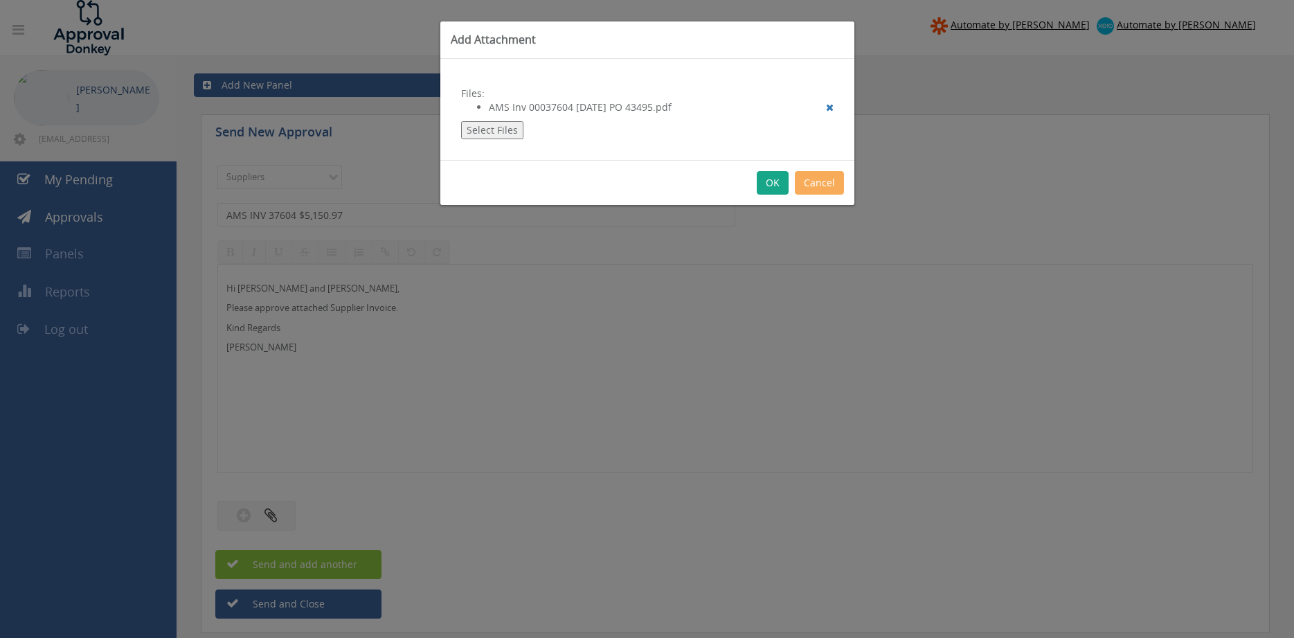
click at [767, 186] on button "OK" at bounding box center [773, 183] width 32 height 24
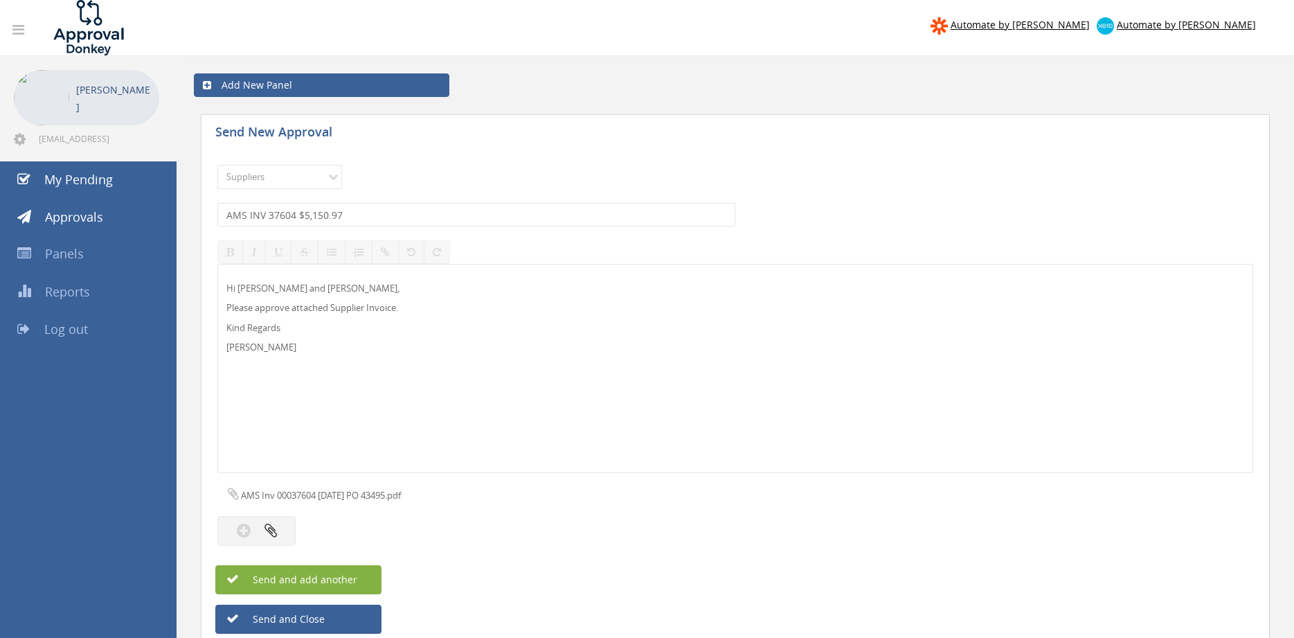
click at [359, 580] on button "Send and add another" at bounding box center [298, 579] width 166 height 29
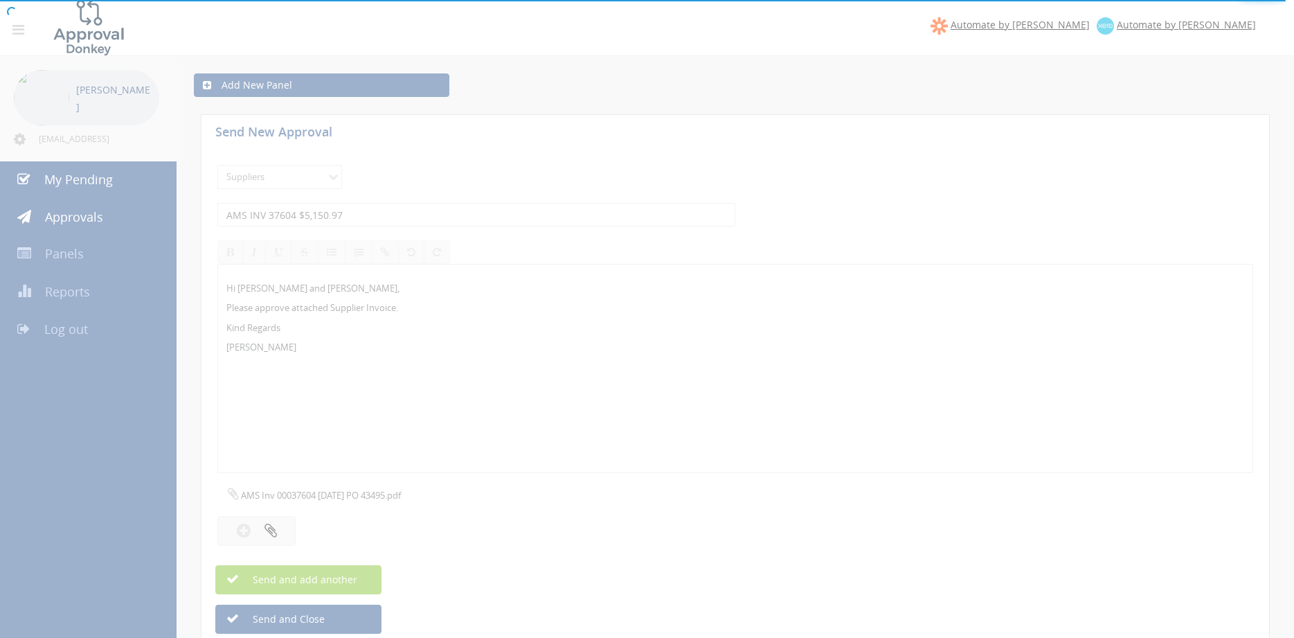
select select
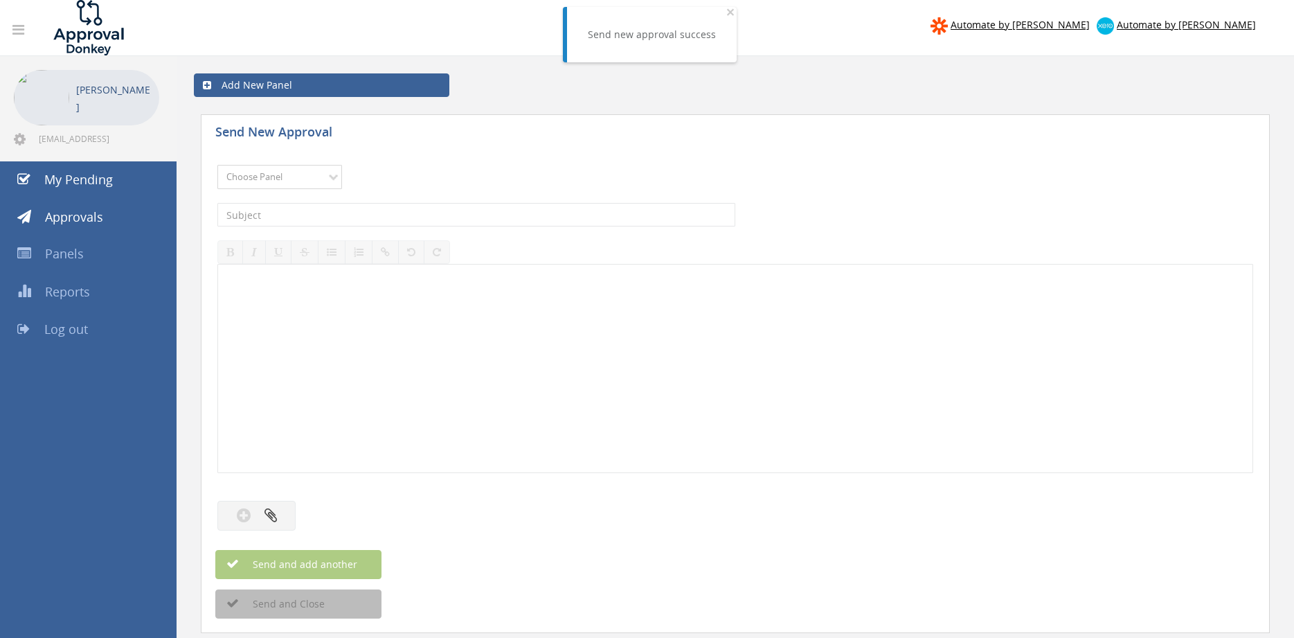
click at [217, 165] on select "Choose Panel Alarm Credits RG - 3 NZ Utilities Cable and SAI Global NZ Alarms-1…" at bounding box center [279, 177] width 125 height 24
select select "9632"
click option "Suppliers" at bounding box center [0, 0] width 0 height 0
click at [414, 197] on div "The subject is required." at bounding box center [735, 214] width 1036 height 37
click at [410, 213] on input "text" at bounding box center [476, 215] width 518 height 24
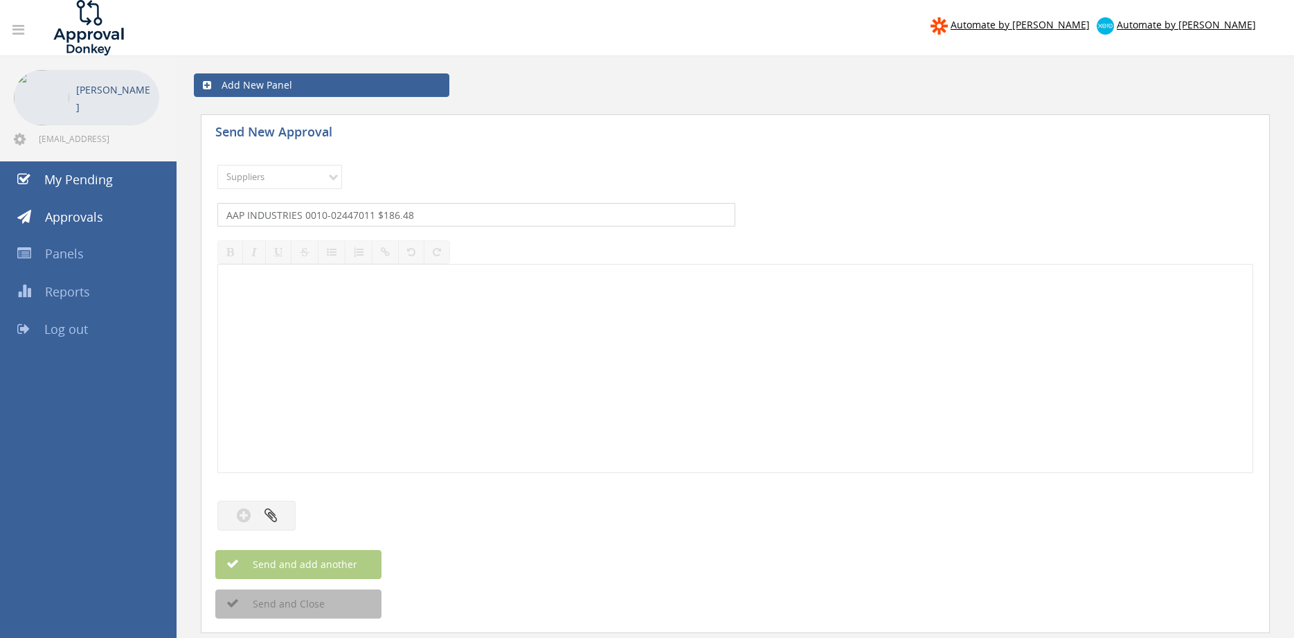
type input "AAP INDUSTRIES 0010-02447011 $186.48"
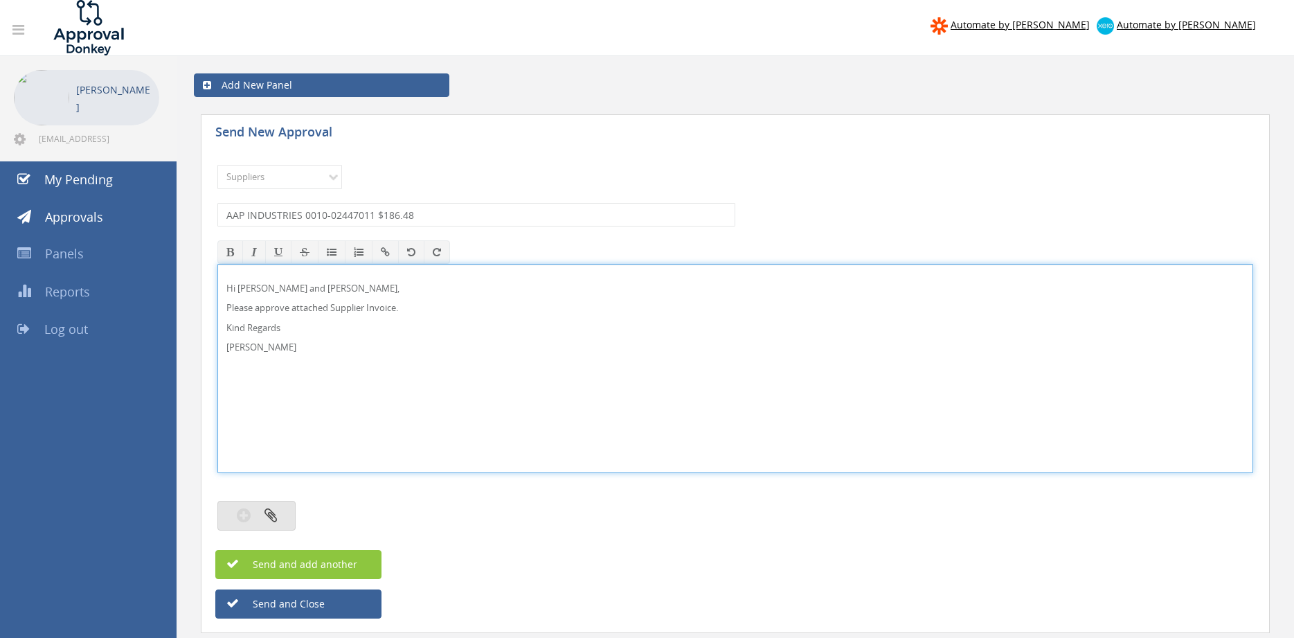
click at [276, 507] on button "button" at bounding box center [256, 515] width 78 height 30
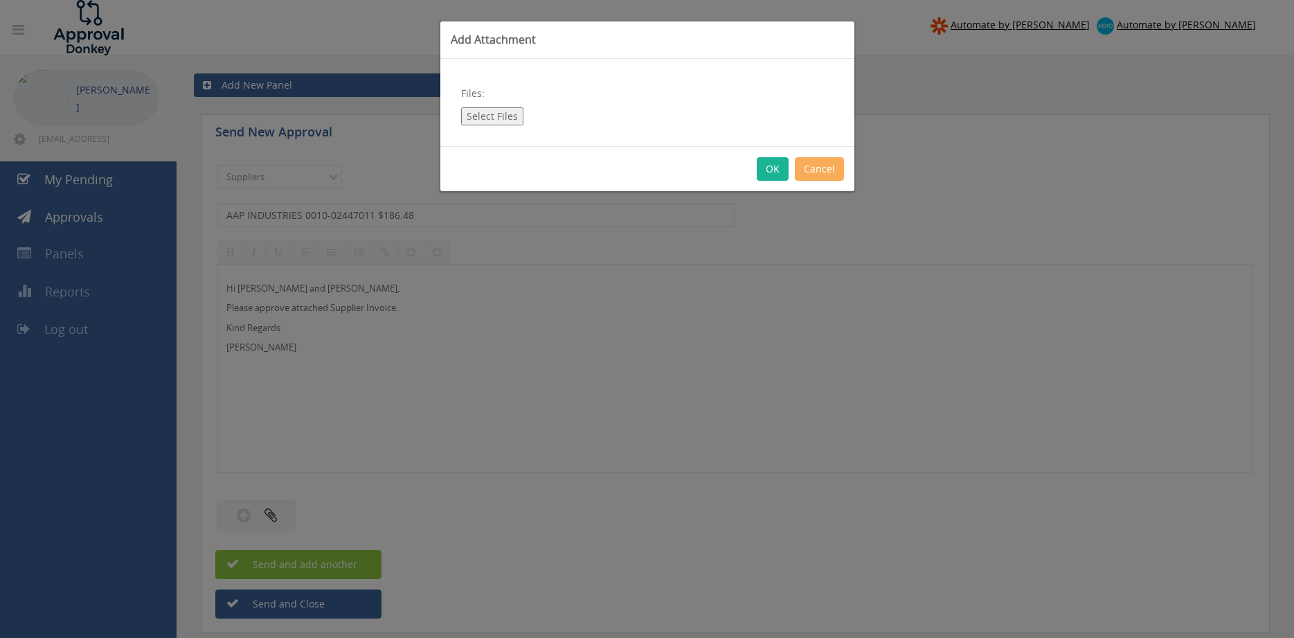
click at [509, 116] on button "Select Files" at bounding box center [492, 116] width 62 height 18
type input "C:\fakepath\AAP INDUSTRIES 0010-02447011 16.09.25 PO 43477.pdf"
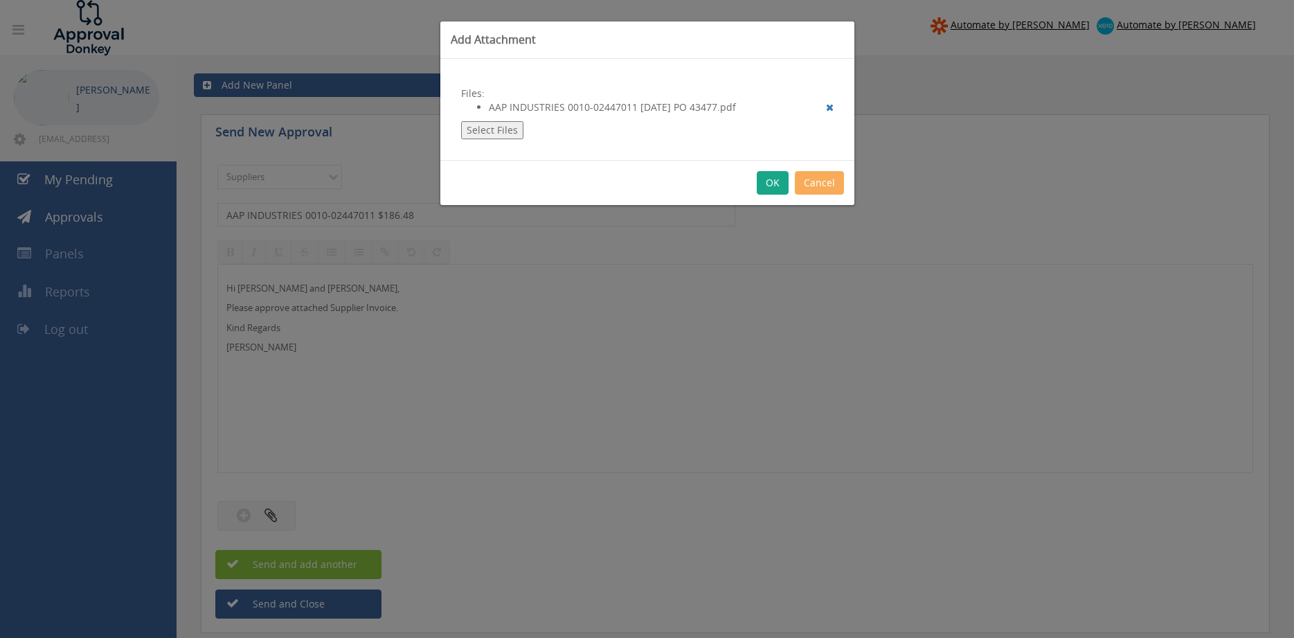
click at [768, 183] on button "OK" at bounding box center [773, 183] width 32 height 24
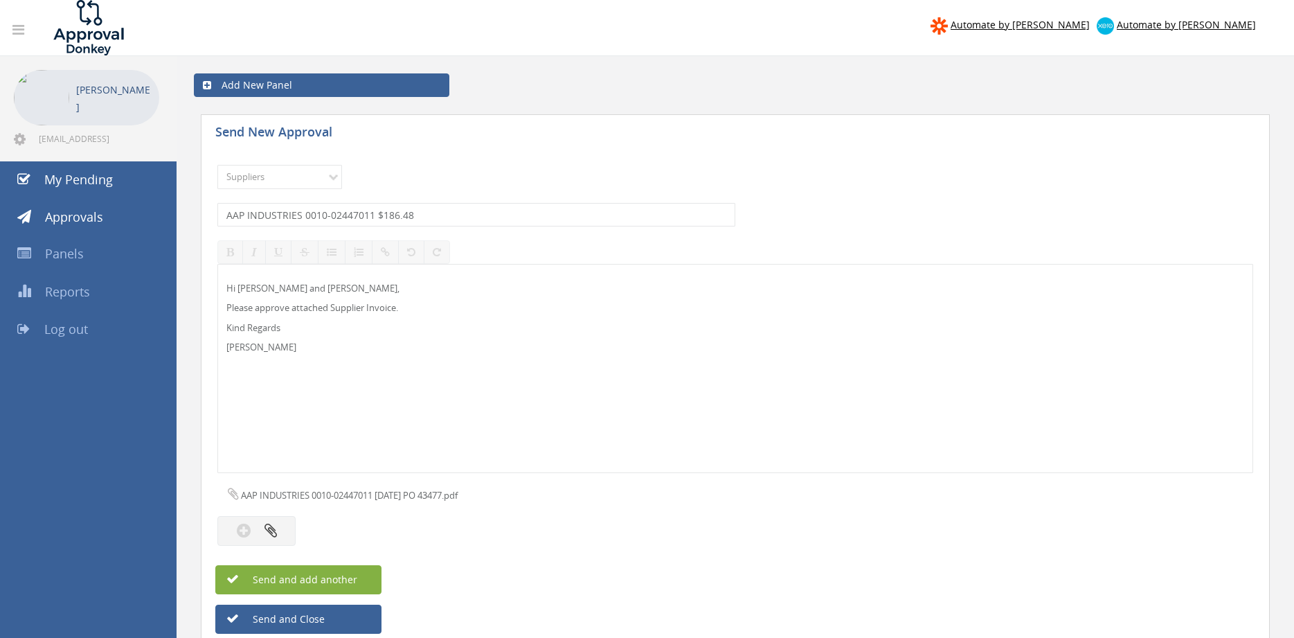
drag, startPoint x: 344, startPoint y: 577, endPoint x: 409, endPoint y: 548, distance: 71.3
click at [345, 577] on span "Send and add another" at bounding box center [290, 578] width 134 height 13
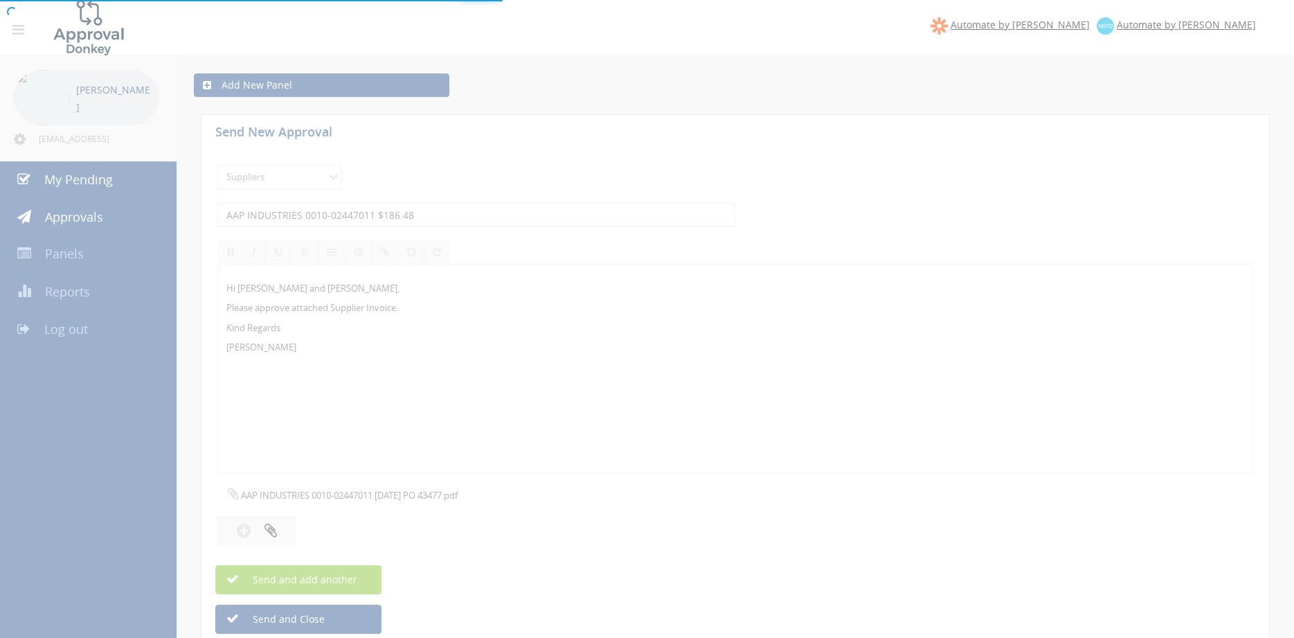
select select
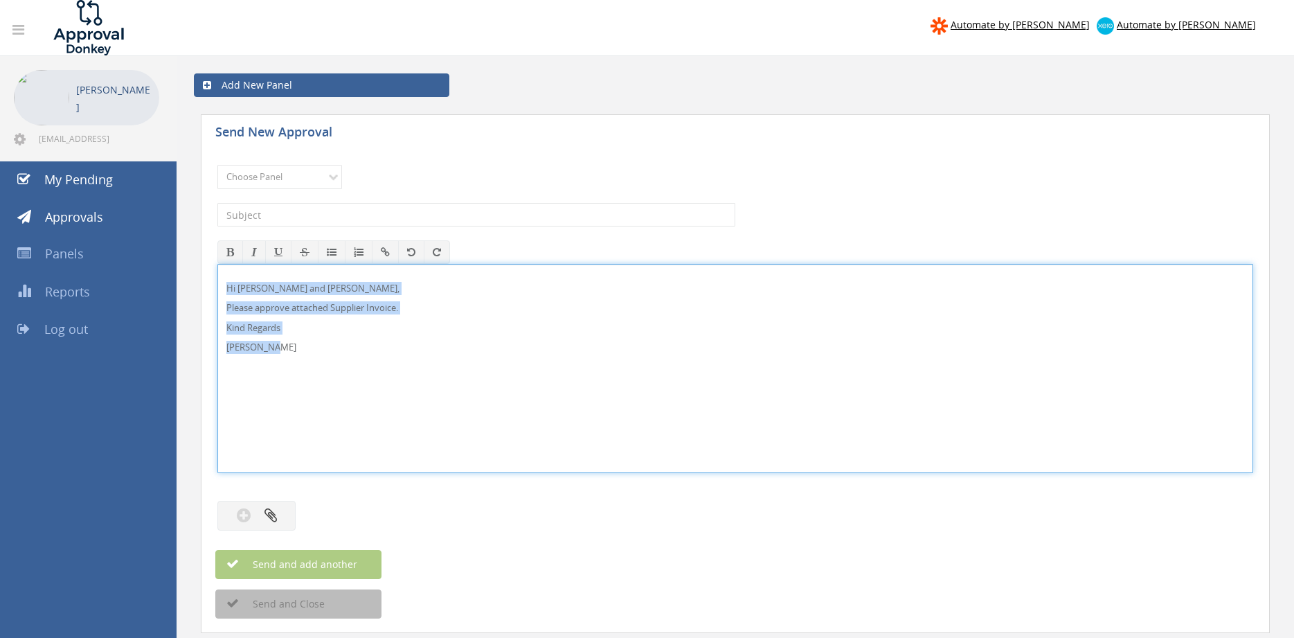
drag, startPoint x: 305, startPoint y: 350, endPoint x: 214, endPoint y: 289, distance: 109.4
click at [217, 289] on div "Hi Maddie and Ben, Please approve attached Supplier Invoice. Kind Regards Pam W…" at bounding box center [735, 368] width 1036 height 209
copy div "Hi Maddie and Ben, Please approve attached Supplier Invoice. Kind Regards Pam W…"
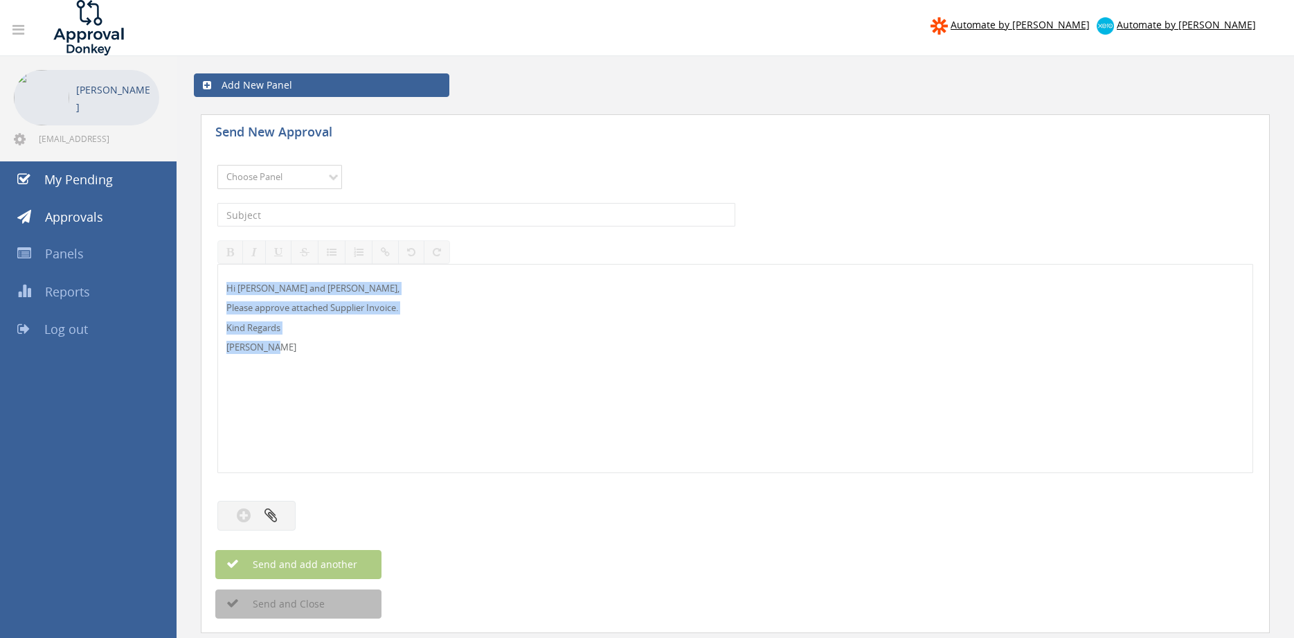
click at [217, 165] on select "Choose Panel Alarm Credits RG - 3 NZ Utilities Cable and SAI Global NZ Alarms-1…" at bounding box center [279, 177] width 125 height 24
select select "9739"
click option "Credit Requests - 2" at bounding box center [0, 0] width 0 height 0
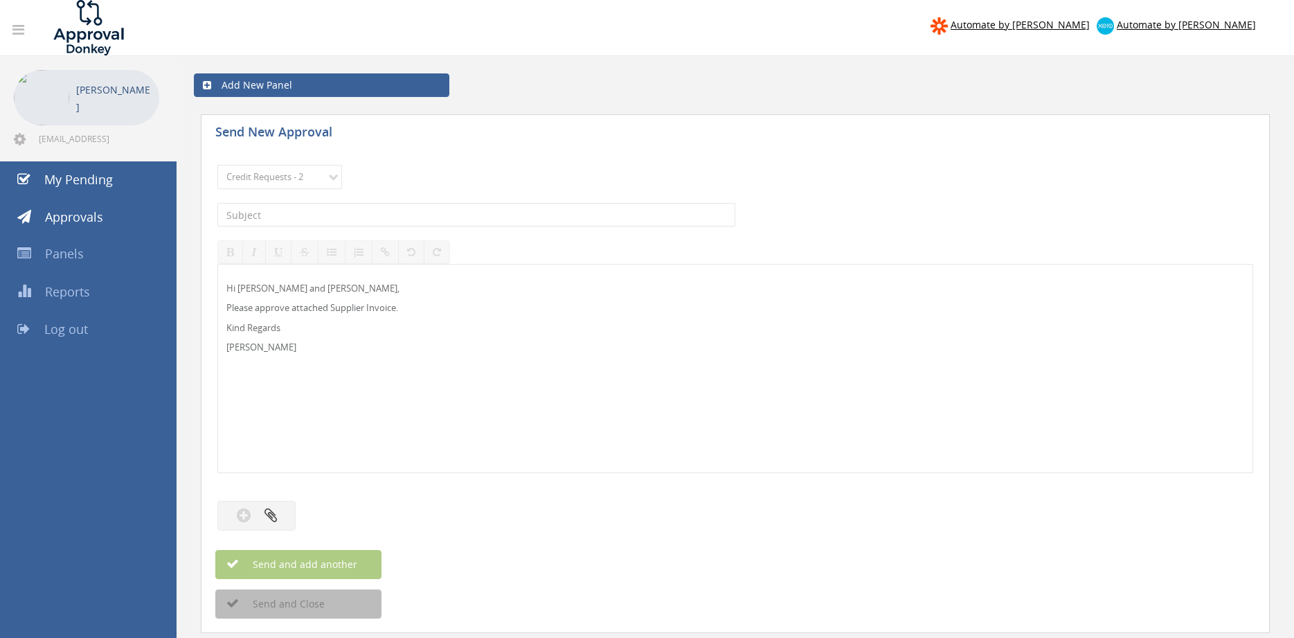
drag, startPoint x: 344, startPoint y: 227, endPoint x: 348, endPoint y: 217, distance: 10.5
click at [344, 226] on div "The subject is required." at bounding box center [735, 214] width 1036 height 37
click at [348, 217] on input "text" at bounding box center [476, 215] width 518 height 24
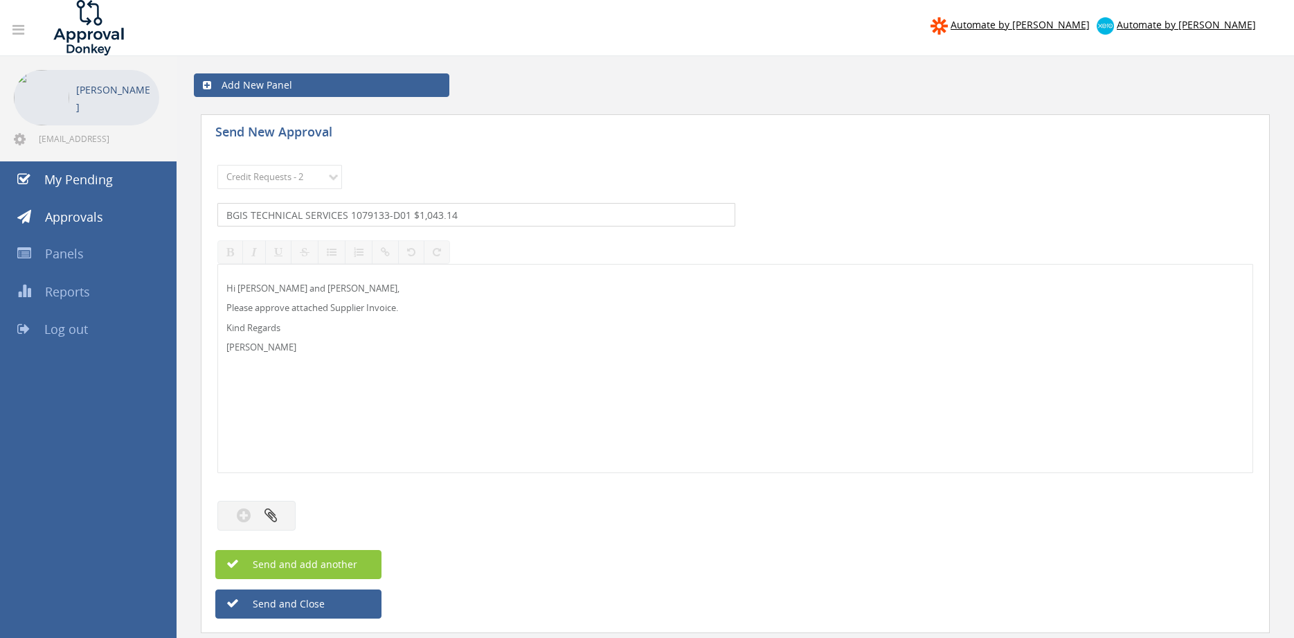
type input "BGIS TECHNICAL SERVICES 1079133-D01 $1,043.14"
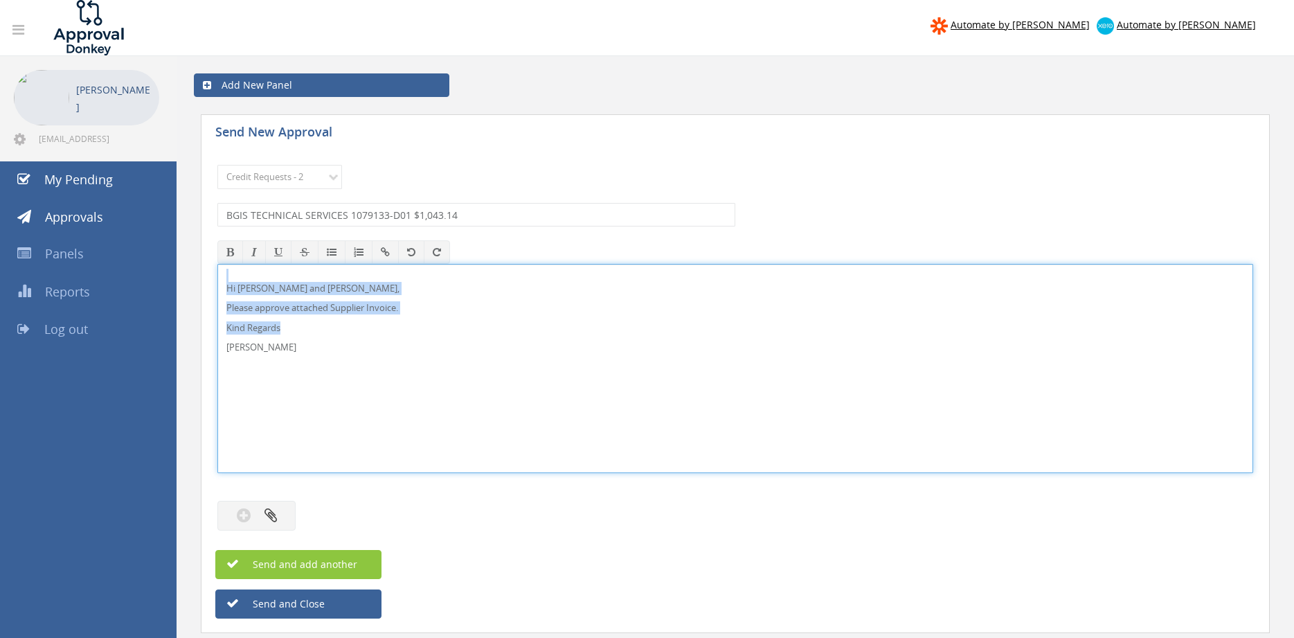
drag, startPoint x: 264, startPoint y: 339, endPoint x: 235, endPoint y: 271, distance: 74.1
click at [224, 268] on div "Hi Maddie and Ben, Please approve attached Supplier Invoice. Kind Regards Pam W…" at bounding box center [735, 368] width 1034 height 208
copy div "Hi Maddie and Ben, Please approve attached Supplier Invoice. Kind Regards"
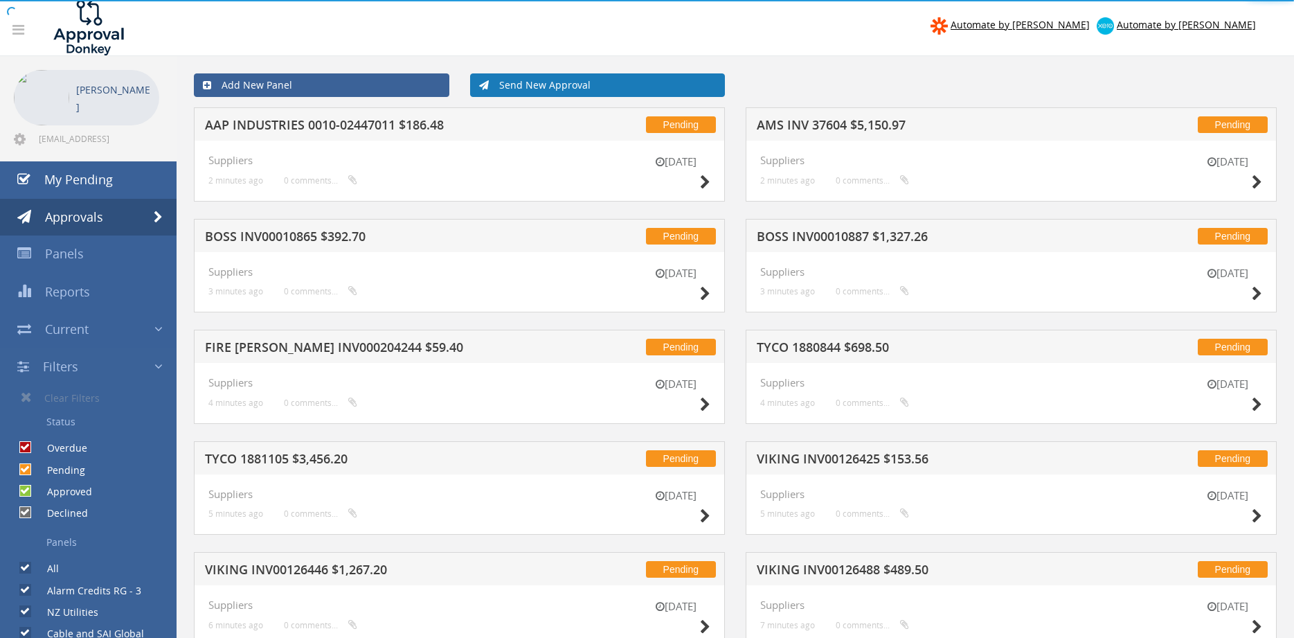
click at [565, 88] on link "Send New Approval" at bounding box center [597, 85] width 255 height 24
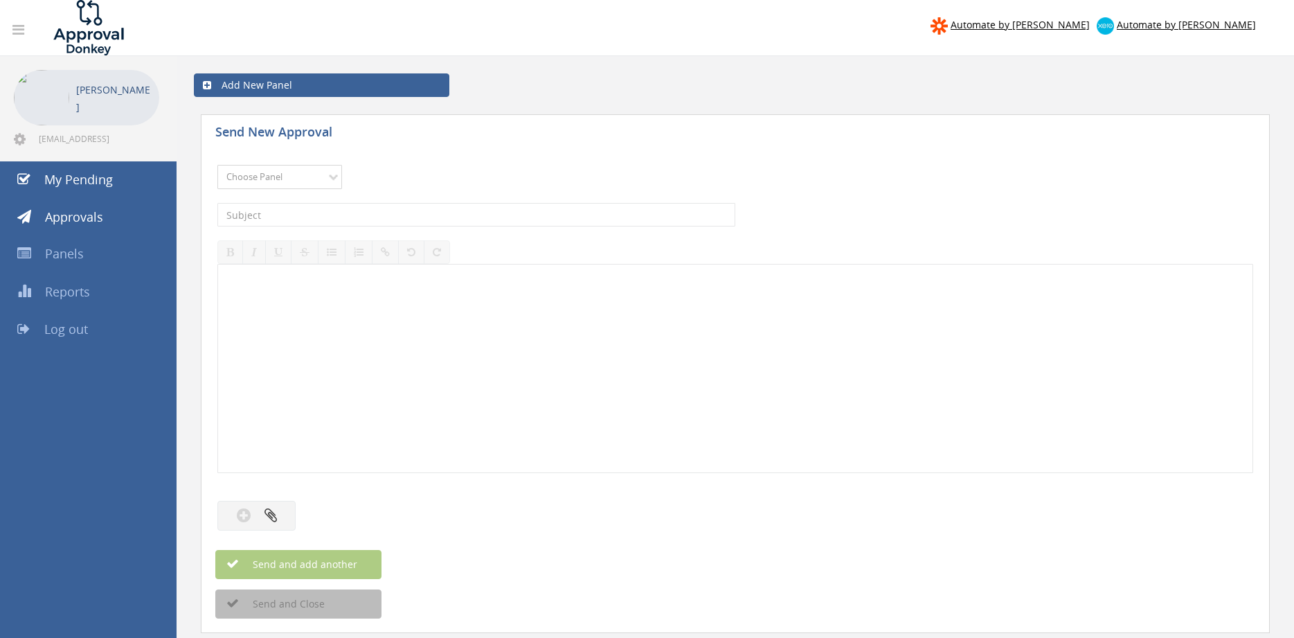
click at [217, 165] on select "Choose Panel Alarm Credits RG - 3 NZ Utilities Cable and SAI Global NZ Alarms-1…" at bounding box center [279, 177] width 125 height 24
select select "13144"
click option "Alarm Credits RG - 3" at bounding box center [0, 0] width 0 height 0
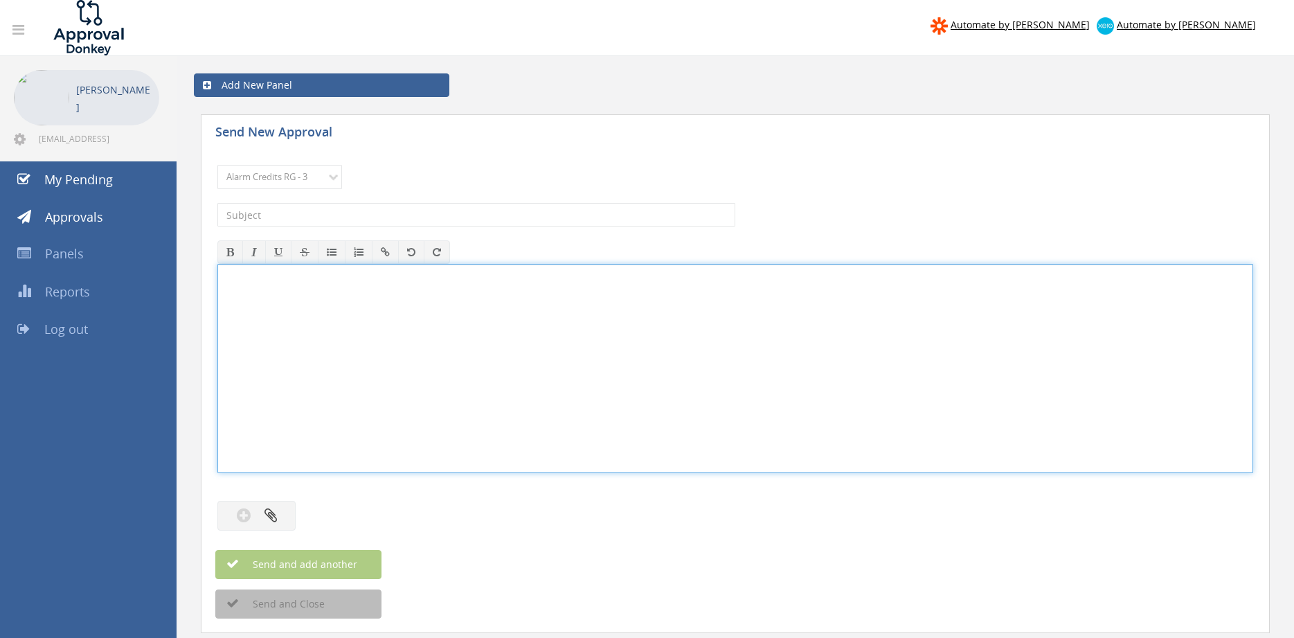
click at [306, 300] on div at bounding box center [735, 368] width 1034 height 208
drag, startPoint x: 270, startPoint y: 286, endPoint x: 273, endPoint y: 278, distance: 8.8
click at [270, 285] on p "Hi [PERSON_NAME] and [PERSON_NAME]," at bounding box center [735, 288] width 1018 height 13
drag, startPoint x: 264, startPoint y: 349, endPoint x: 187, endPoint y: 261, distance: 116.8
click at [217, 264] on div "Hi [PERSON_NAME] and [PERSON_NAME], Please approve attached Credit Request. Kin…" at bounding box center [735, 368] width 1036 height 209
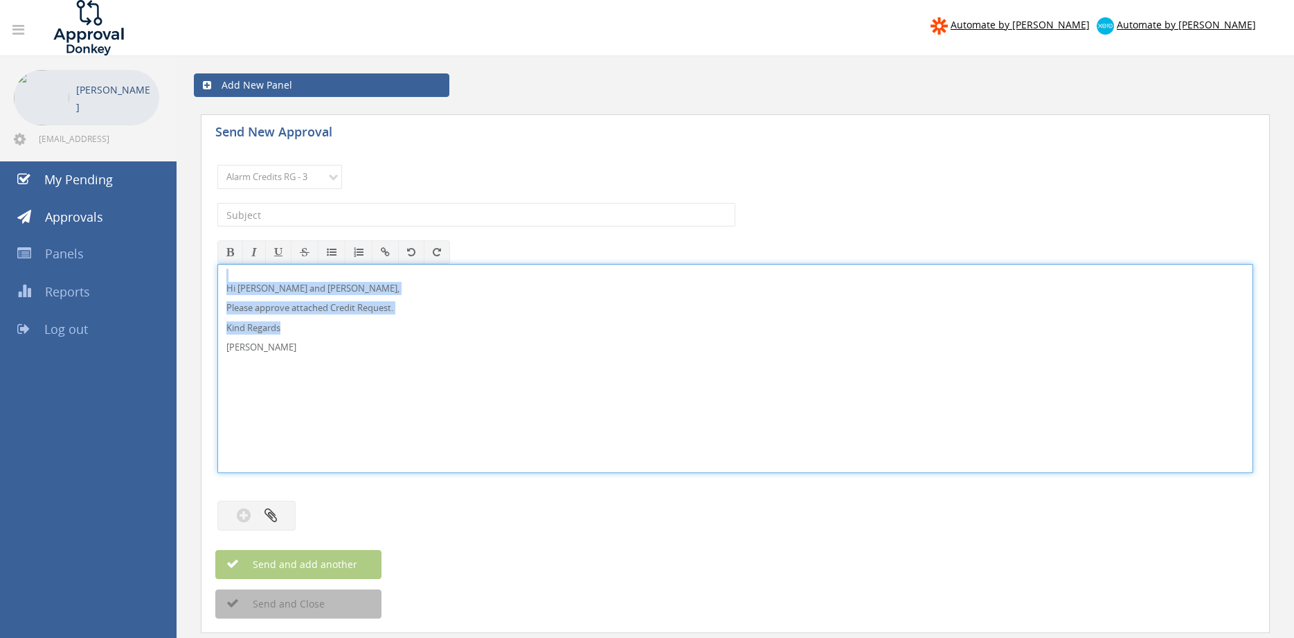
copy div "Hi Lee and Ben, Please approve attached Credit Request. Kind Regards"
click at [280, 510] on button "button" at bounding box center [256, 515] width 78 height 30
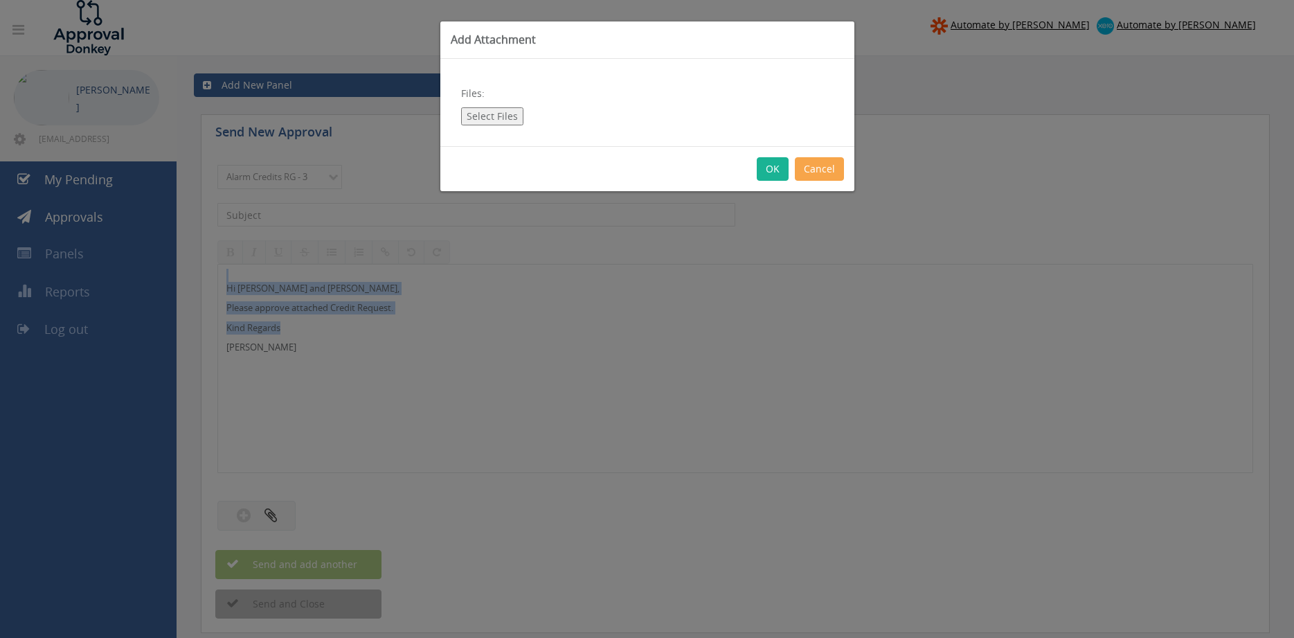
click at [831, 174] on button "Cancel" at bounding box center [819, 169] width 49 height 24
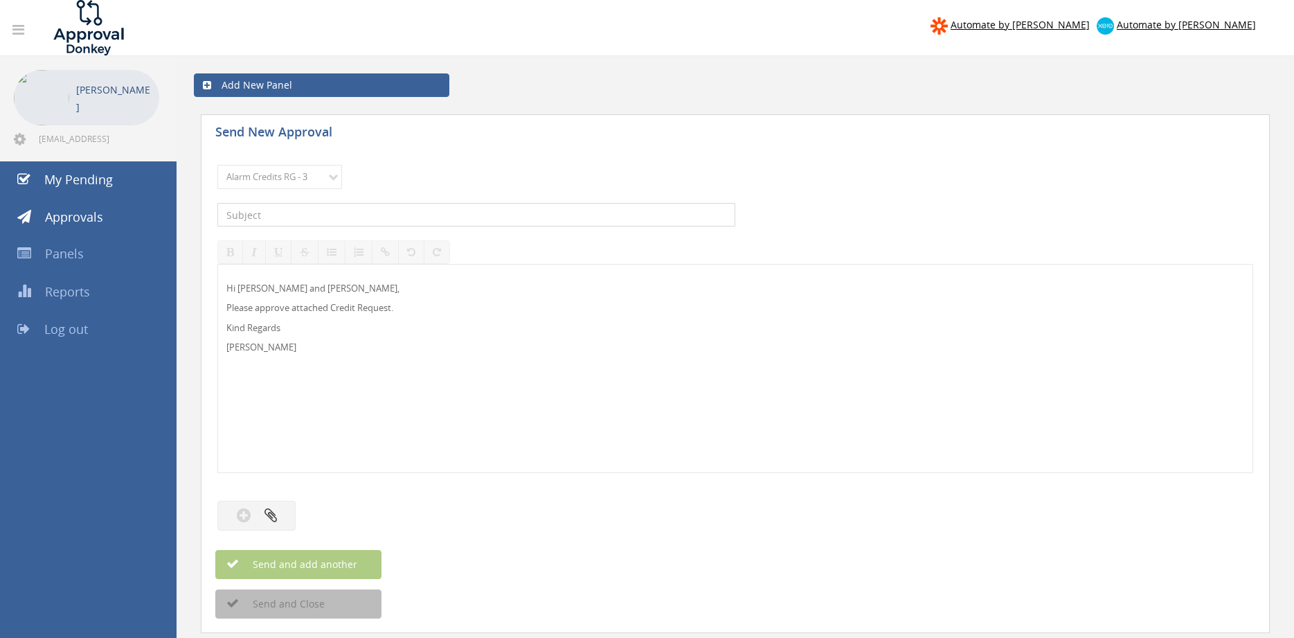
click at [416, 218] on input "text" at bounding box center [476, 215] width 518 height 24
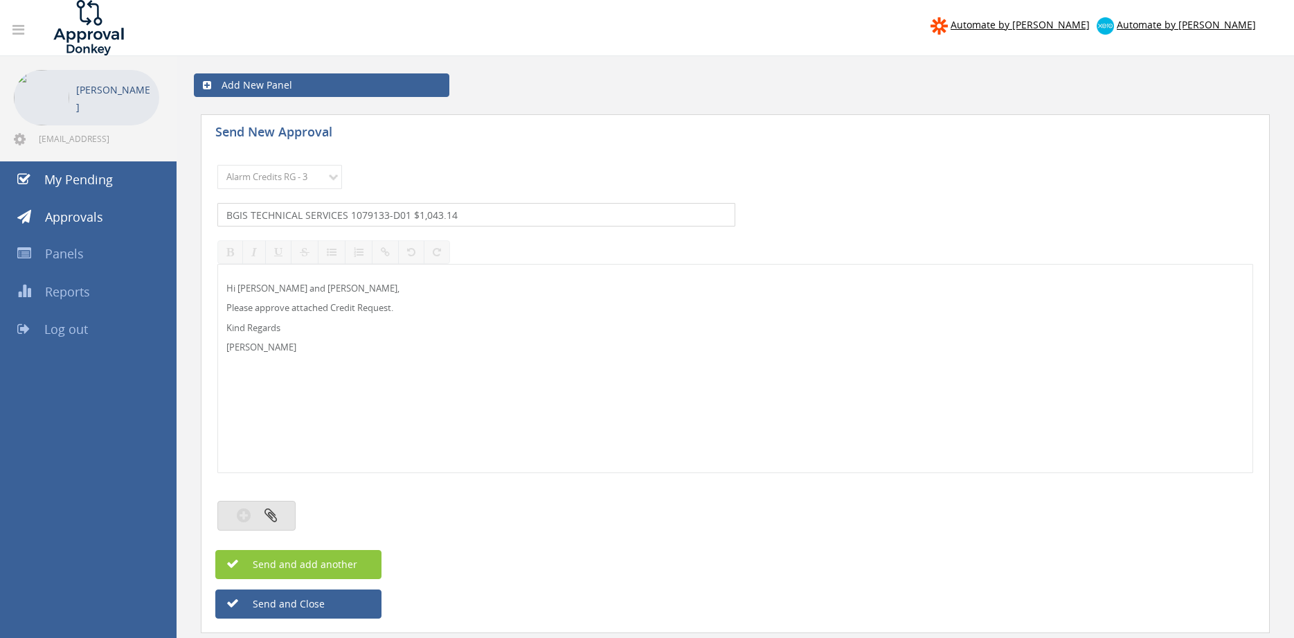
type input "BGIS TECHNICAL SERVICES 1079133-D01 $1,043.14"
click at [279, 511] on button "button" at bounding box center [256, 515] width 78 height 30
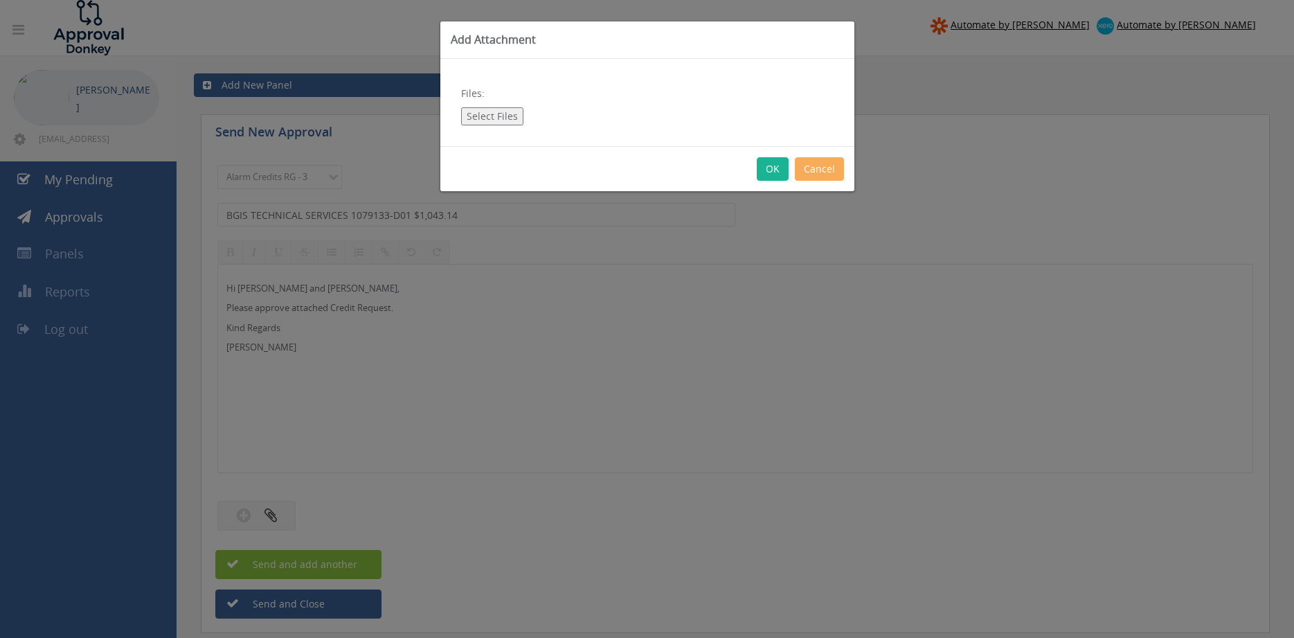
click at [500, 118] on button "Select Files" at bounding box center [492, 116] width 62 height 18
type input "C:\fakepath\BGIS TECHNICAL SERVICES 1079133-D01.pdf"
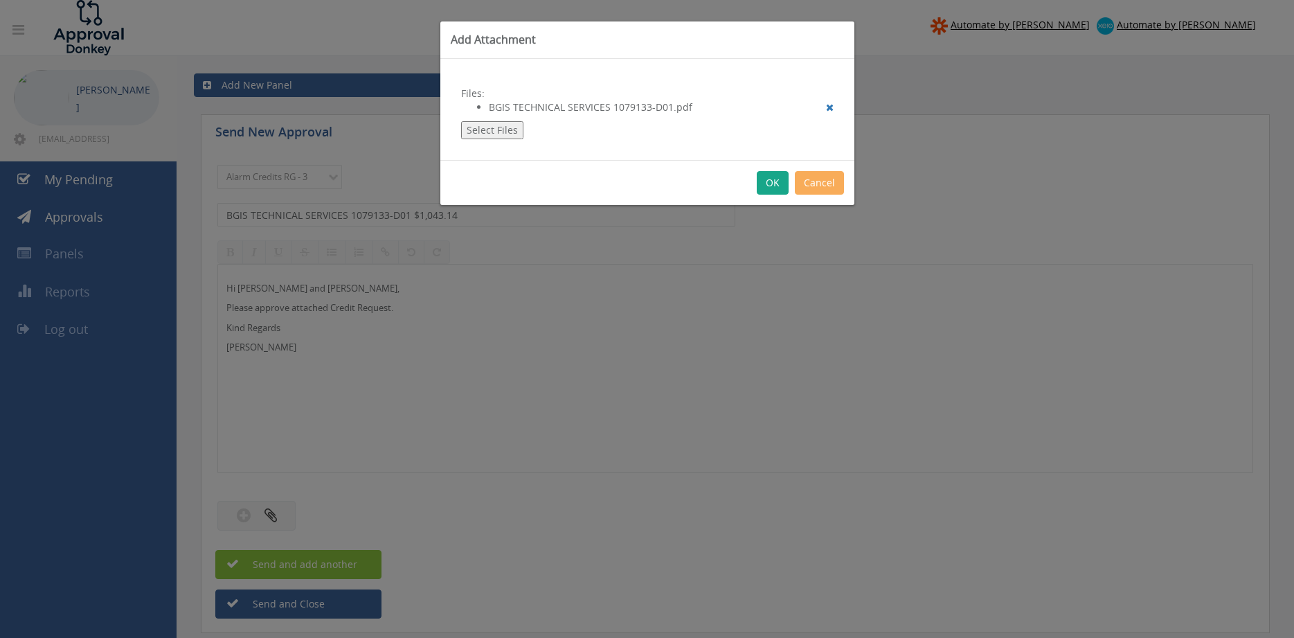
drag, startPoint x: 772, startPoint y: 183, endPoint x: 779, endPoint y: 192, distance: 11.4
click at [773, 183] on button "OK" at bounding box center [773, 183] width 32 height 24
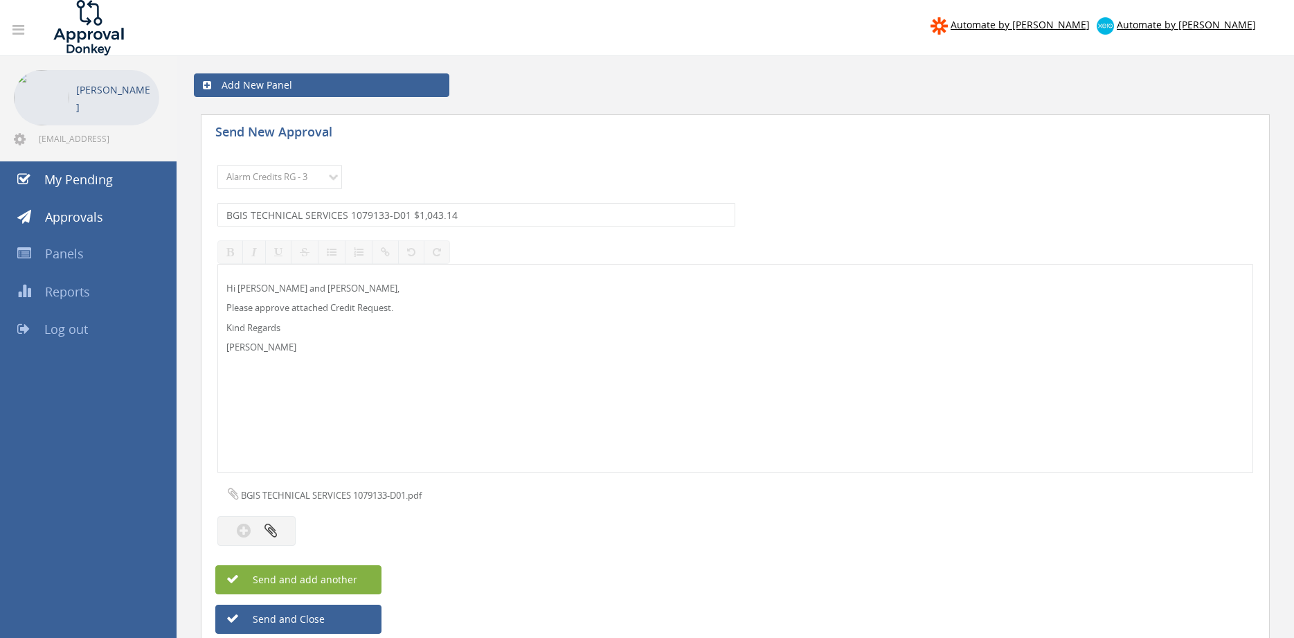
click at [364, 577] on button "Send and add another" at bounding box center [298, 579] width 166 height 29
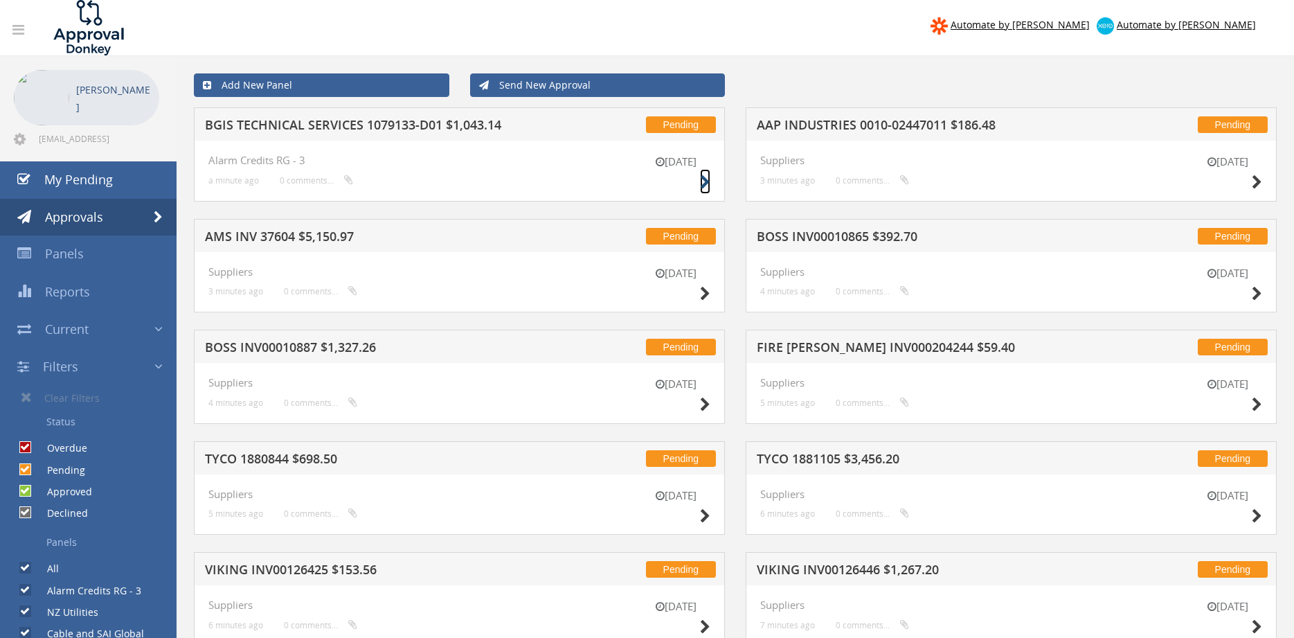
click at [702, 179] on icon at bounding box center [705, 182] width 10 height 15
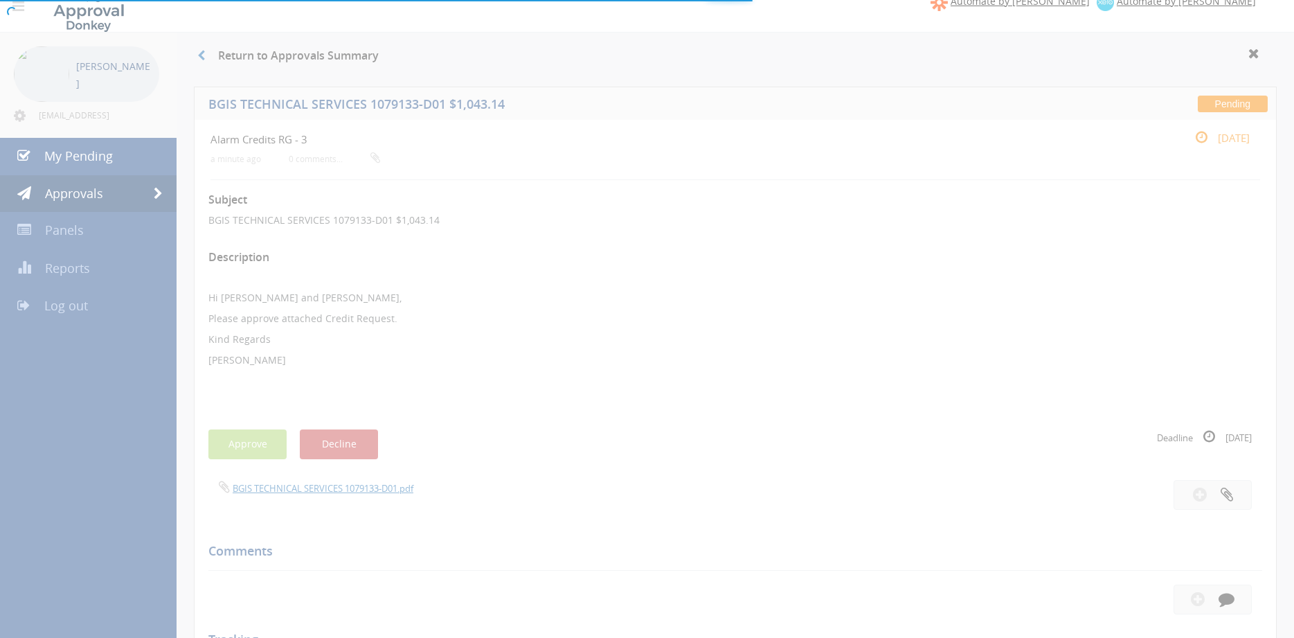
scroll to position [47, 0]
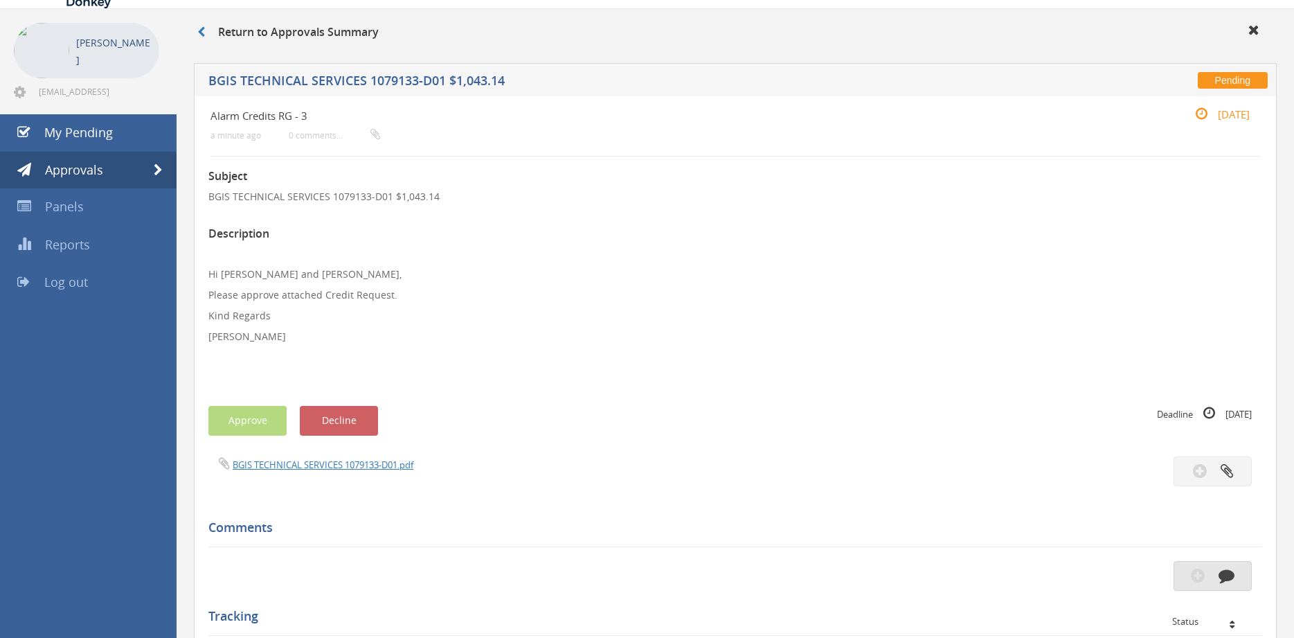
click at [1229, 575] on icon "button" at bounding box center [1226, 575] width 16 height 16
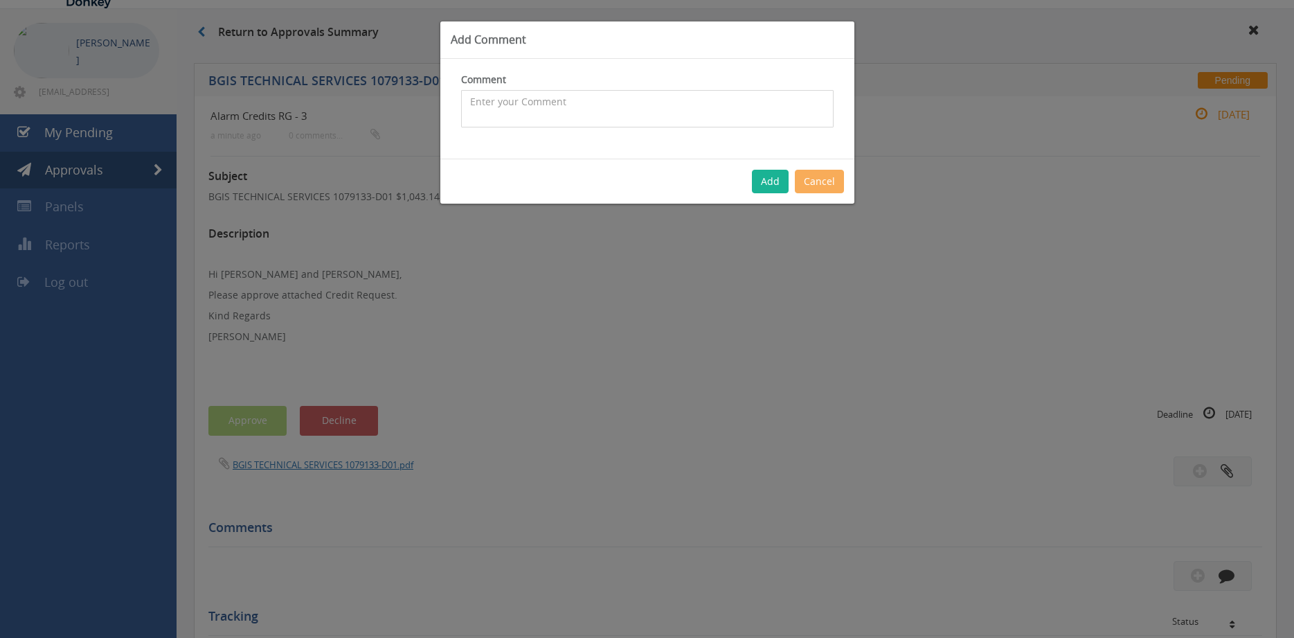
click at [590, 105] on textarea at bounding box center [647, 108] width 372 height 37
type textarea "h"
type textarea "HI Lee, please decline as its not for alarms"
click at [769, 181] on button "Add" at bounding box center [770, 182] width 37 height 24
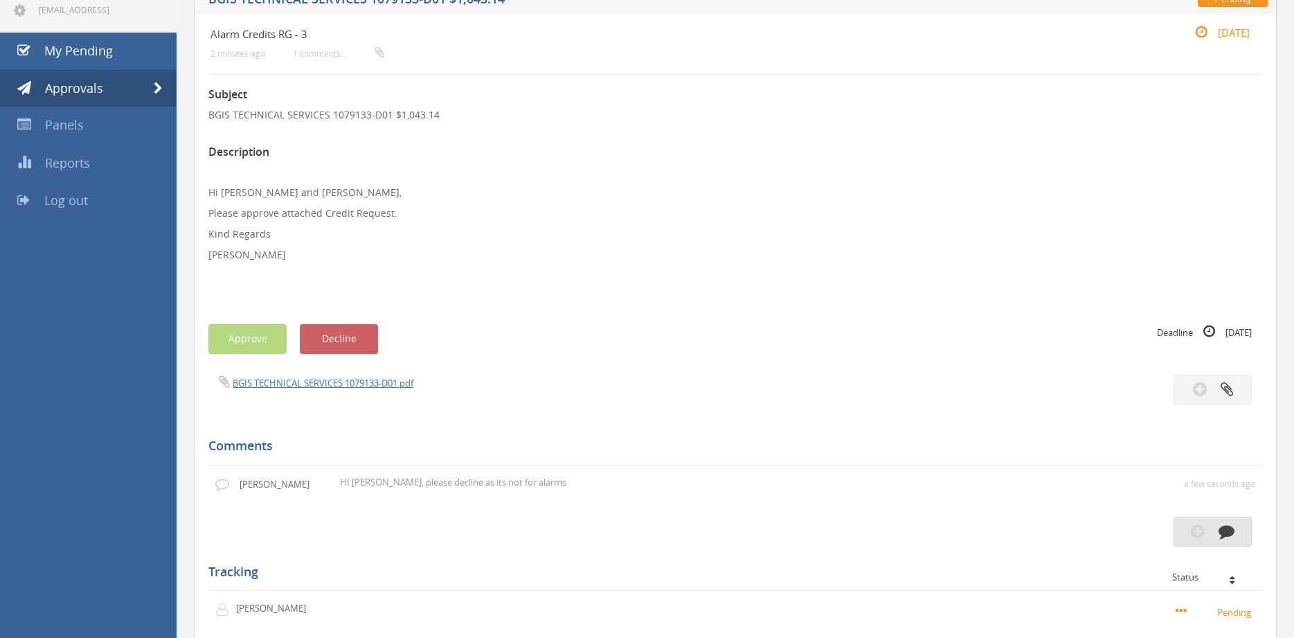
scroll to position [141, 0]
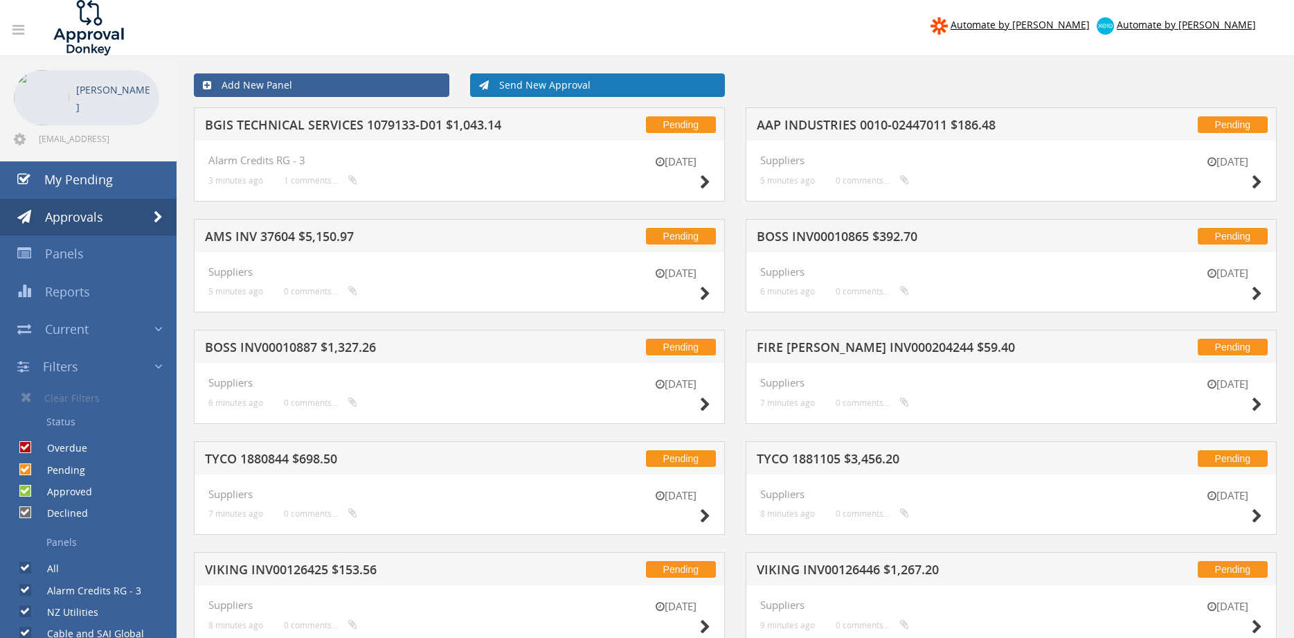
click at [521, 88] on link "Send New Approval" at bounding box center [597, 85] width 255 height 24
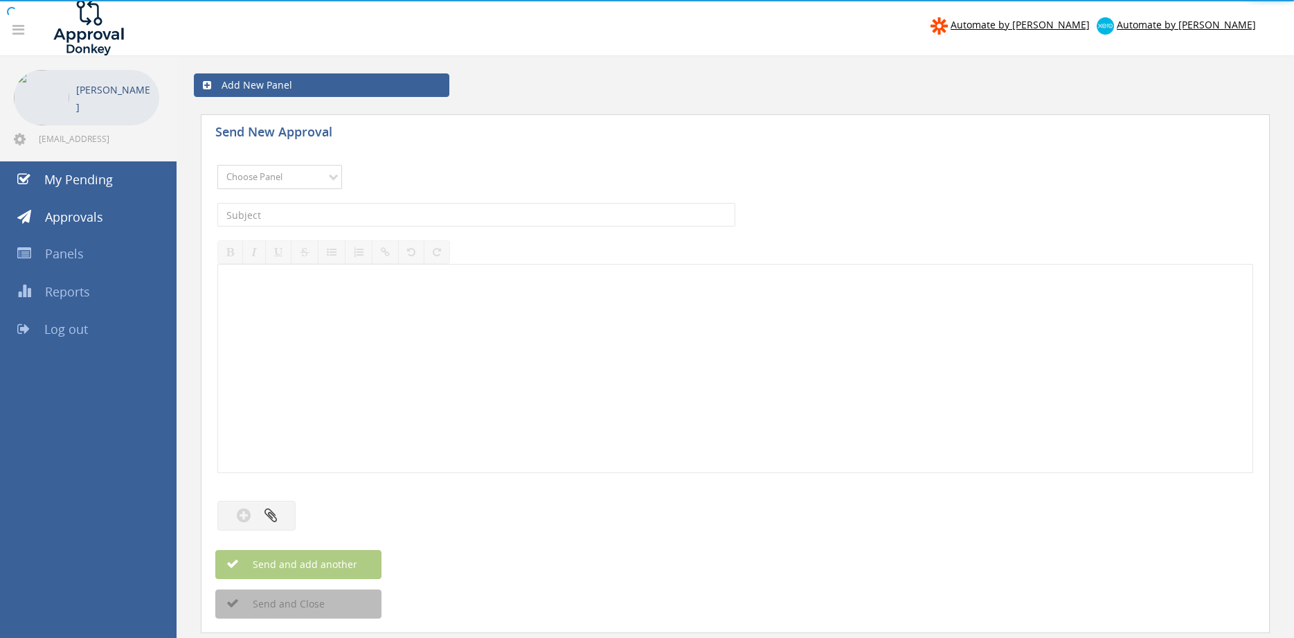
click at [217, 165] on select "Choose Panel Alarm Credits RG - 3 NZ Utilities Cable and SAI Global NZ Alarms-1…" at bounding box center [279, 177] width 125 height 24
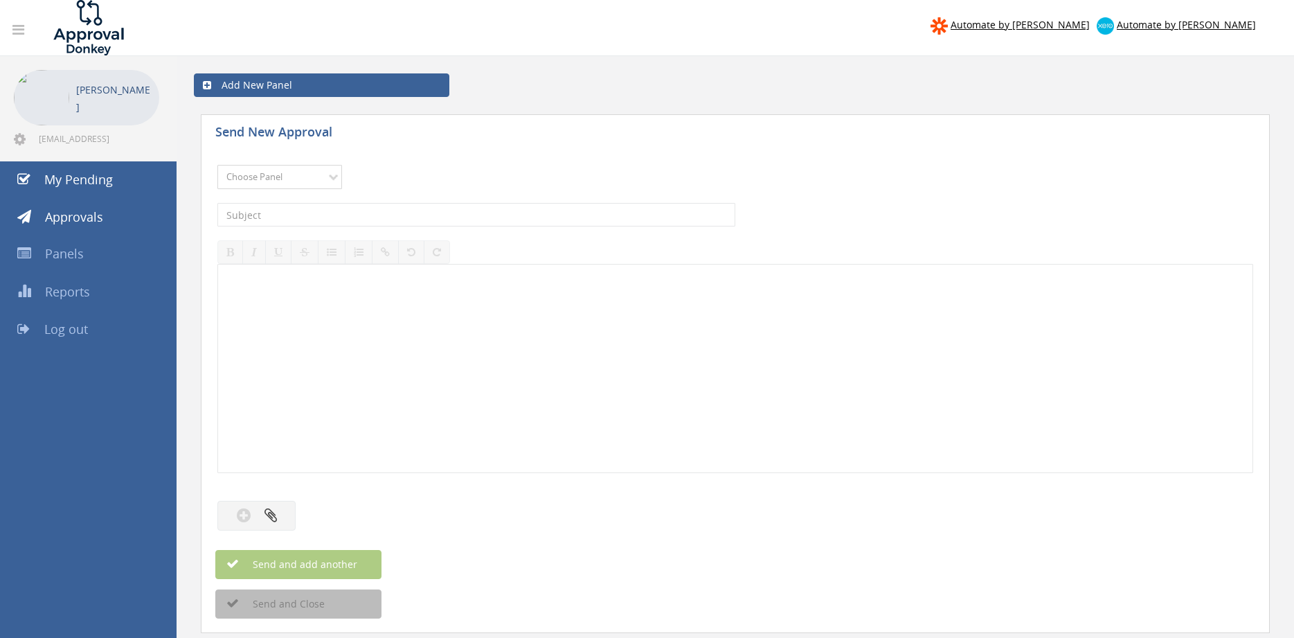
select select "9739"
click option "Credit Requests - 2" at bounding box center [0, 0] width 0 height 0
click at [352, 208] on input "text" at bounding box center [476, 215] width 518 height 24
type input "BGIS TECHNICAL SERVICES 1079133-D01 $1,043.14"
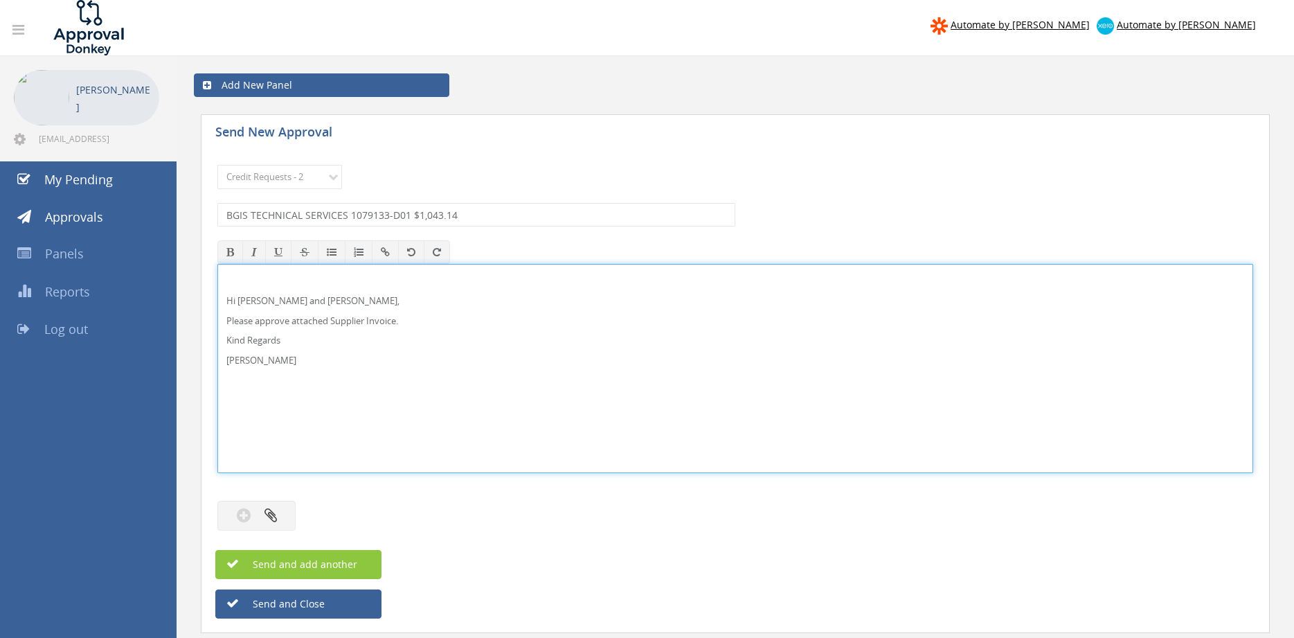
drag, startPoint x: 280, startPoint y: 299, endPoint x: 316, endPoint y: 269, distance: 47.2
click at [280, 299] on p "Hi [PERSON_NAME] and [PERSON_NAME]," at bounding box center [735, 300] width 1018 height 13
click at [348, 317] on p "Please approve attached Supplier Invoice." at bounding box center [735, 320] width 1018 height 13
drag, startPoint x: 260, startPoint y: 357, endPoint x: 240, endPoint y: 303, distance: 57.0
click at [217, 280] on div "Hi [PERSON_NAME] and [PERSON_NAME], Please approve attached Credit Request. Kin…" at bounding box center [735, 368] width 1036 height 209
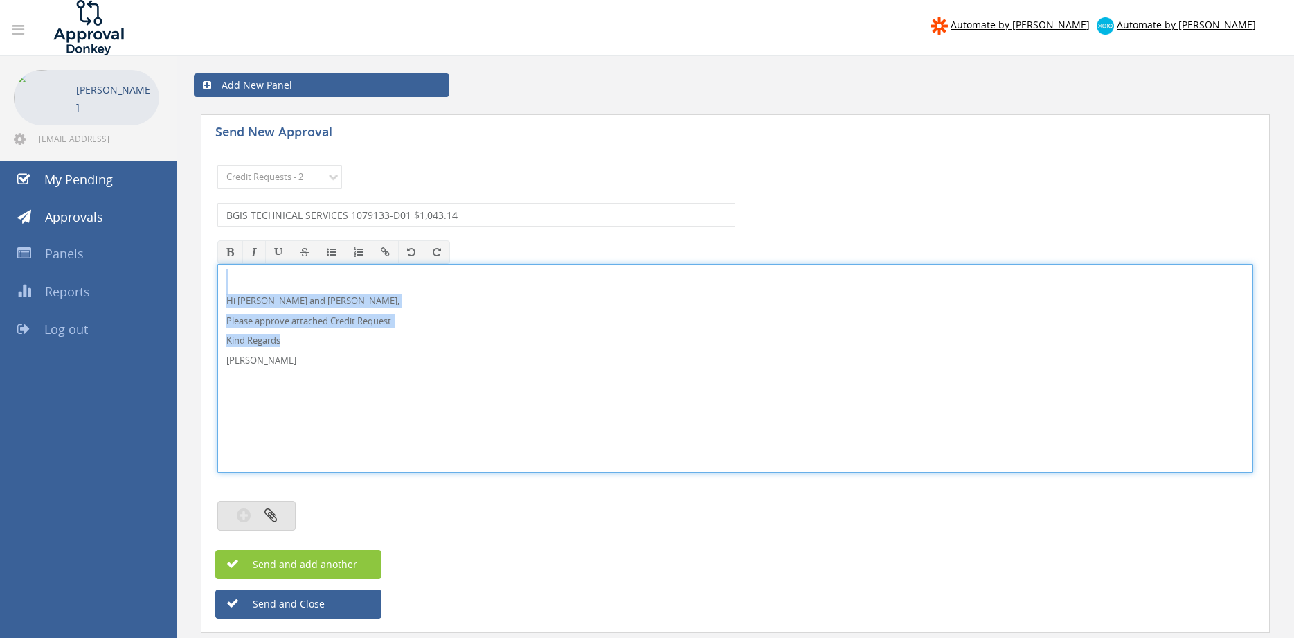
click at [287, 516] on button "button" at bounding box center [256, 515] width 78 height 30
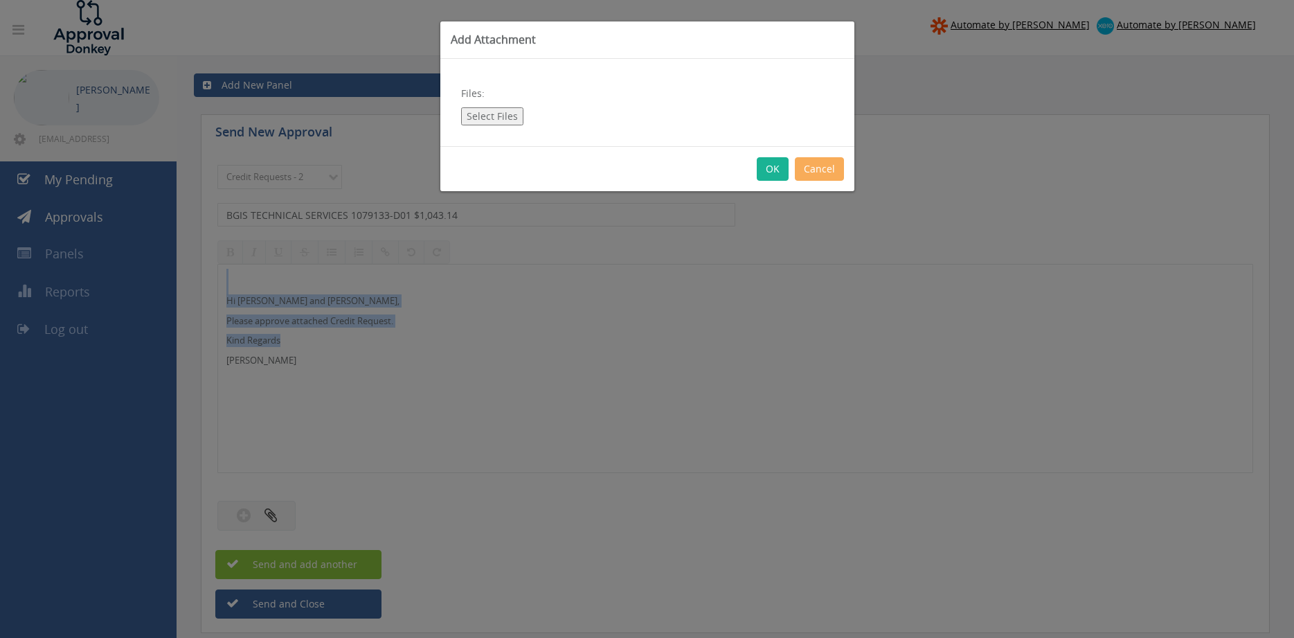
click at [480, 113] on button "Select Files" at bounding box center [492, 116] width 62 height 18
type input "C:\fakepath\BGIS TECHNICAL SERVICES 1079133-D01.pdf"
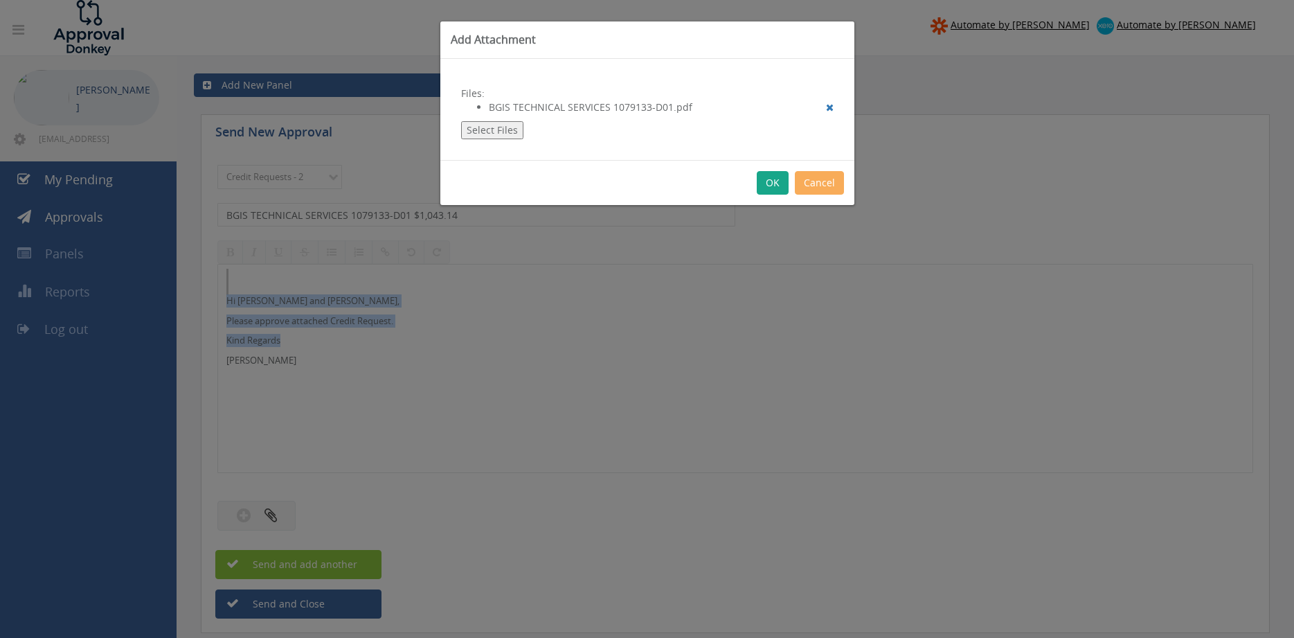
click at [773, 183] on button "OK" at bounding box center [773, 183] width 32 height 24
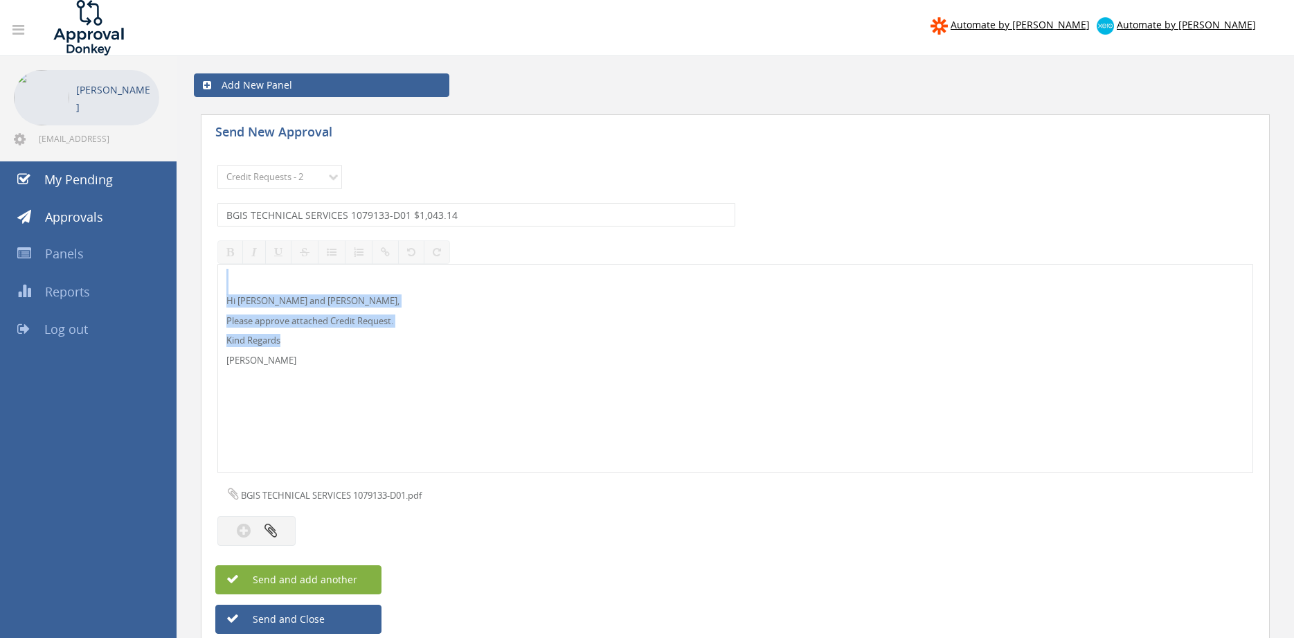
click at [349, 575] on span "Send and add another" at bounding box center [290, 578] width 134 height 13
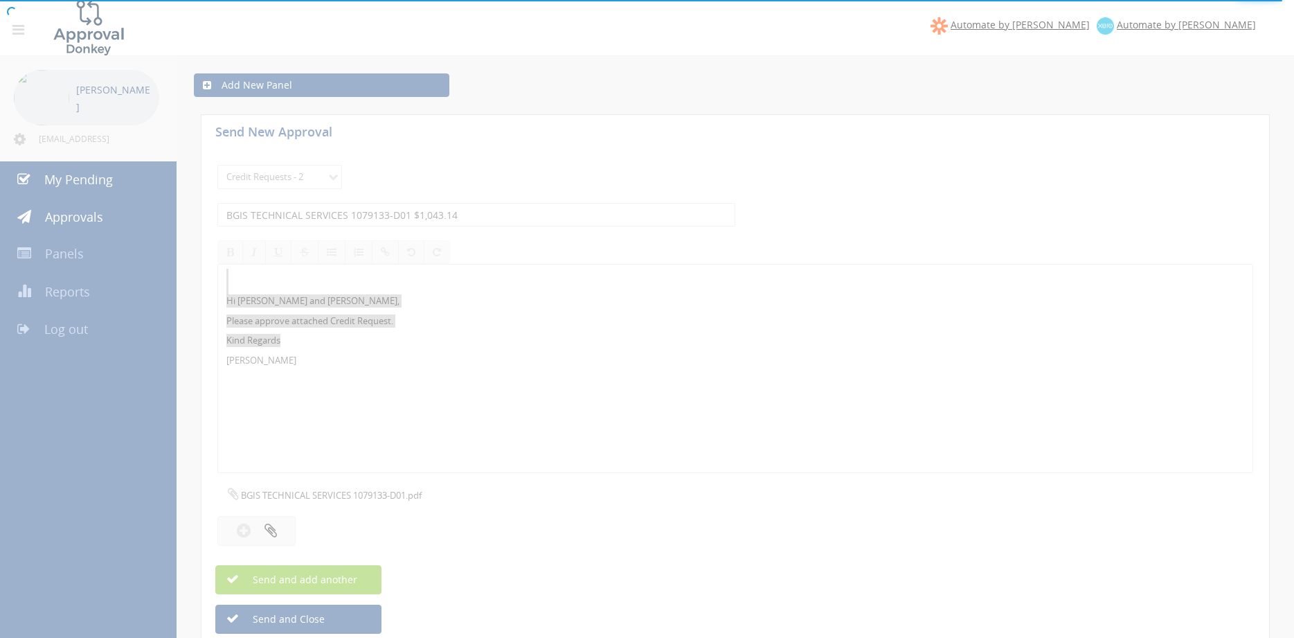
select select
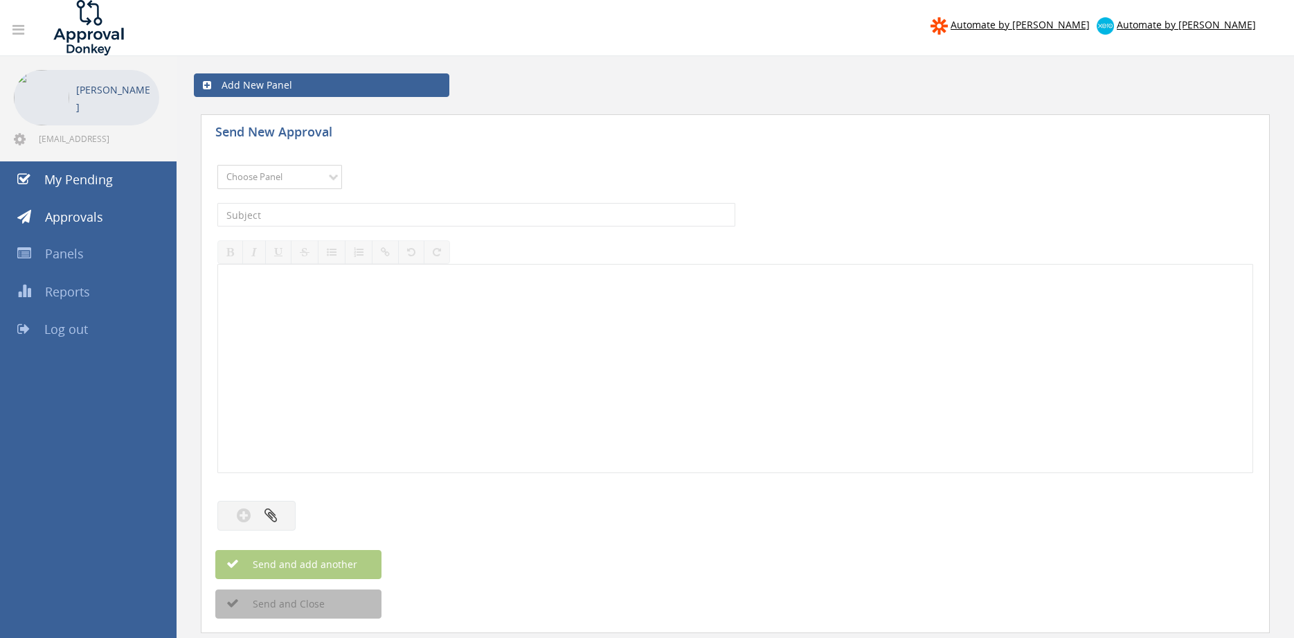
click at [217, 165] on select "Choose Panel Alarm Credits RG - 3 NZ Utilities Cable and SAI Global NZ Alarms-1…" at bounding box center [279, 177] width 125 height 24
select select "13144"
click option "Alarm Credits RG - 3" at bounding box center [0, 0] width 0 height 0
click at [312, 210] on input "text" at bounding box center [476, 215] width 518 height 24
type input "h"
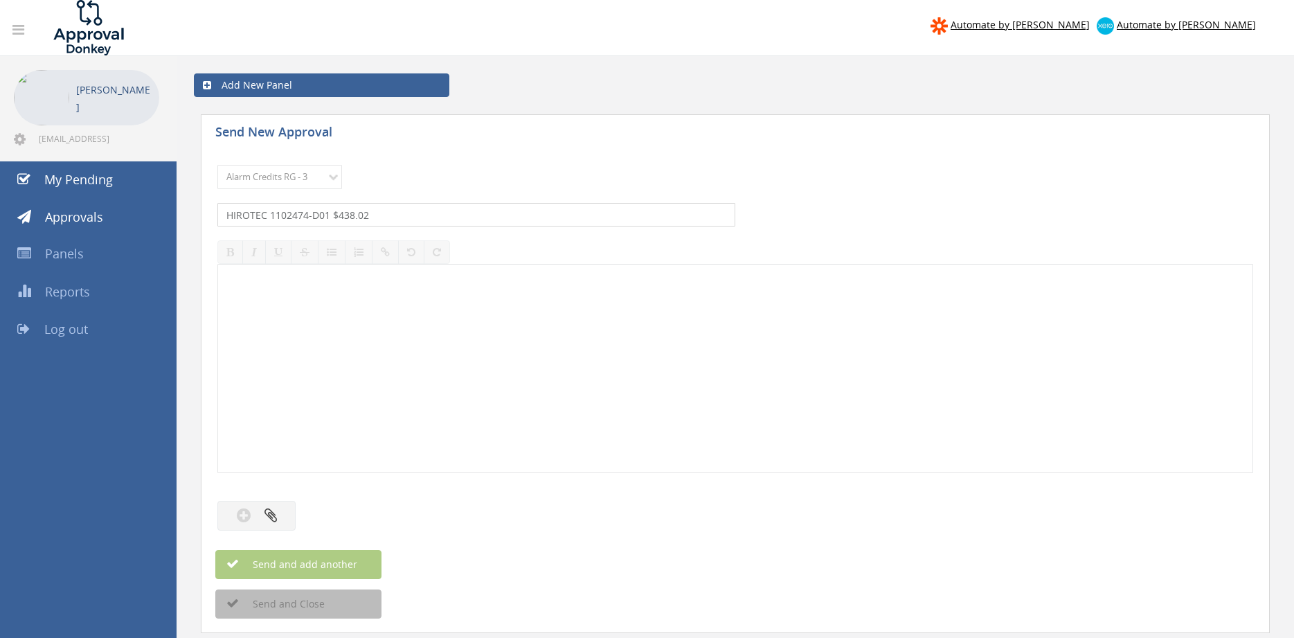
type input "HIROTEC 1102474-D01 $438.02"
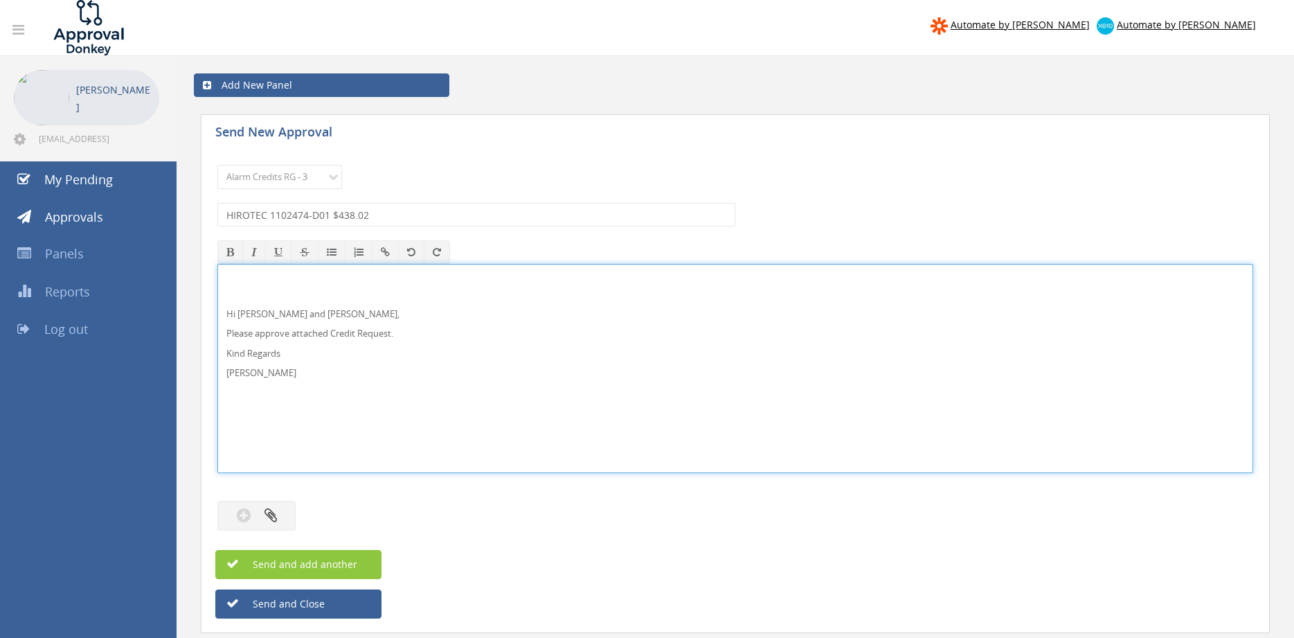
click at [264, 312] on p "Hi [PERSON_NAME] and [PERSON_NAME]," at bounding box center [735, 313] width 1018 height 13
drag, startPoint x: 285, startPoint y: 382, endPoint x: 224, endPoint y: 279, distance: 119.4
click at [217, 276] on div "Hi [PERSON_NAME] and [PERSON_NAME], Please approve attached Credit Request. Kin…" at bounding box center [735, 368] width 1036 height 209
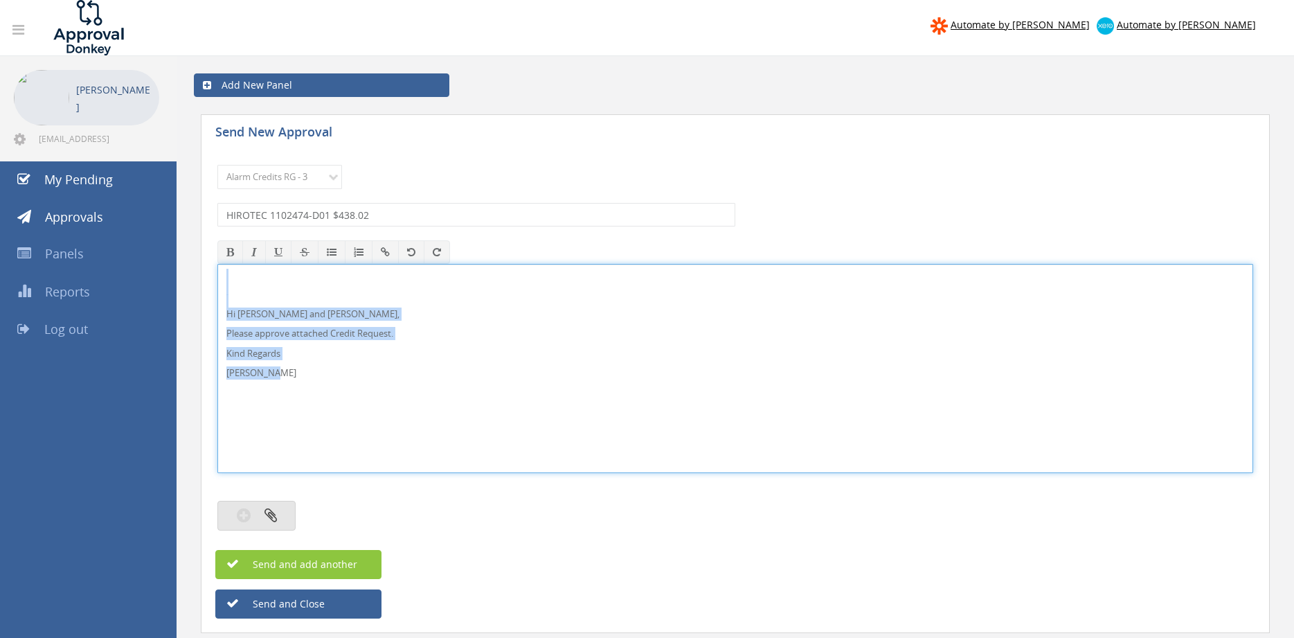
click at [272, 512] on icon "button" at bounding box center [270, 515] width 12 height 16
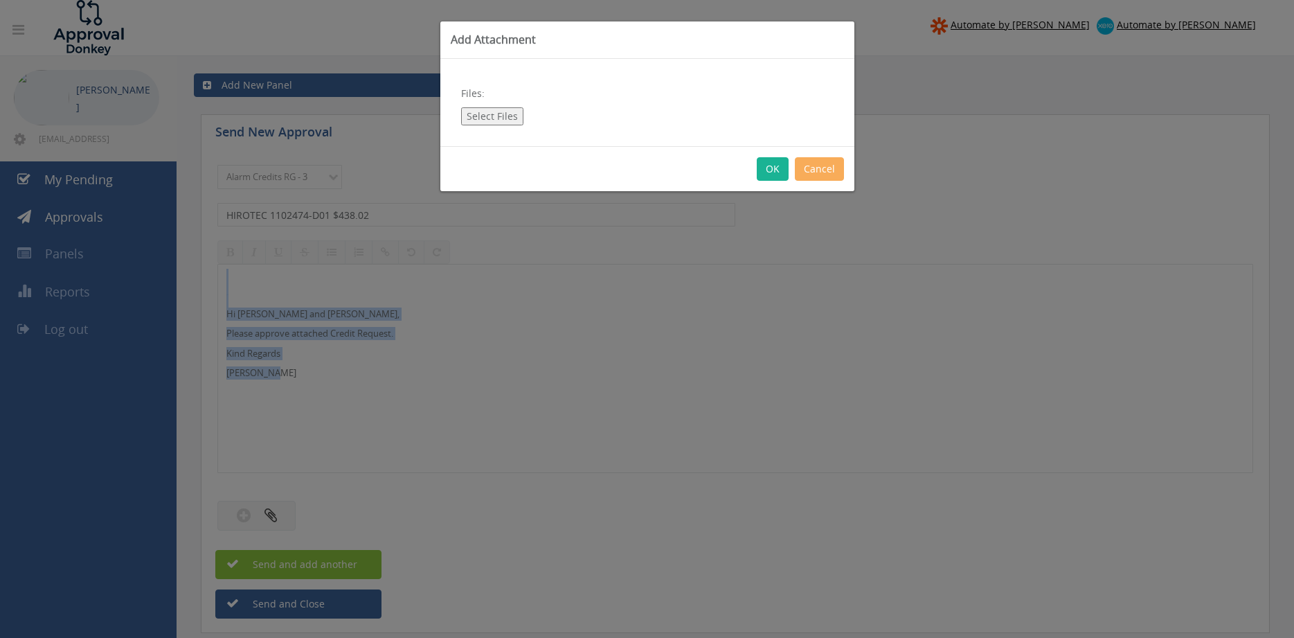
click at [494, 117] on button "Select Files" at bounding box center [492, 116] width 62 height 18
type input "C:\fakepath\HIROTEC 1102474-D01.pdf"
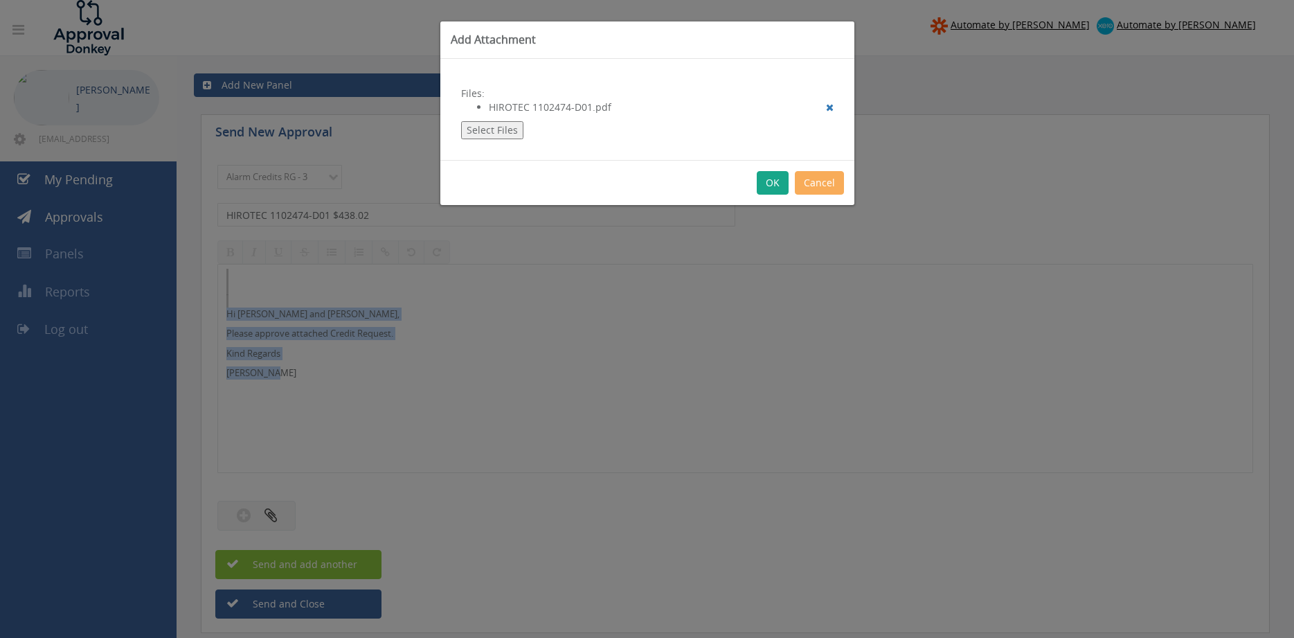
click at [773, 182] on button "OK" at bounding box center [773, 183] width 32 height 24
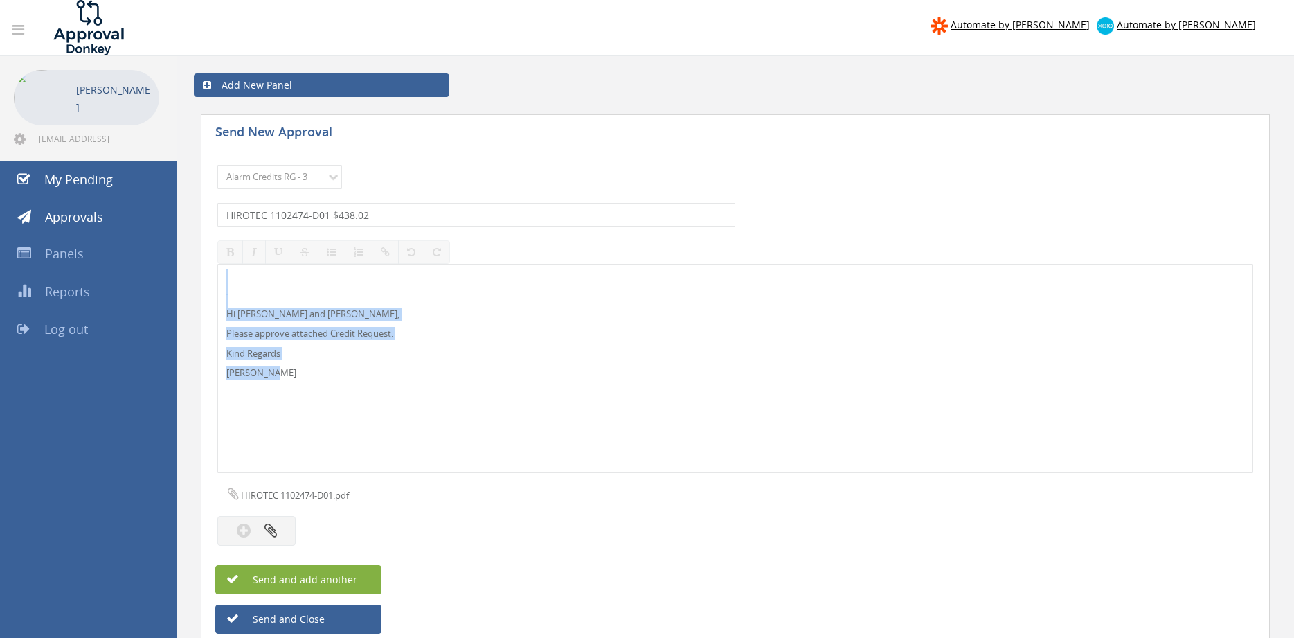
click at [358, 576] on button "Send and add another" at bounding box center [298, 579] width 166 height 29
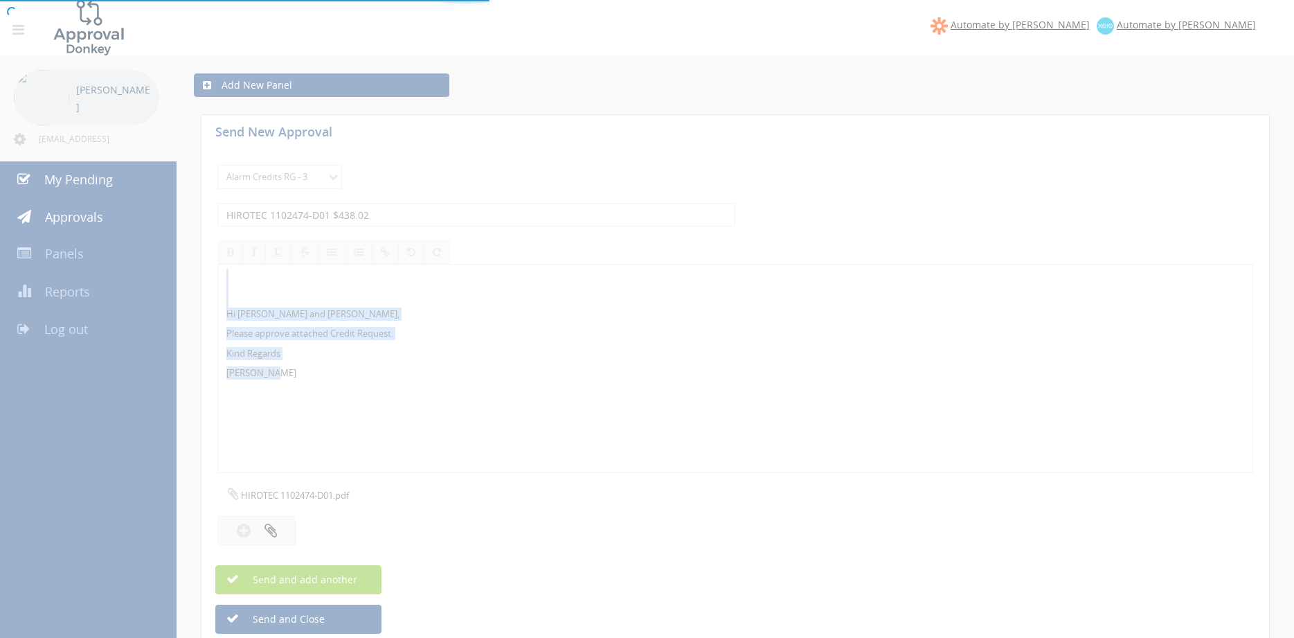
select select
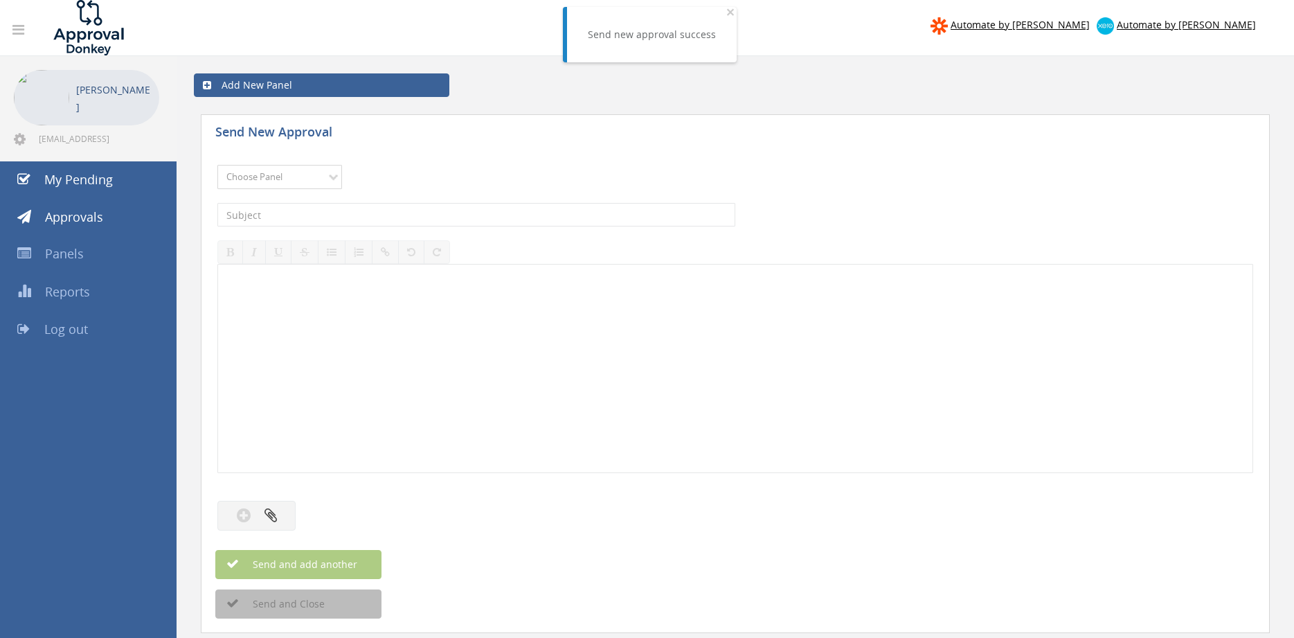
click at [217, 165] on select "Choose Panel Alarm Credits RG - 3 NZ Utilities Cable and SAI Global NZ Alarms-1…" at bounding box center [279, 177] width 125 height 24
select select "13144"
click option "Alarm Credits RG - 3" at bounding box center [0, 0] width 0 height 0
click at [318, 218] on input "text" at bounding box center [476, 215] width 518 height 24
type input "SAFE FIRE ELECTRICAL 1104264-D01 $1,347.50"
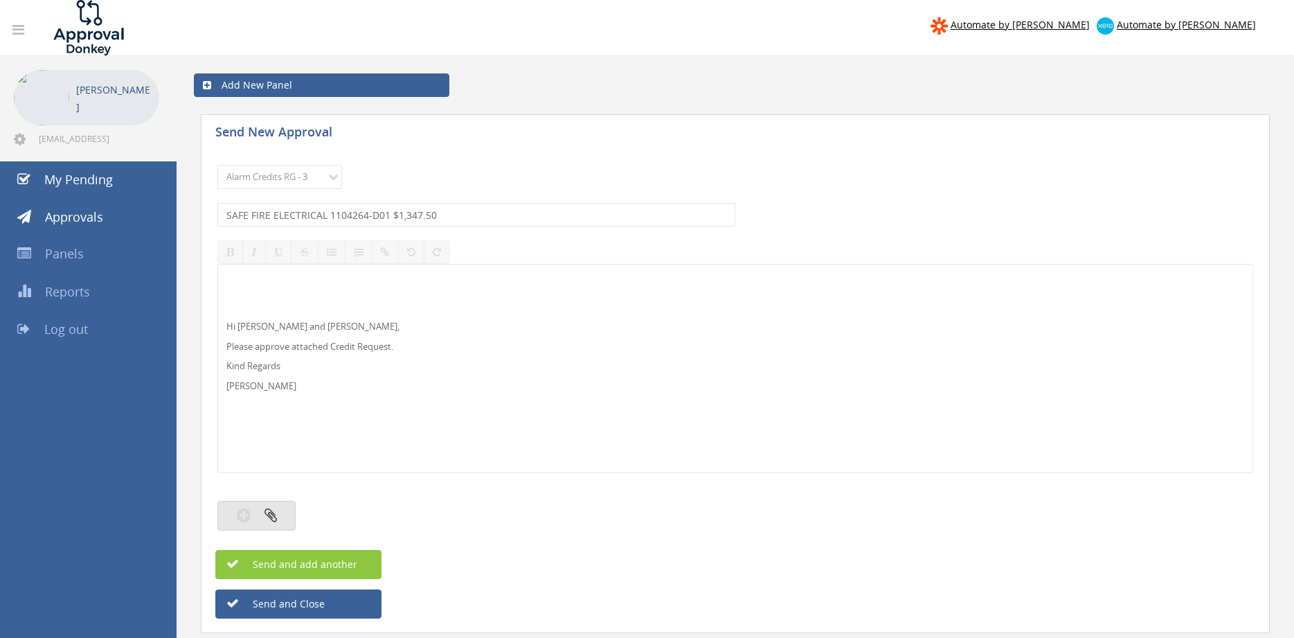
click at [283, 514] on button "button" at bounding box center [256, 515] width 78 height 30
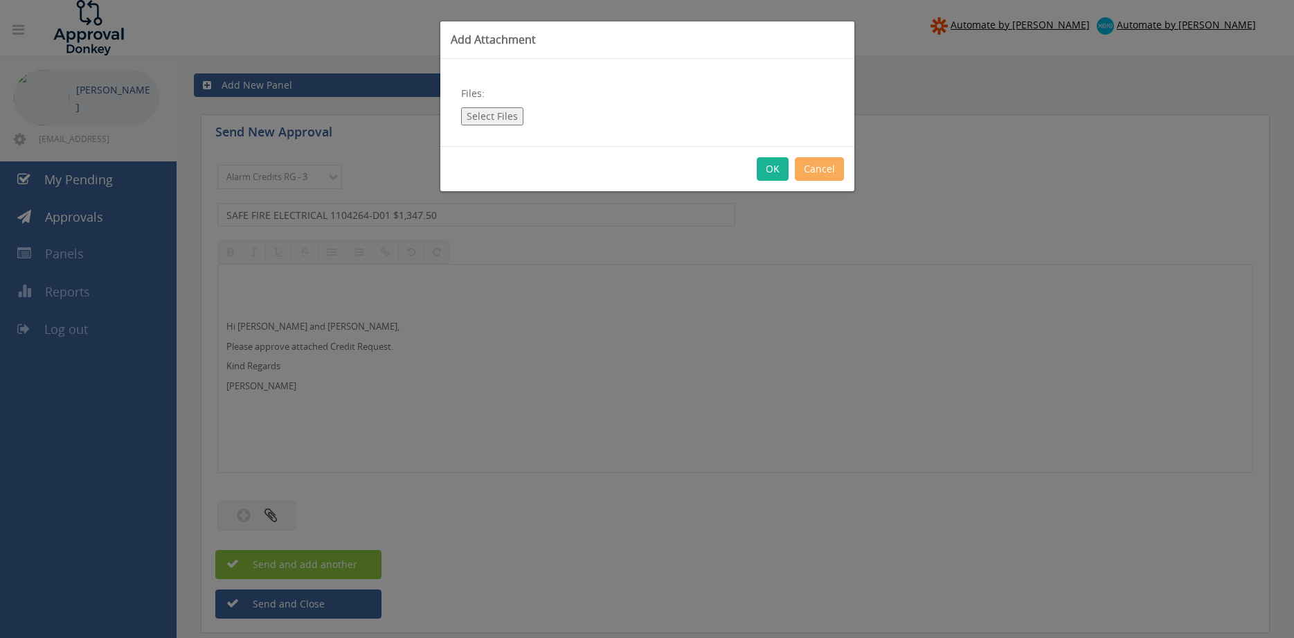
click at [500, 114] on button "Select Files" at bounding box center [492, 116] width 62 height 18
type input "C:\fakepath\SAFE FIRE ELECTRICAL 1104264-D01.pdf"
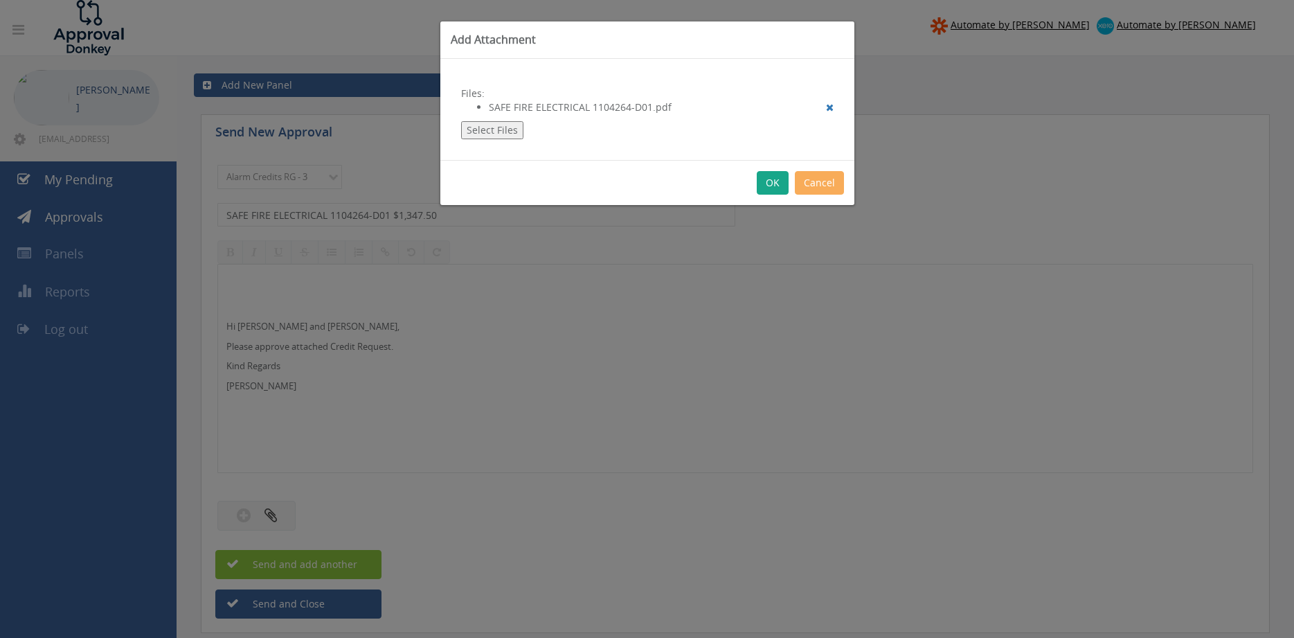
click at [769, 182] on button "OK" at bounding box center [773, 183] width 32 height 24
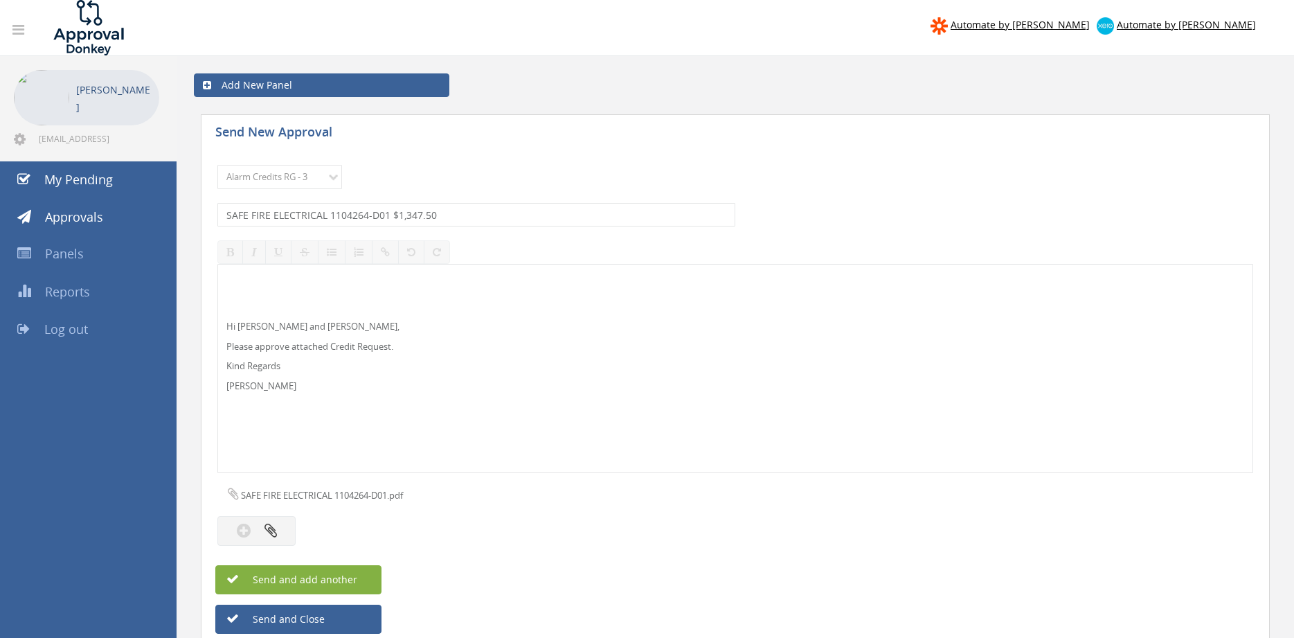
click at [366, 573] on button "Send and add another" at bounding box center [298, 579] width 166 height 29
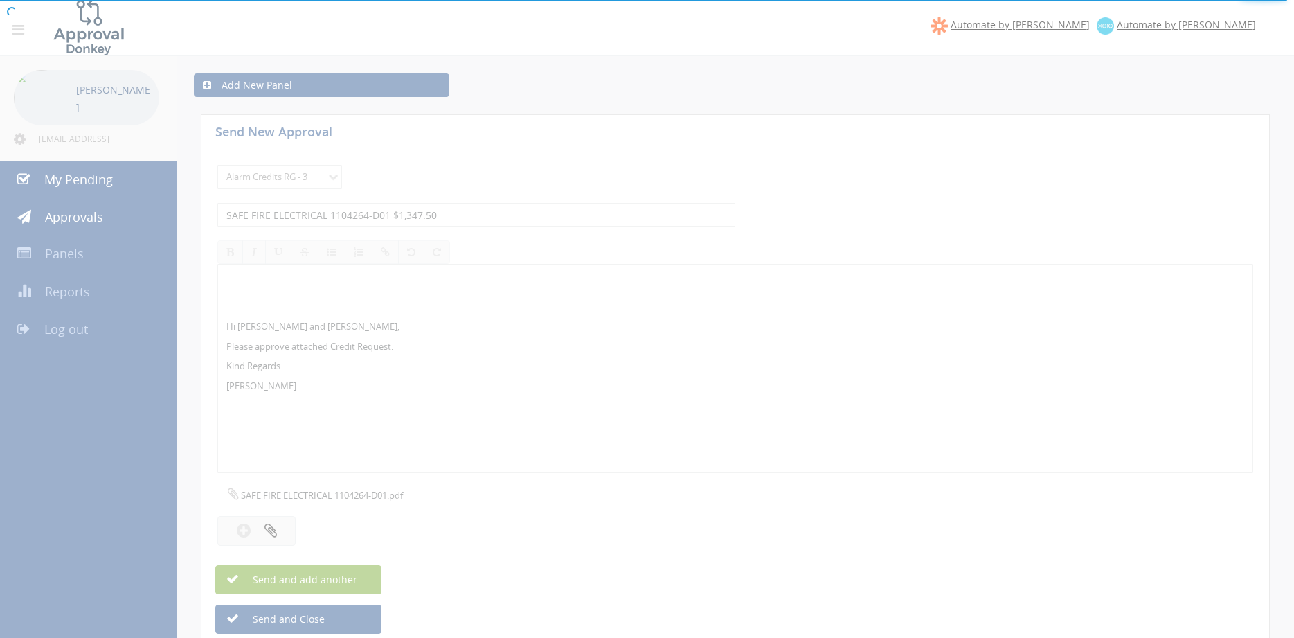
select select
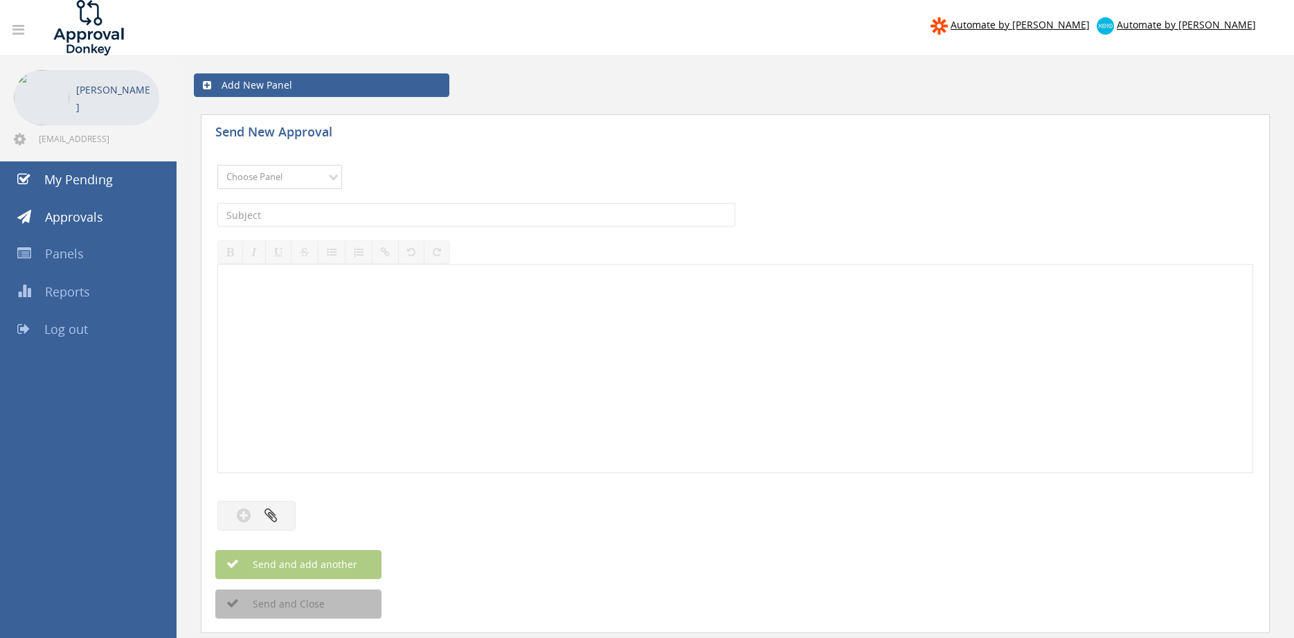
click at [217, 165] on select "Choose Panel Alarm Credits RG - 3 NZ Utilities Cable and SAI Global NZ Alarms-1…" at bounding box center [279, 177] width 125 height 24
select select "13144"
click option "Alarm Credits RG - 3" at bounding box center [0, 0] width 0 height 0
click at [332, 209] on input "text" at bounding box center [476, 215] width 518 height 24
type input "STERLING FIRE 1100248-D01 $774.40"
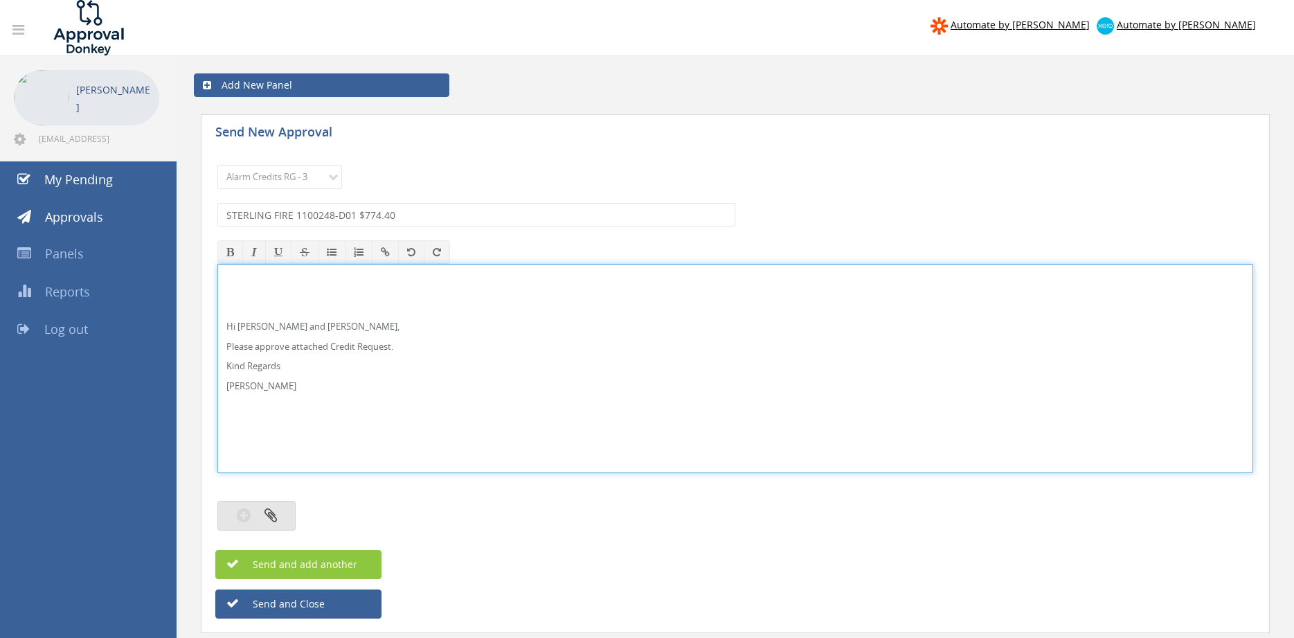
click at [274, 518] on icon "button" at bounding box center [270, 515] width 12 height 16
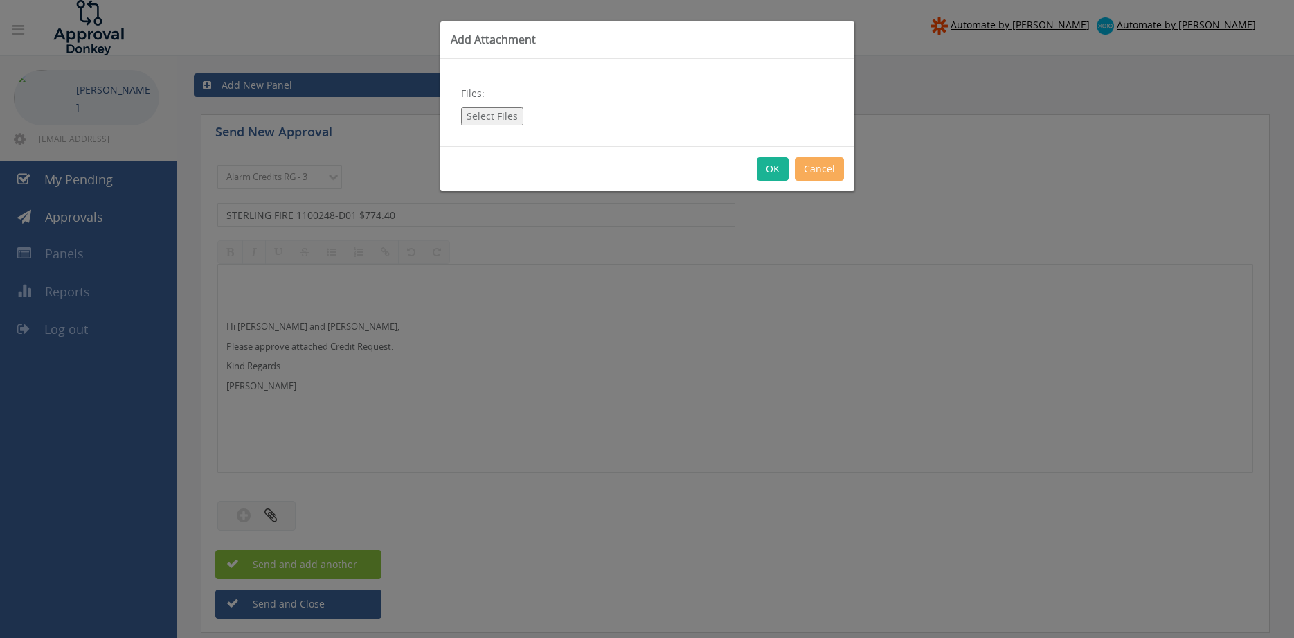
click at [491, 123] on button "Select Files" at bounding box center [492, 116] width 62 height 18
type input "C:\fakepath\STERLING FIRE 1100248-D01.pdf"
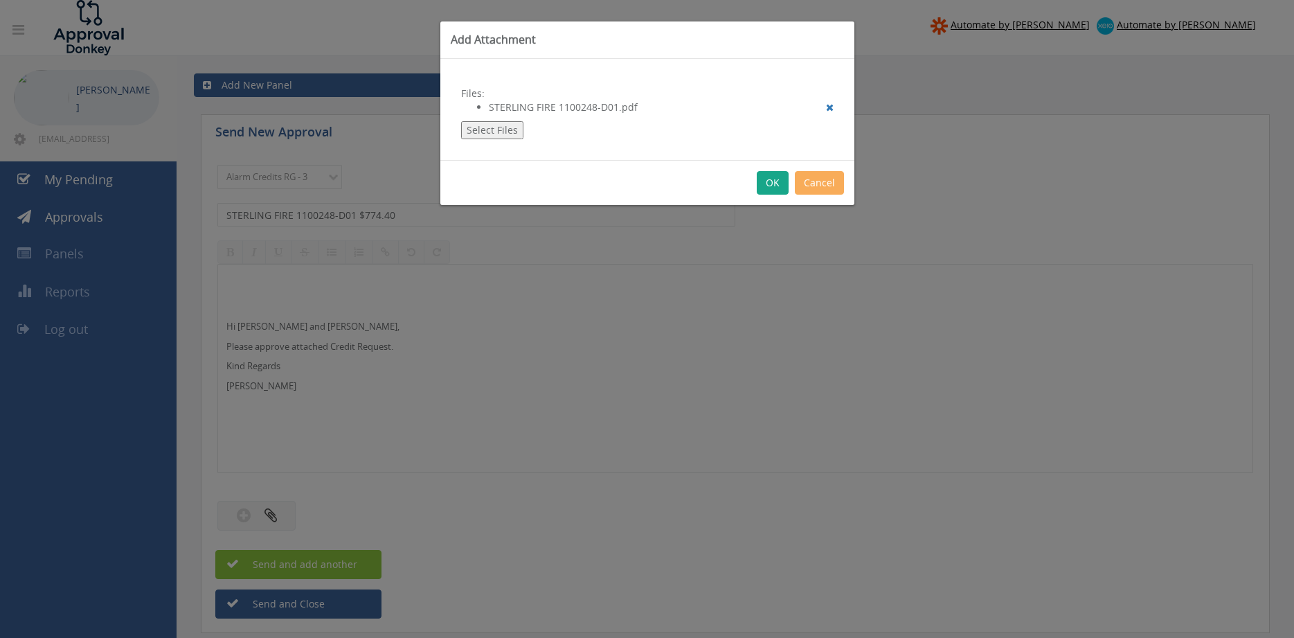
click at [772, 185] on button "OK" at bounding box center [773, 183] width 32 height 24
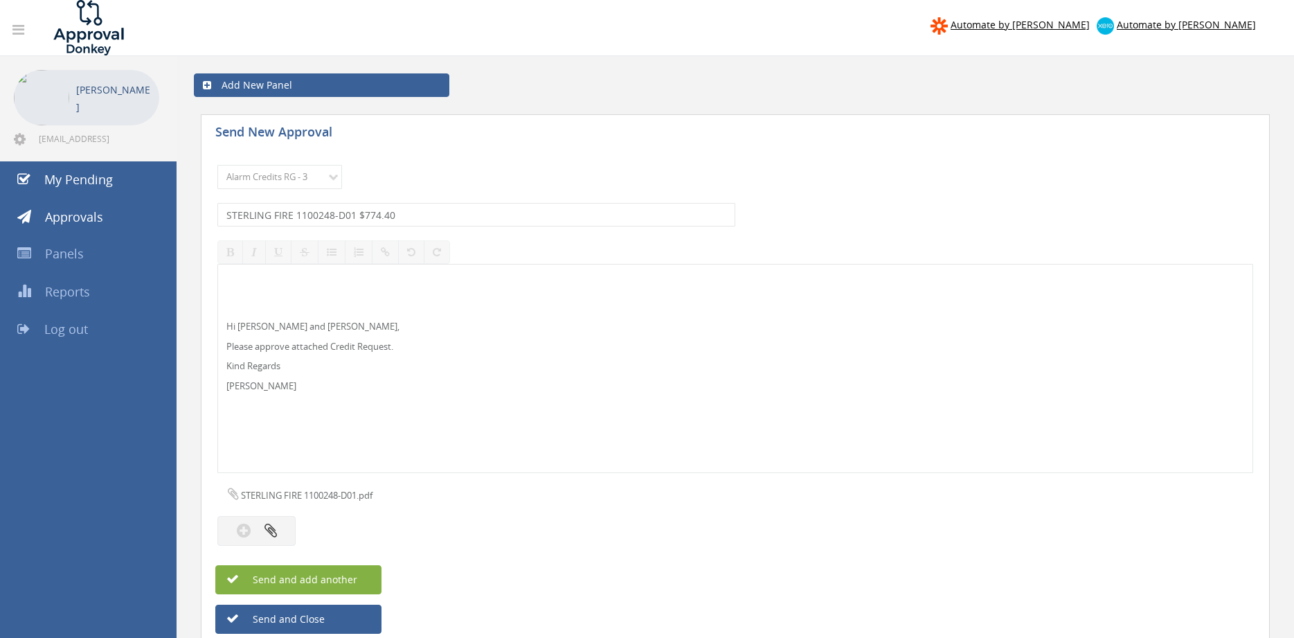
click at [363, 578] on button "Send and add another" at bounding box center [298, 579] width 166 height 29
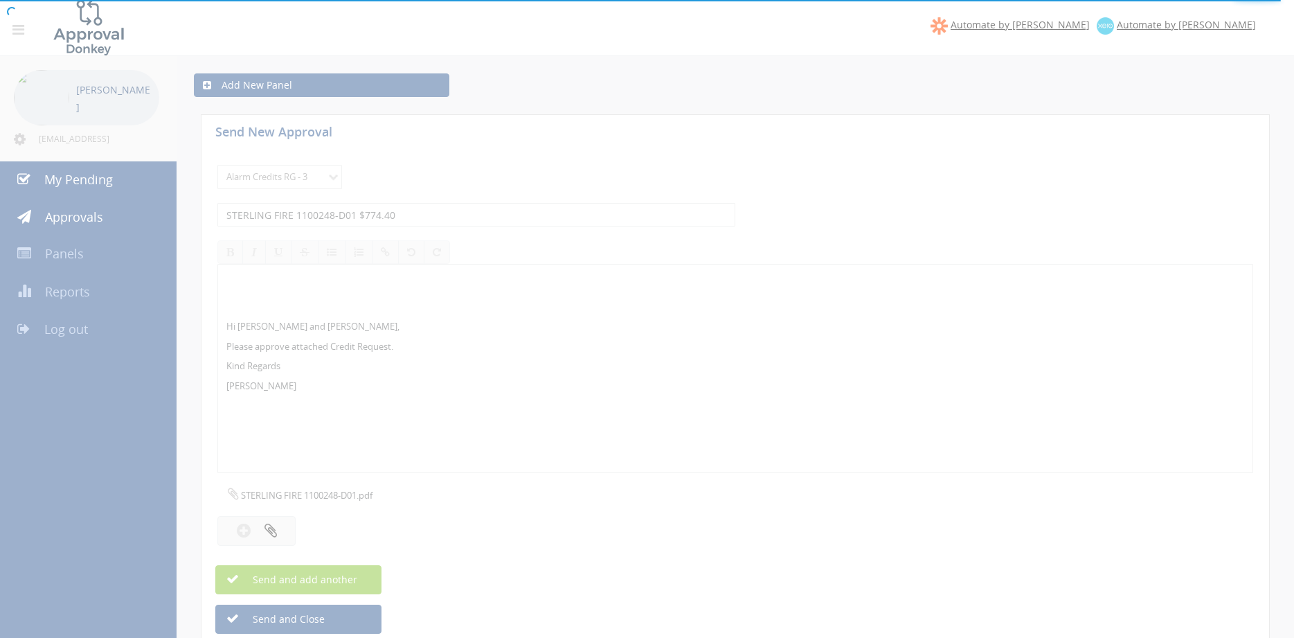
select select
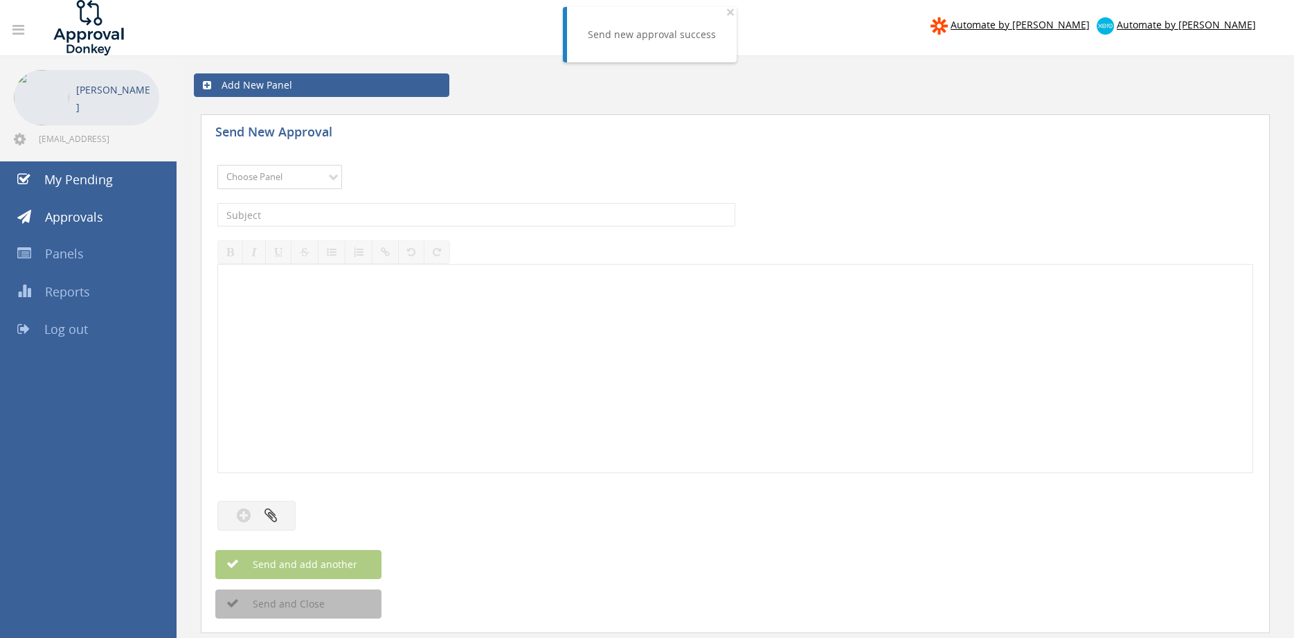
click at [217, 165] on select "Choose Panel Alarm Credits RG - 3 NZ Utilities Cable and SAI Global NZ Alarms-1…" at bounding box center [279, 177] width 125 height 24
select select "13144"
click option "Alarm Credits RG - 3" at bounding box center [0, 0] width 0 height 0
click at [296, 211] on input "text" at bounding box center [476, 215] width 518 height 24
type input "SAFE FIRE ELECTRICAL 1104264-D01 $1,347.50"
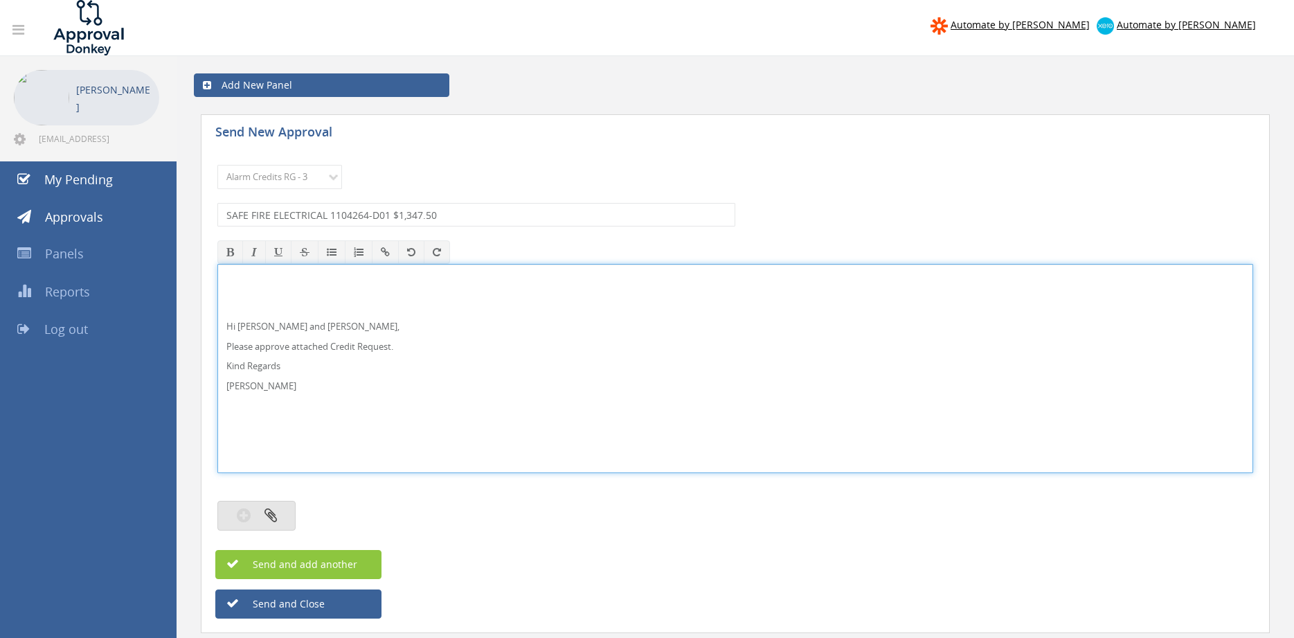
click at [283, 512] on button "button" at bounding box center [256, 515] width 78 height 30
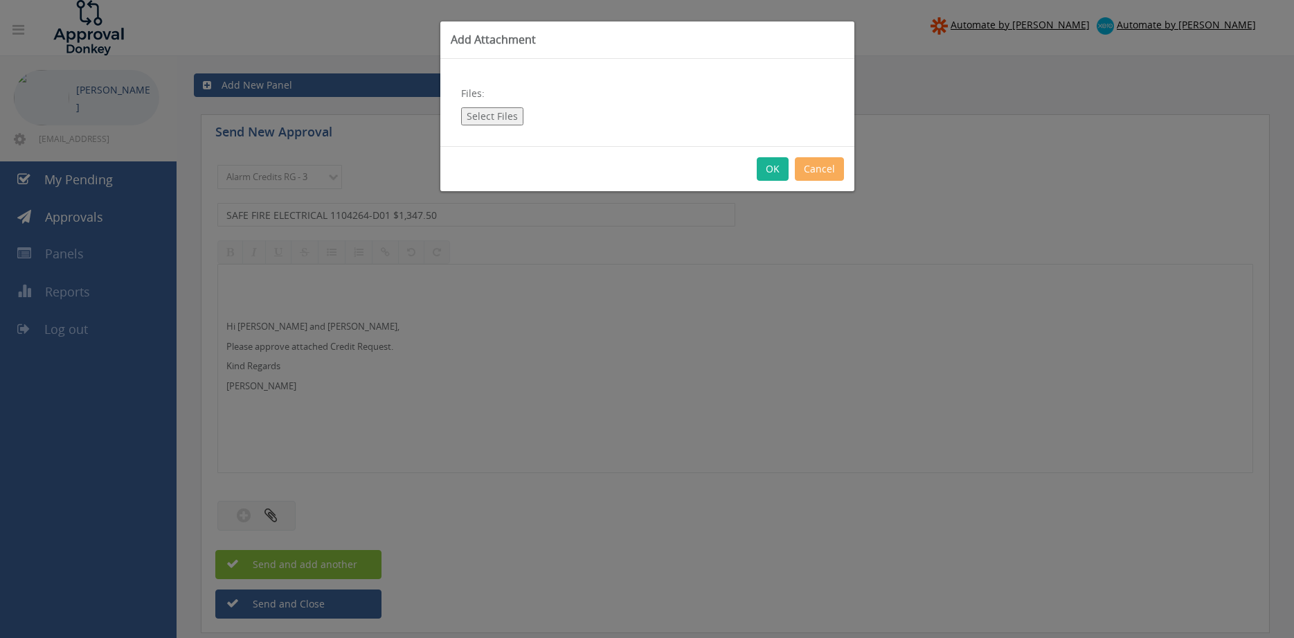
click at [503, 114] on button "Select Files" at bounding box center [492, 116] width 62 height 18
type input "C:\fakepath\SAFE FIRE ELECTRICAL 1104264-D01.pdf"
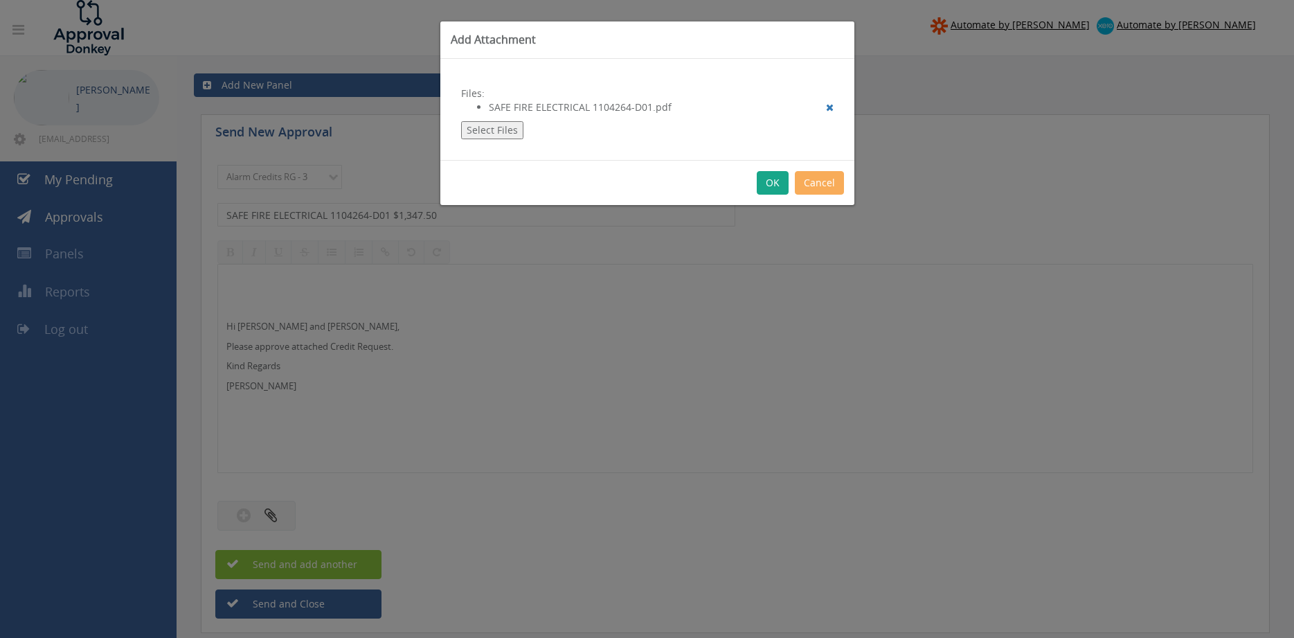
click at [771, 183] on button "OK" at bounding box center [773, 183] width 32 height 24
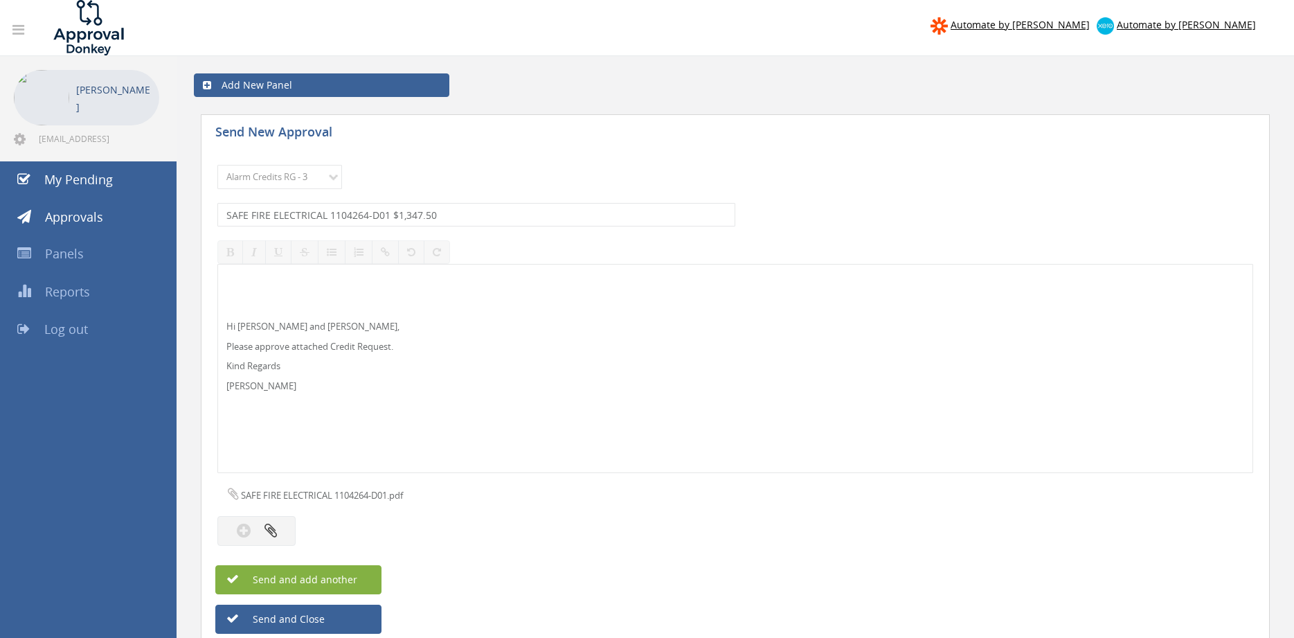
click at [361, 578] on button "Send and add another" at bounding box center [298, 579] width 166 height 29
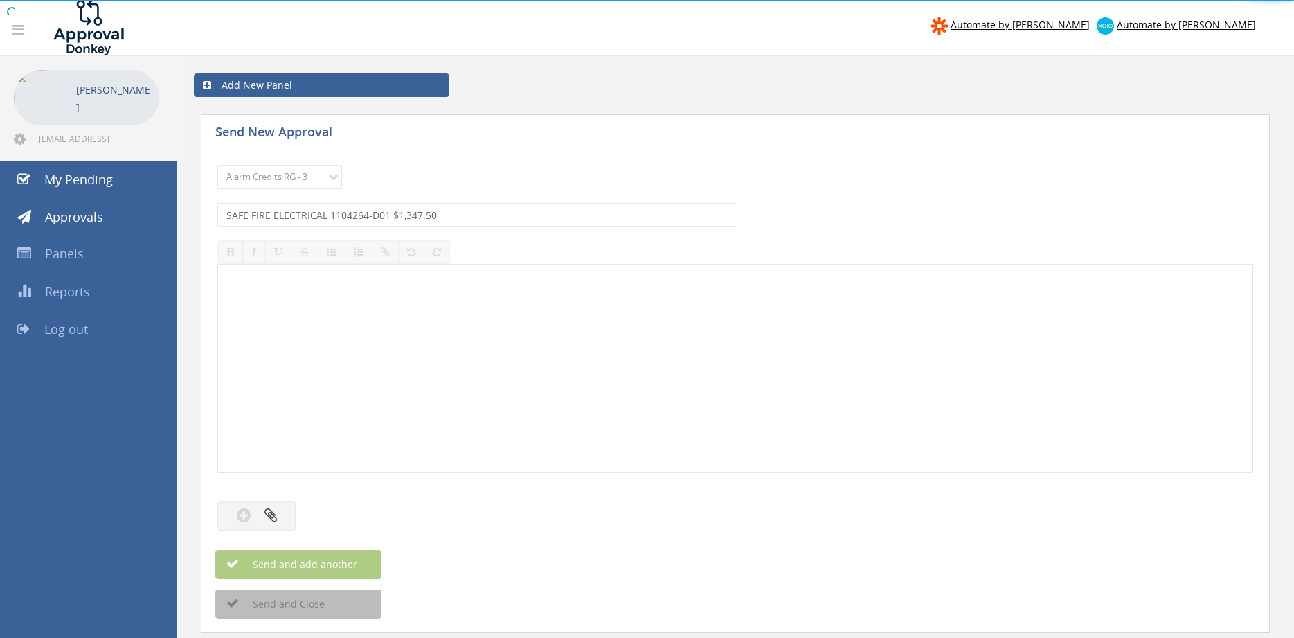
select select
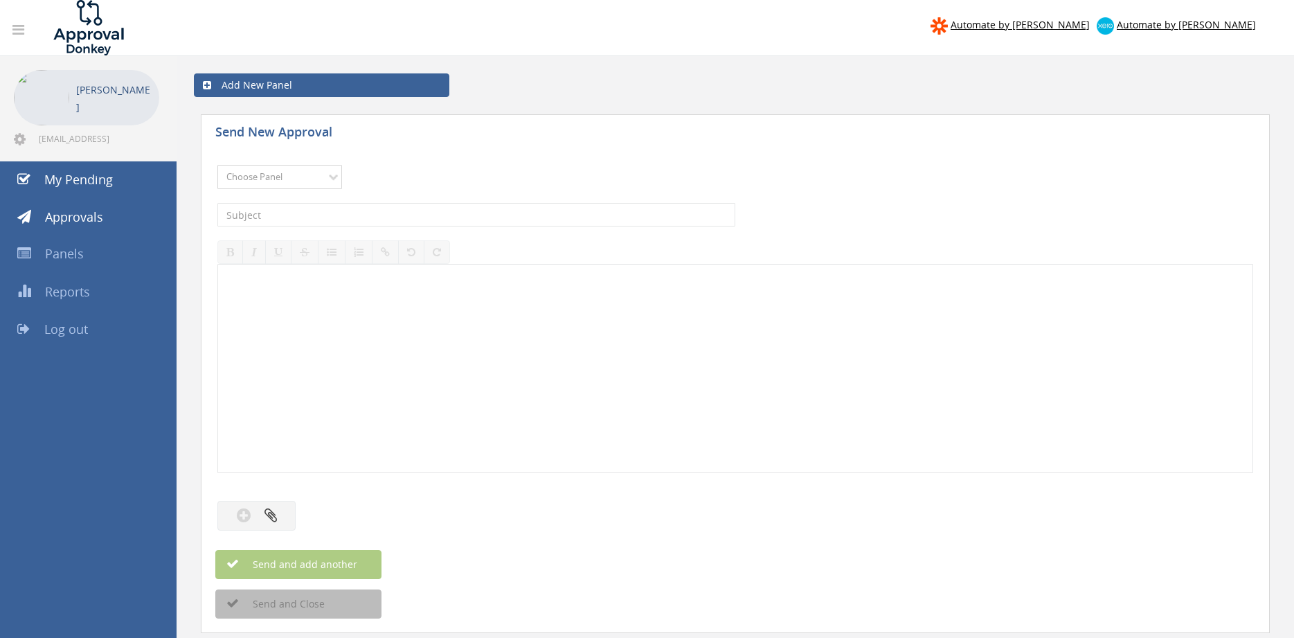
click at [217, 165] on select "Choose Panel Alarm Credits RG - 3 NZ Utilities Cable and SAI Global NZ Alarms-1…" at bounding box center [279, 177] width 125 height 24
select select "13144"
click option "Alarm Credits RG - 3" at bounding box center [0, 0] width 0 height 0
click at [314, 215] on input "text" at bounding box center [476, 215] width 518 height 24
type input "STORM FIRE SOLUTIONS 1103656-D01 $507.63"
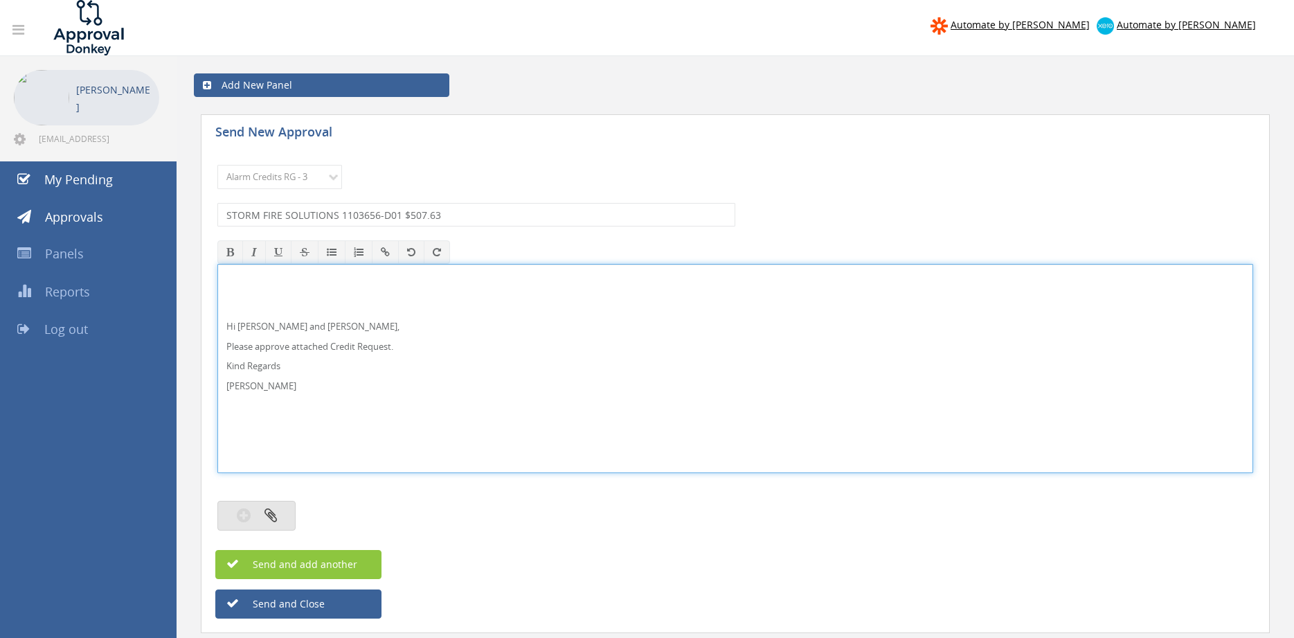
click at [291, 510] on button "button" at bounding box center [256, 515] width 78 height 30
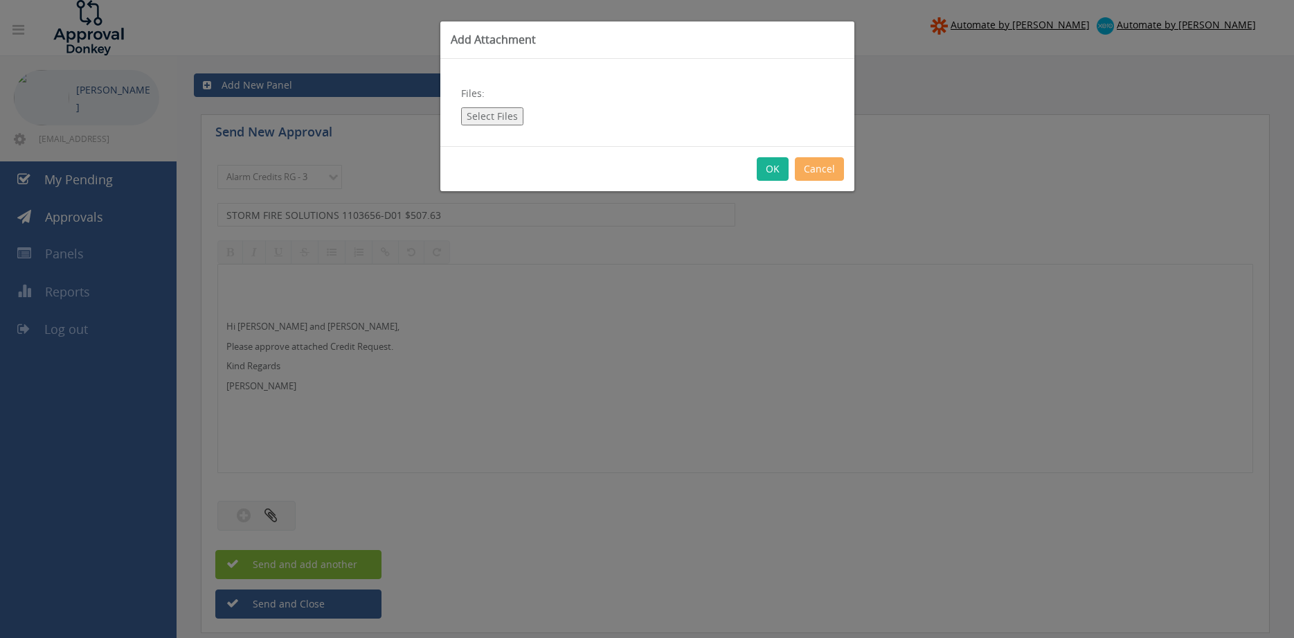
click at [500, 114] on button "Select Files" at bounding box center [492, 116] width 62 height 18
type input "C:\fakepath\STORM FIRE 1103656-D01.pdf"
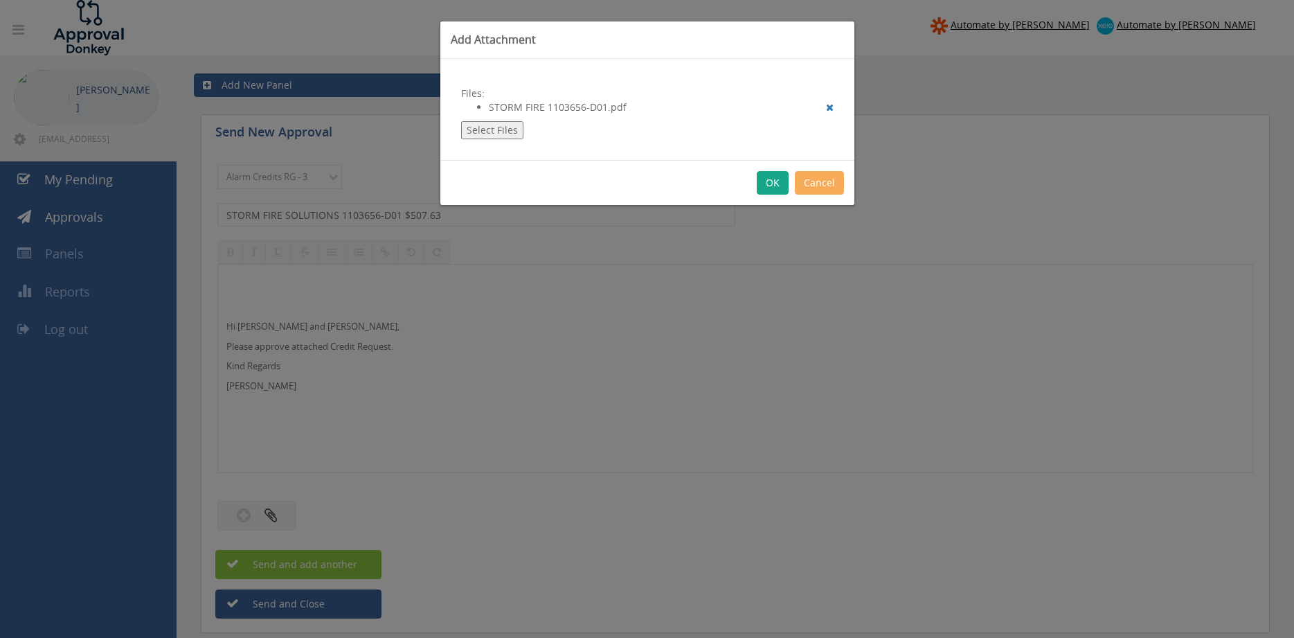
click at [775, 186] on button "OK" at bounding box center [773, 183] width 32 height 24
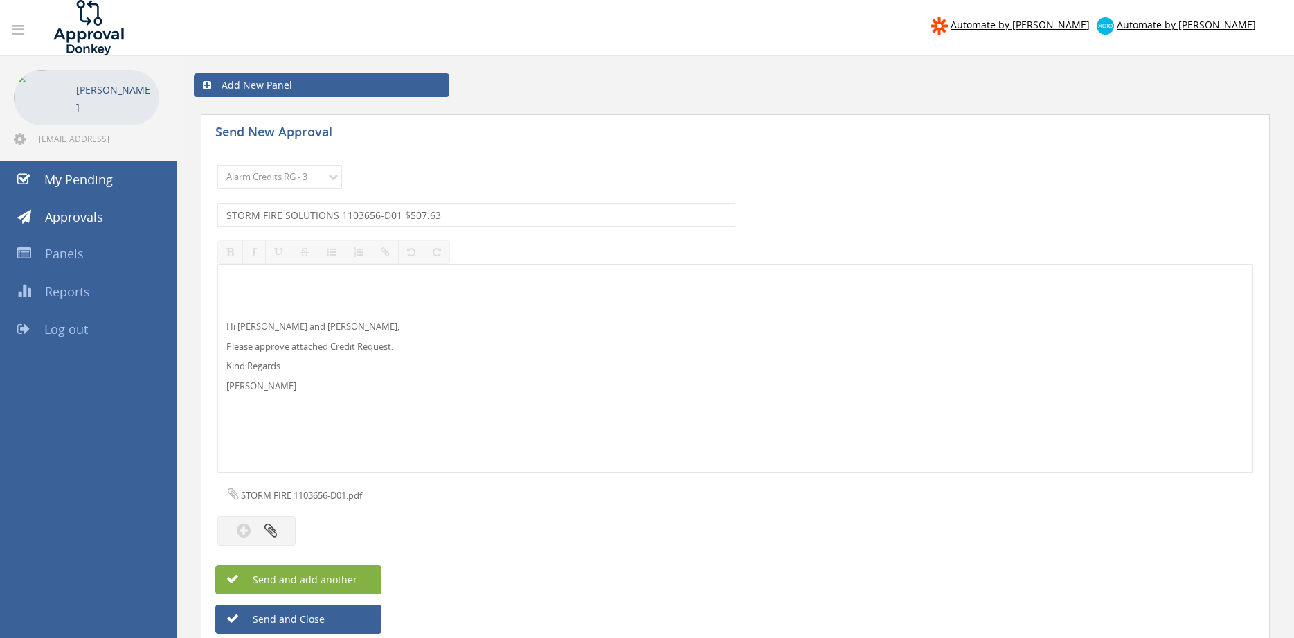
click at [361, 577] on button "Send and add another" at bounding box center [298, 579] width 166 height 29
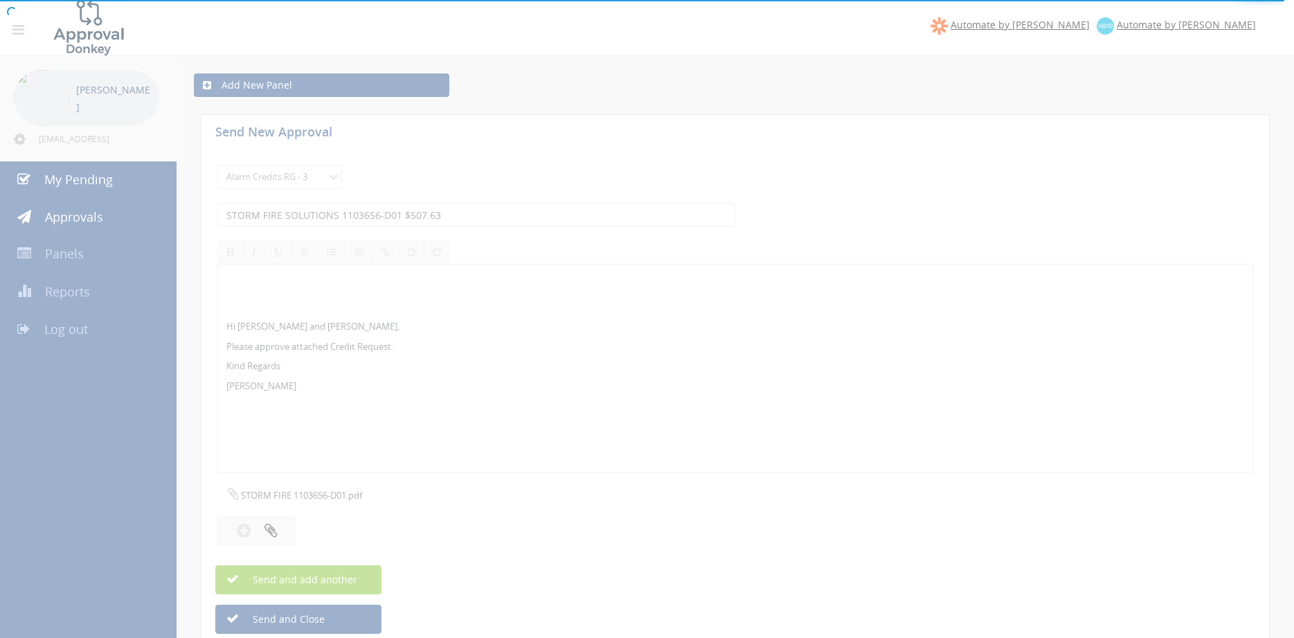
select select
